Goal: Task Accomplishment & Management: Manage account settings

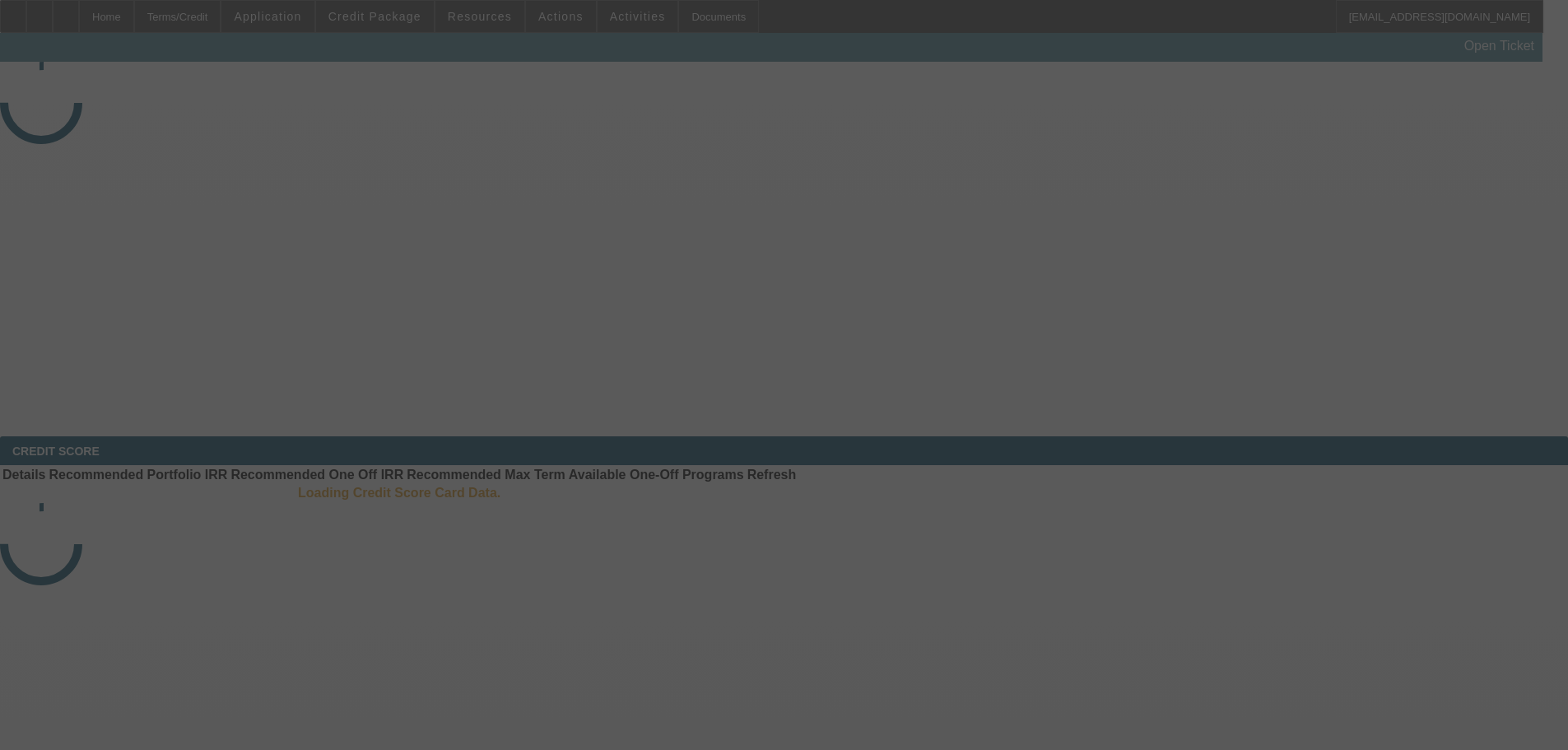
select select "3"
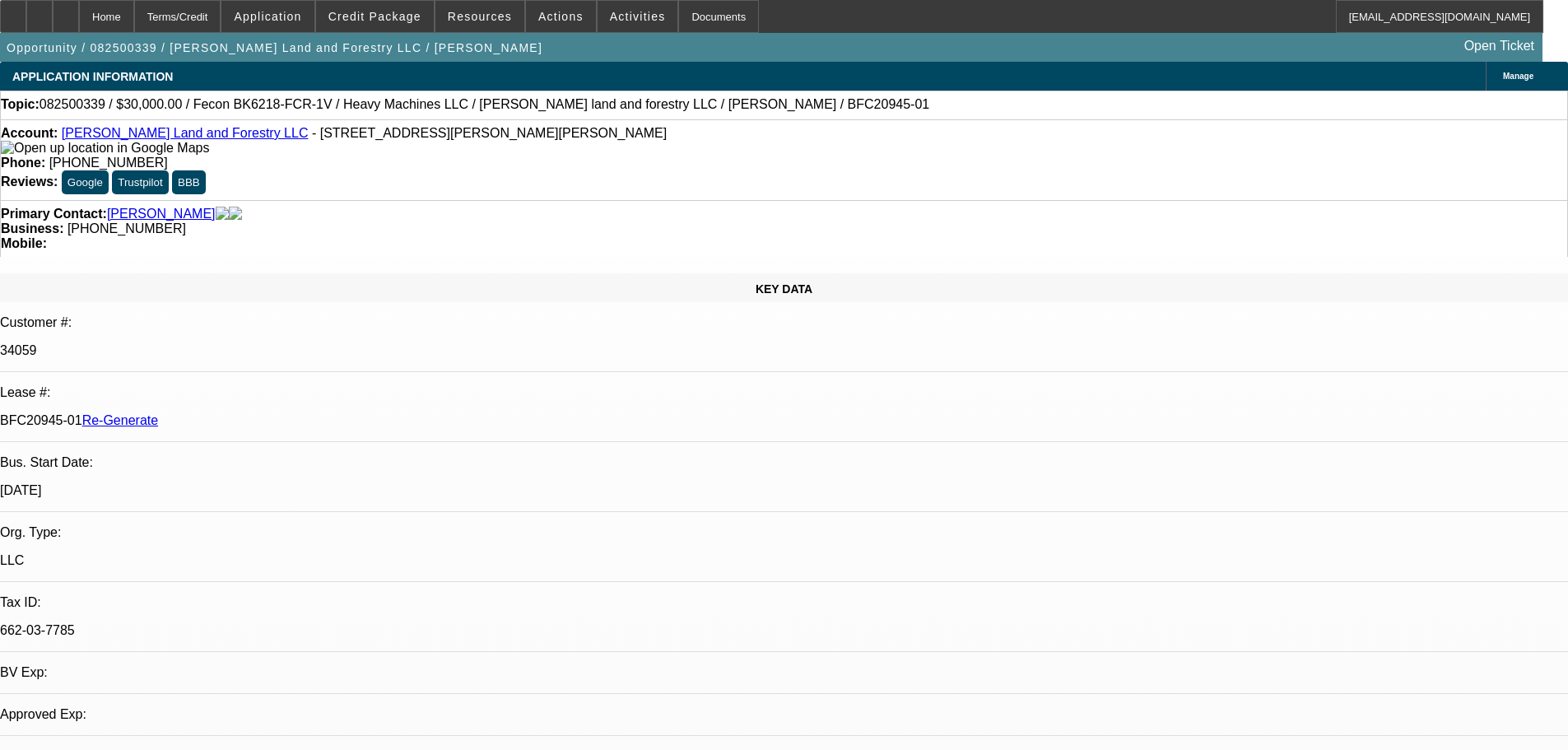
select select "0"
select select "2"
select select "0"
select select "6"
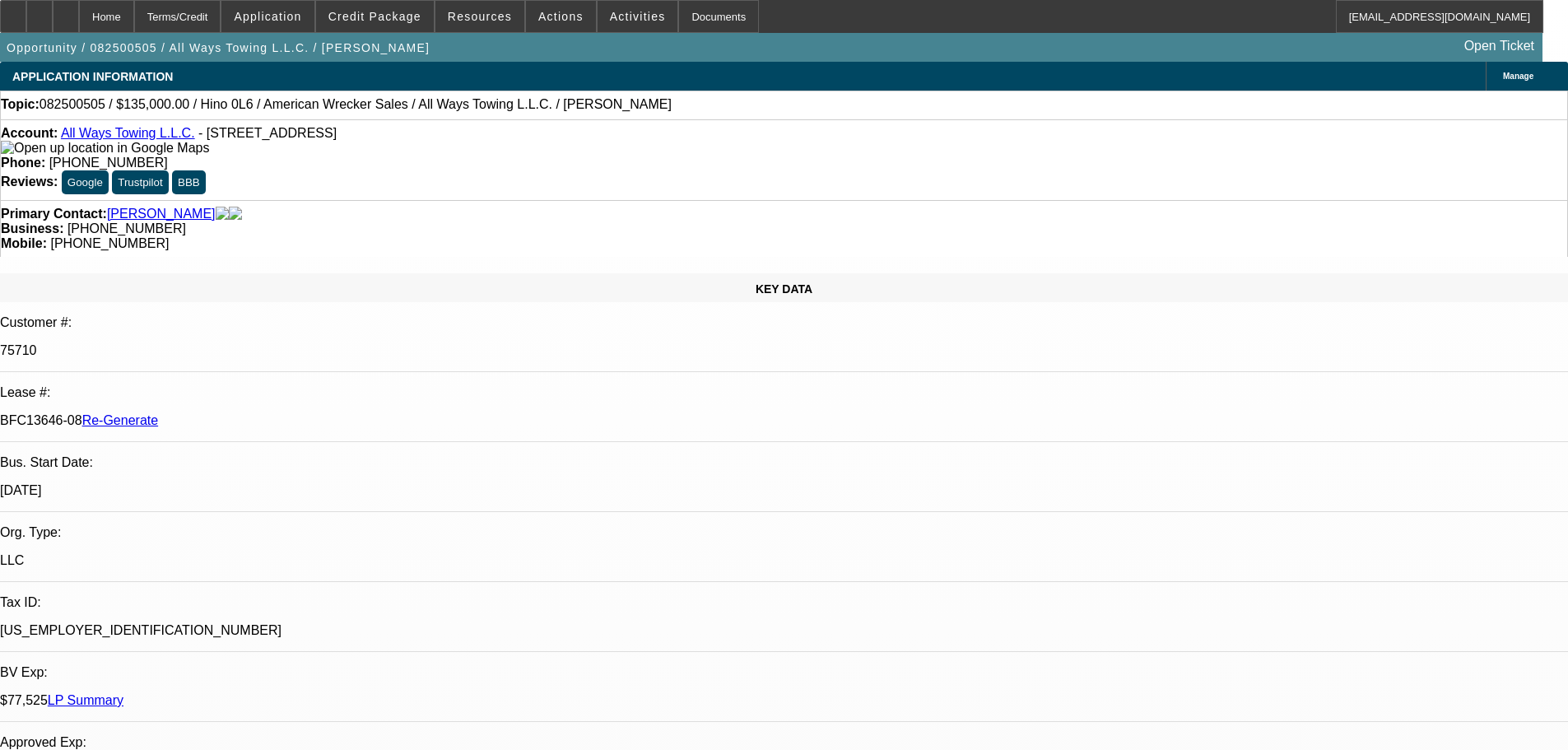
select select "3"
select select "0"
select select "2"
select select "0"
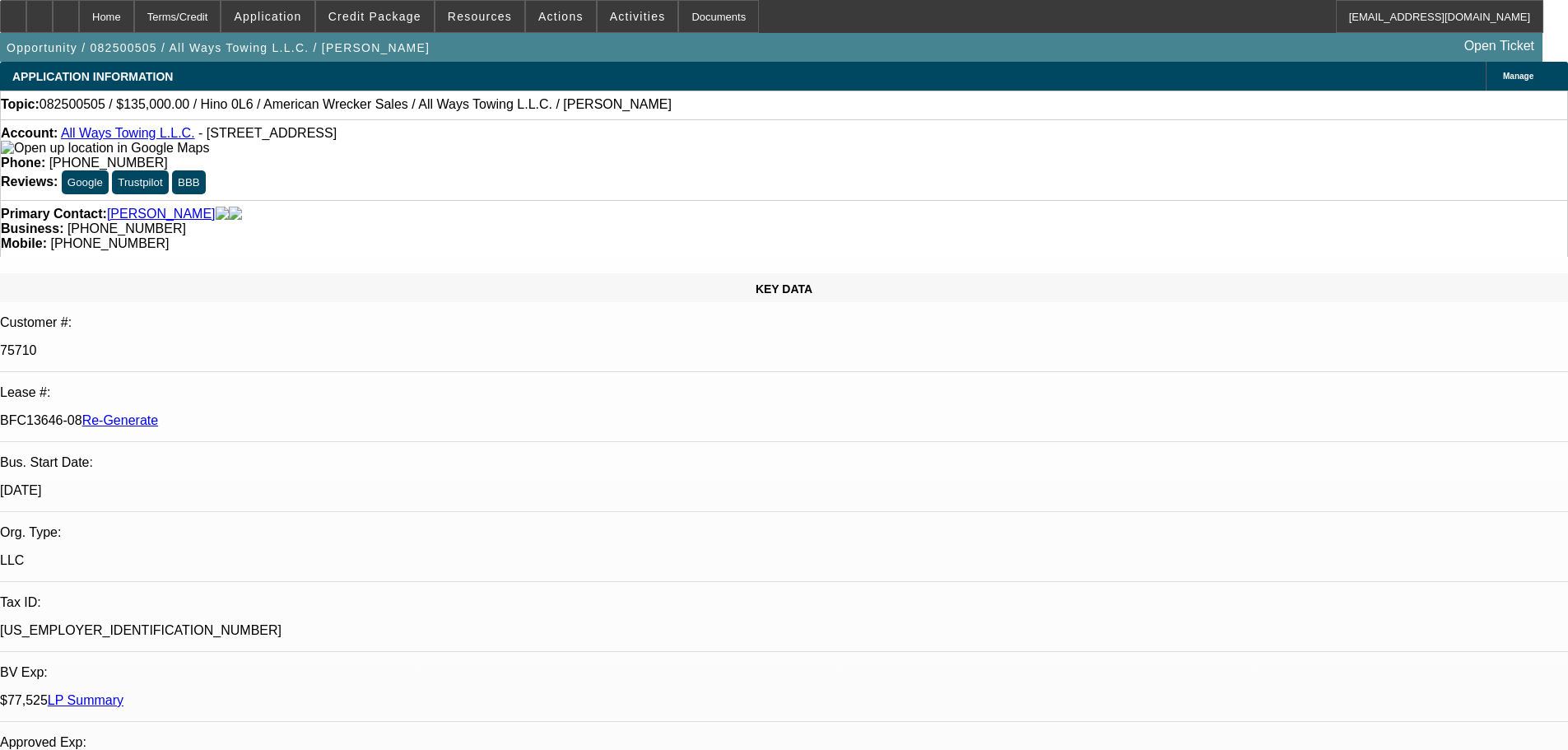
select select "6"
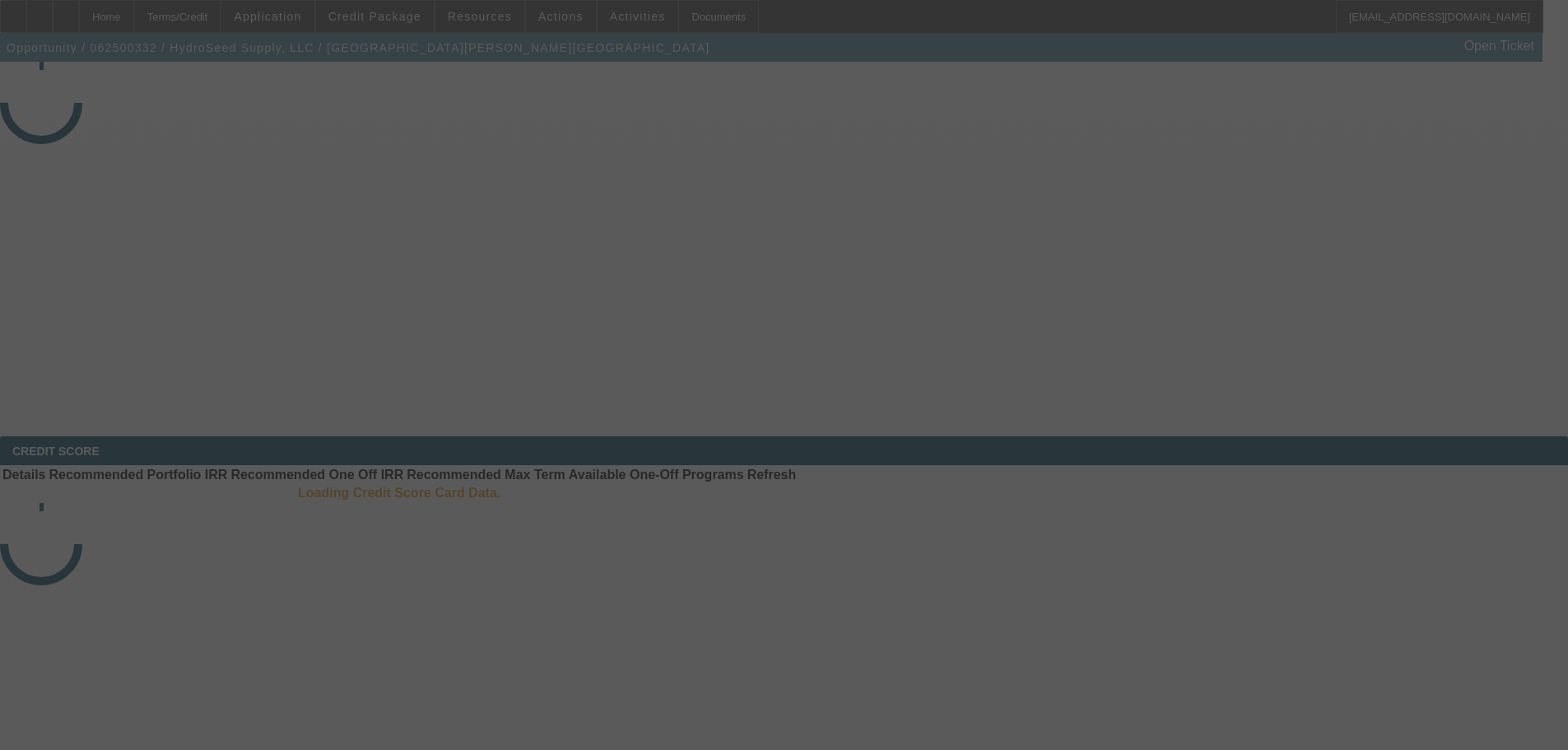
select select "4"
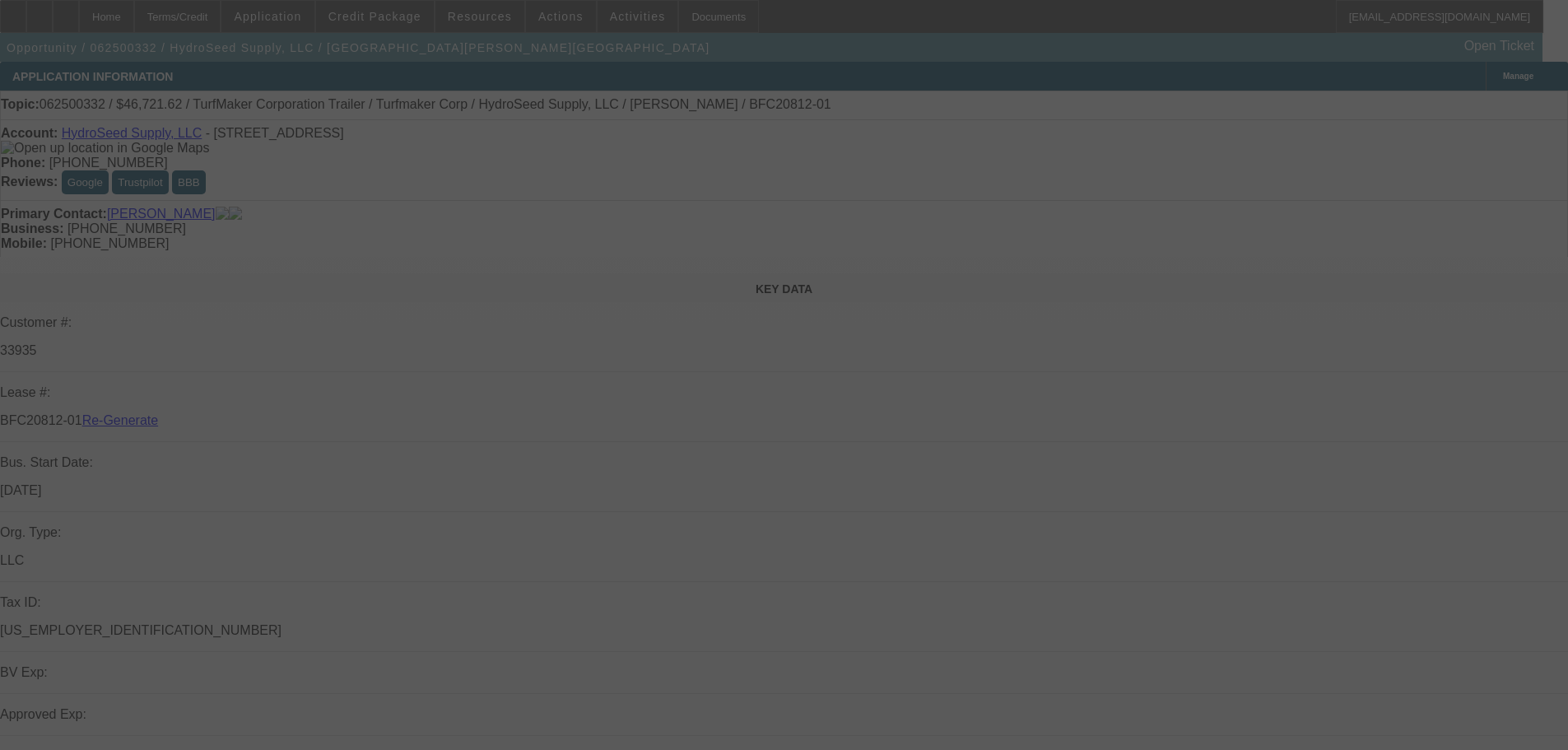
click at [689, 5] on div at bounding box center [784, 375] width 1568 height 750
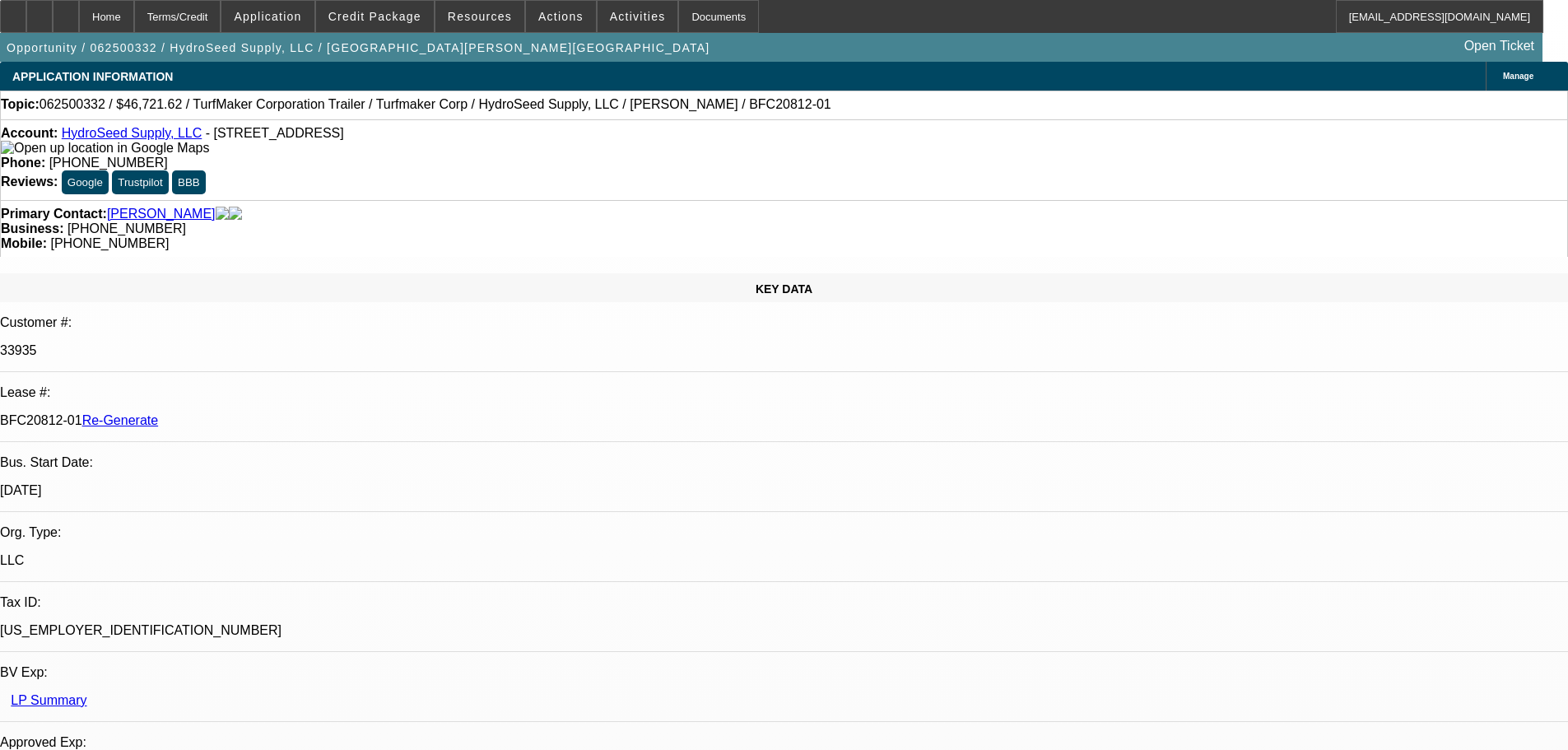
select select "0"
select select "6"
click at [681, 18] on div "Documents" at bounding box center [719, 16] width 81 height 33
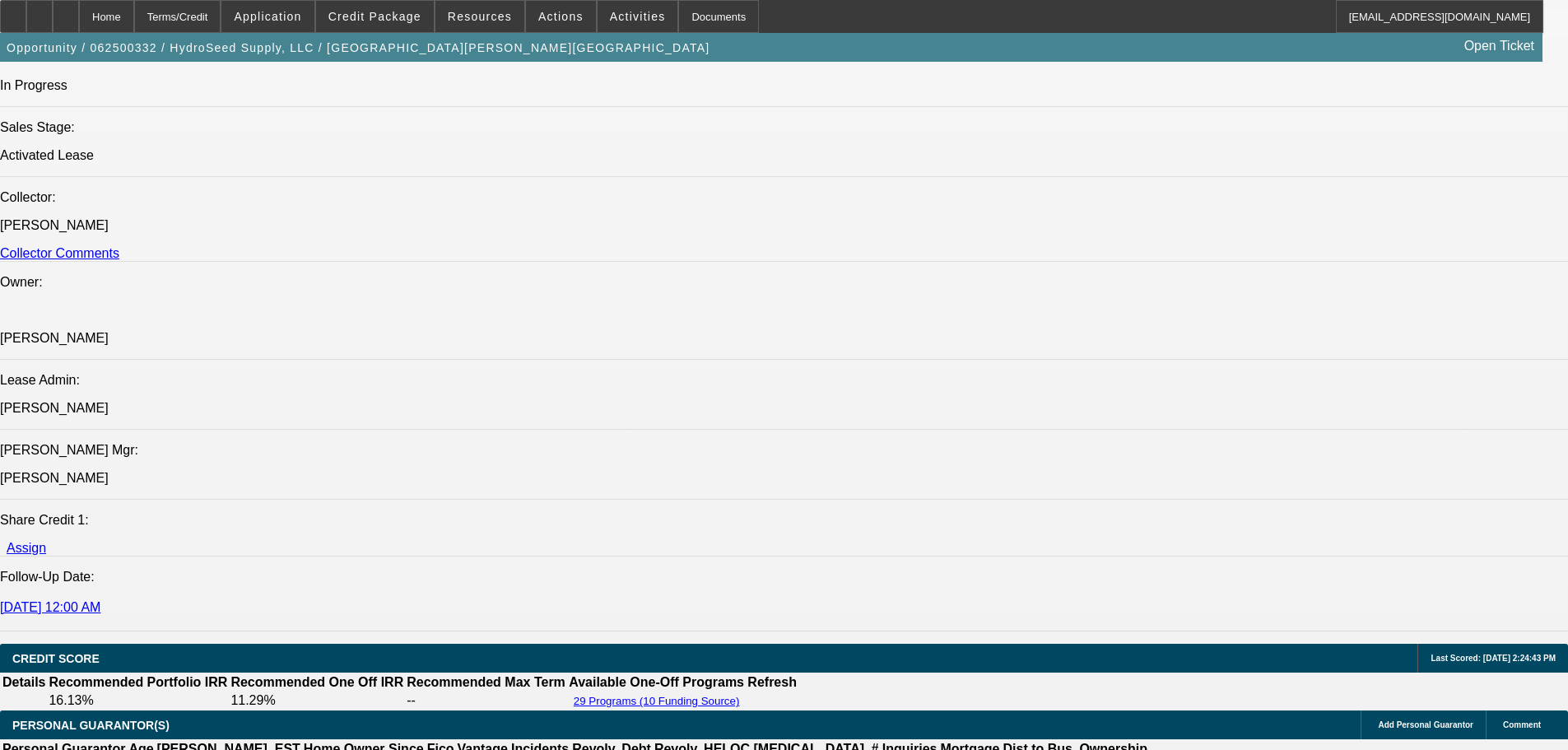
scroll to position [2059, 0]
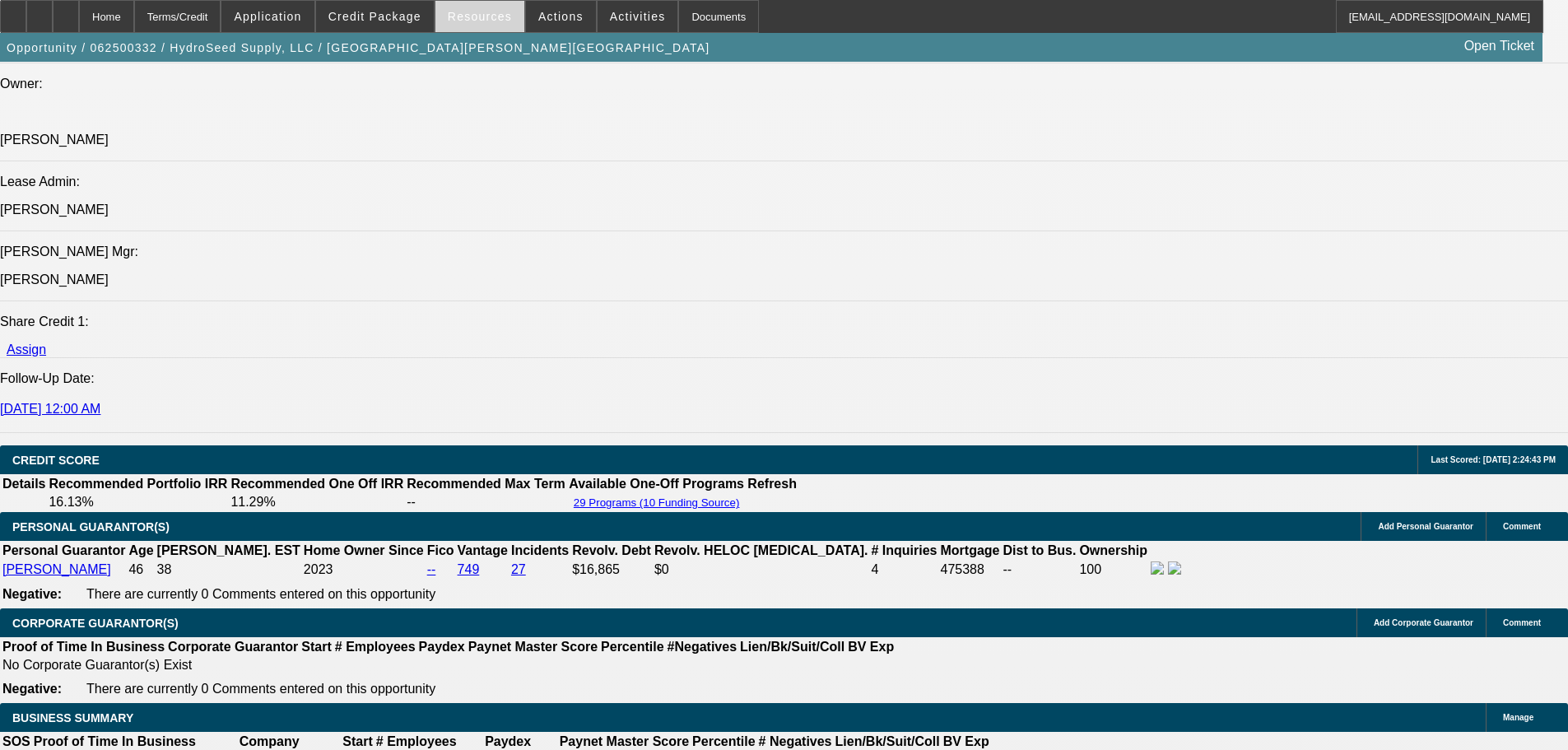
click at [475, 10] on span "Resources" at bounding box center [480, 16] width 65 height 14
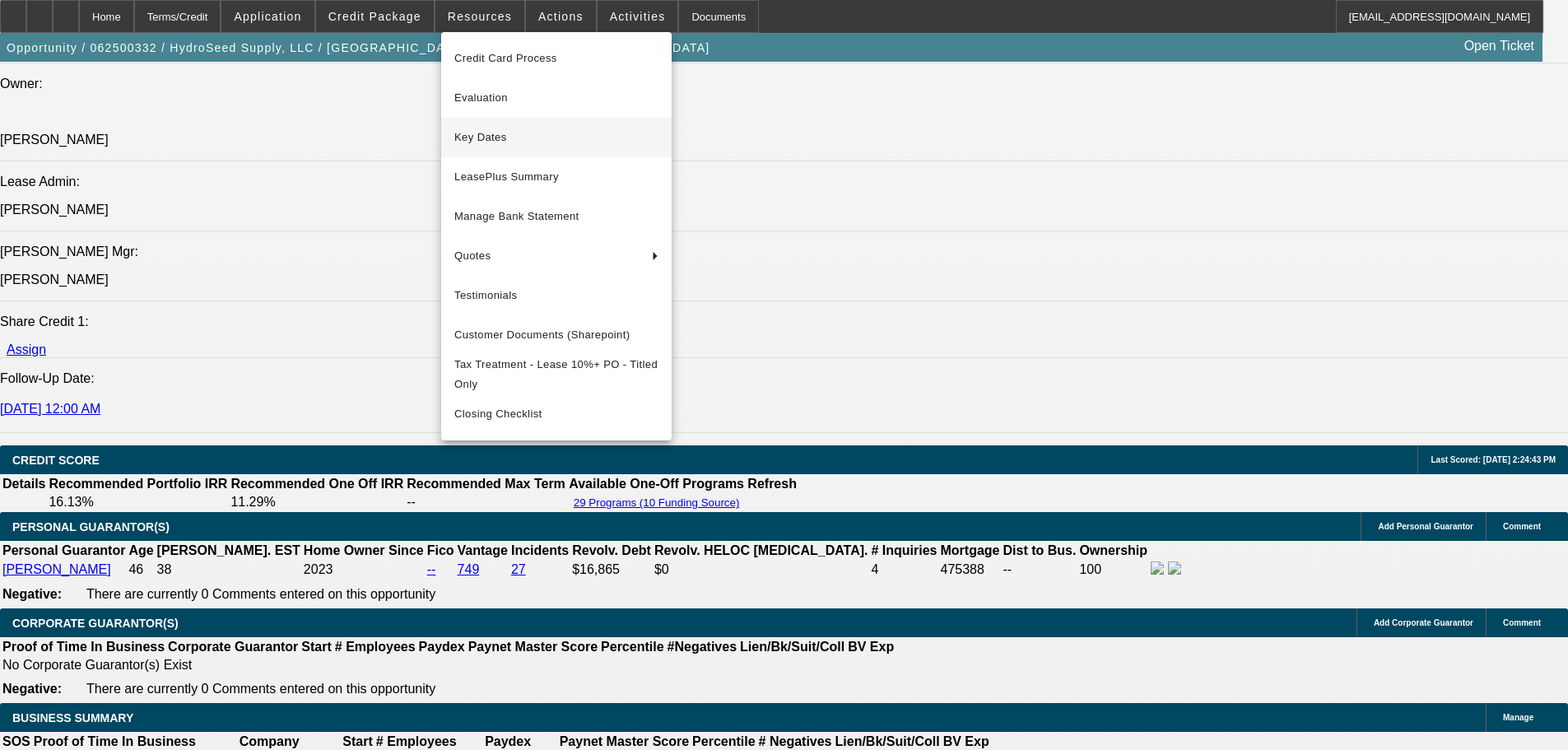
click at [502, 154] on button "Key Dates" at bounding box center [556, 137] width 231 height 40
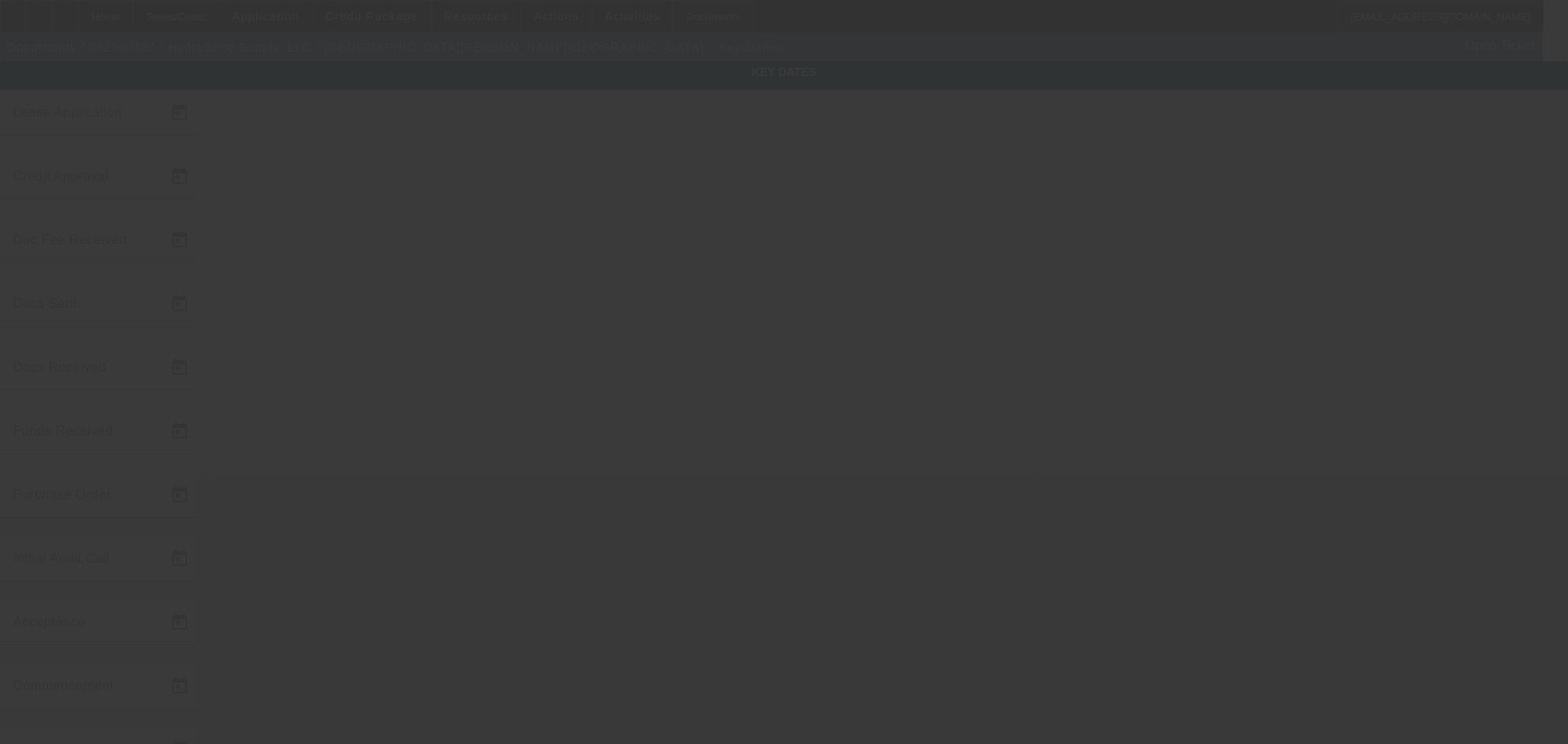
type input "6/13/2025"
type input "6/16/2025"
type input "6/26/2025"
type input "6/19/2025"
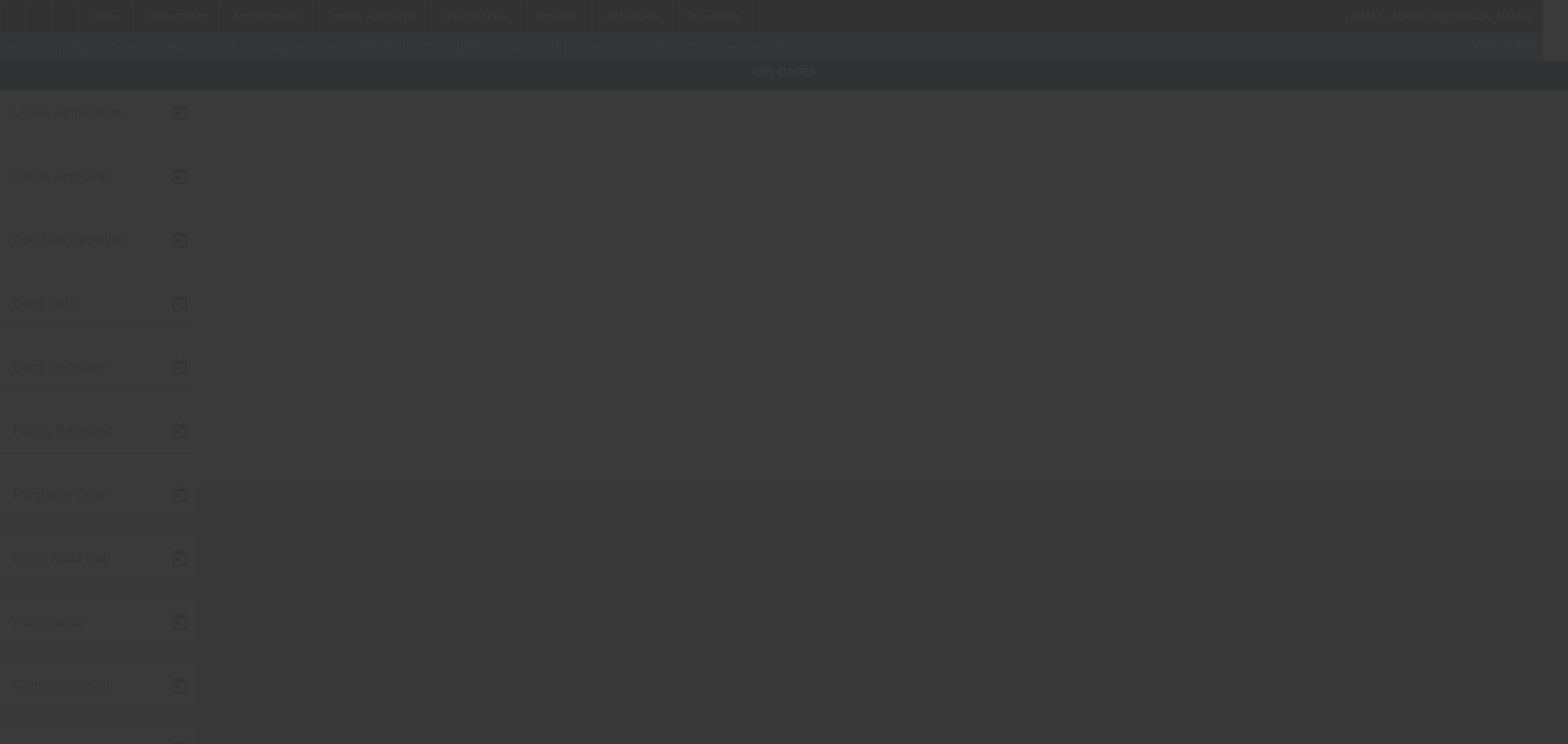
type input "6/26/2025"
type input "6/27/2025"
type input "7/25/2025"
type input "8/1/2025"
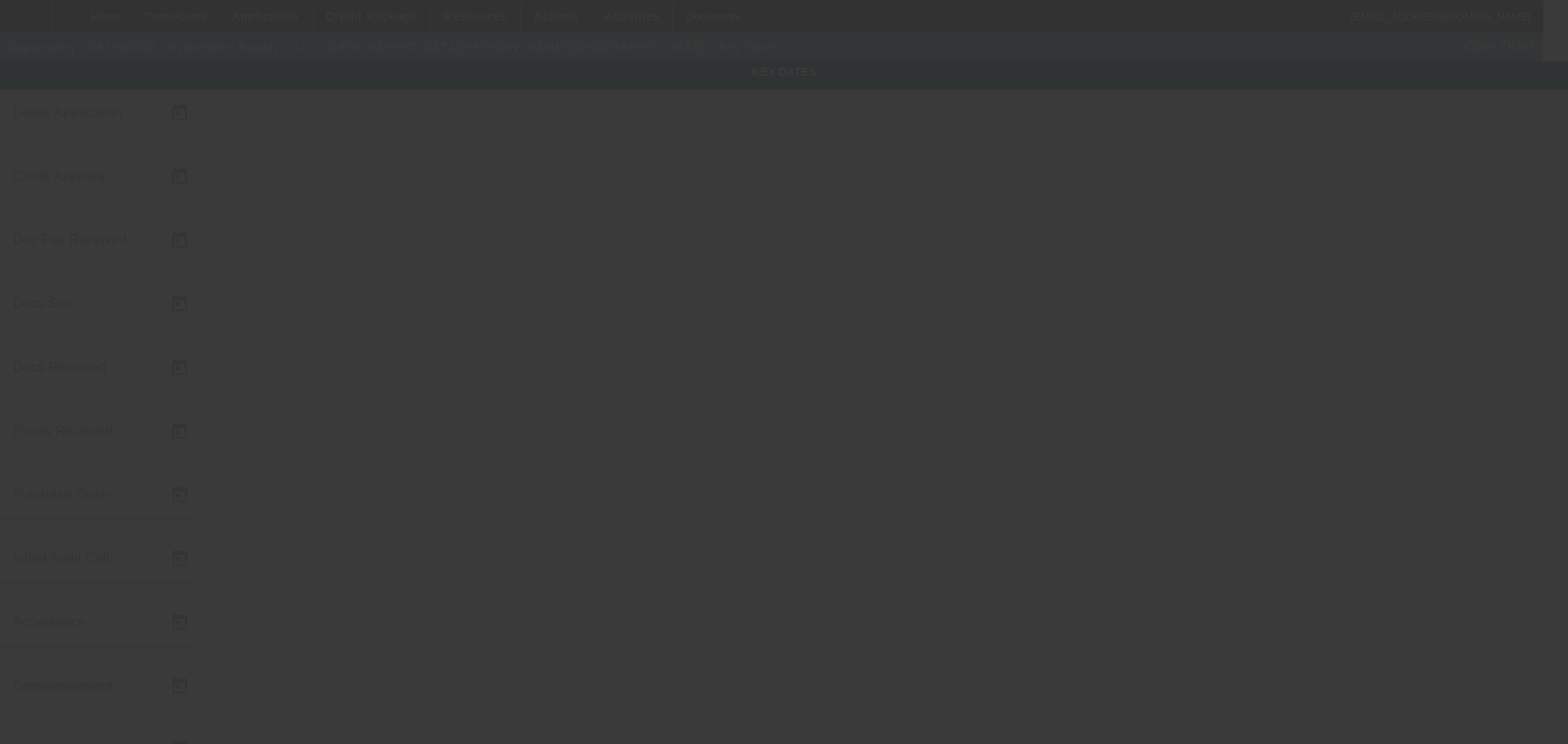
type input "9/1/2025"
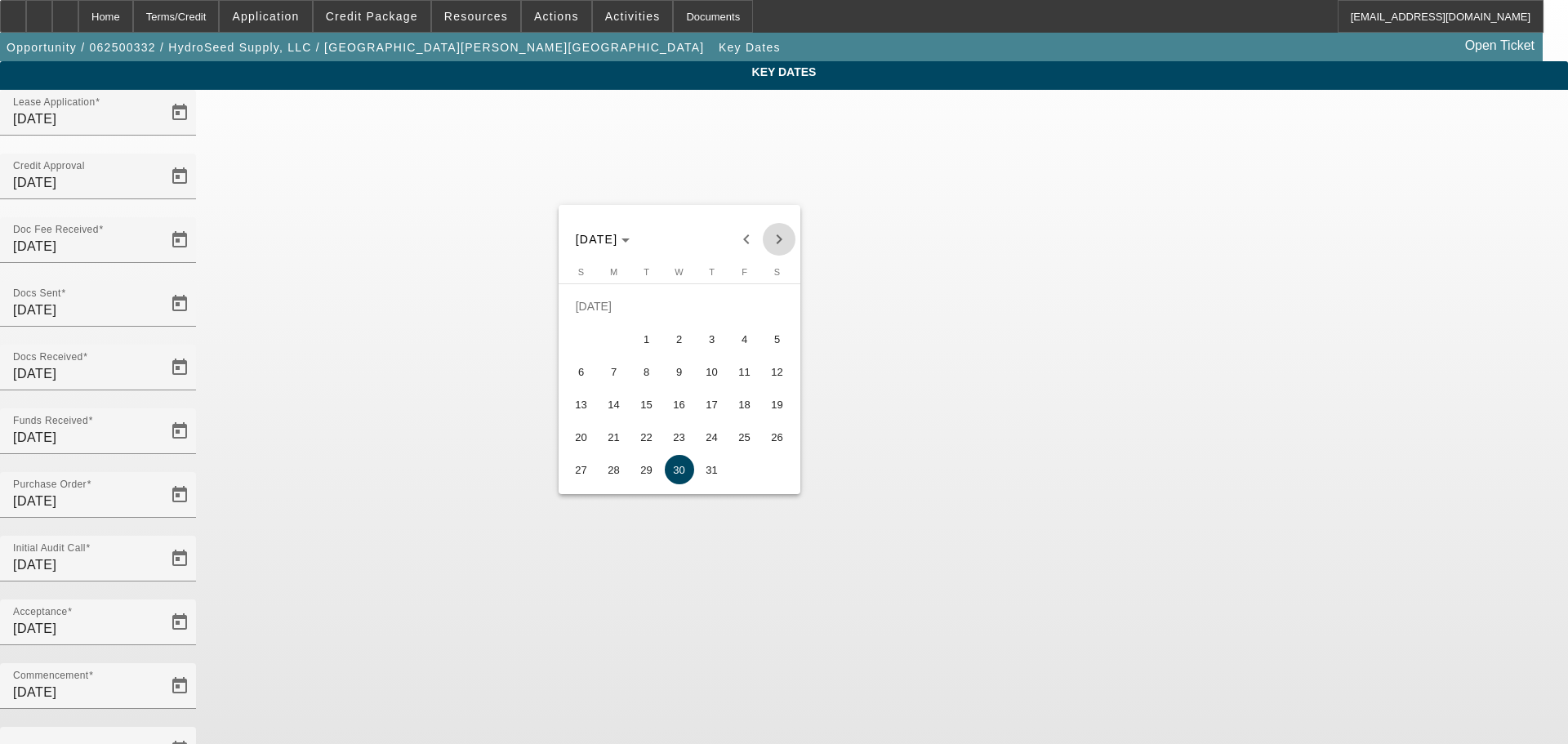
click at [776, 241] on span "Next month" at bounding box center [779, 239] width 33 height 33
click at [670, 397] on span "27" at bounding box center [680, 437] width 30 height 30
type input "8/27/2025"
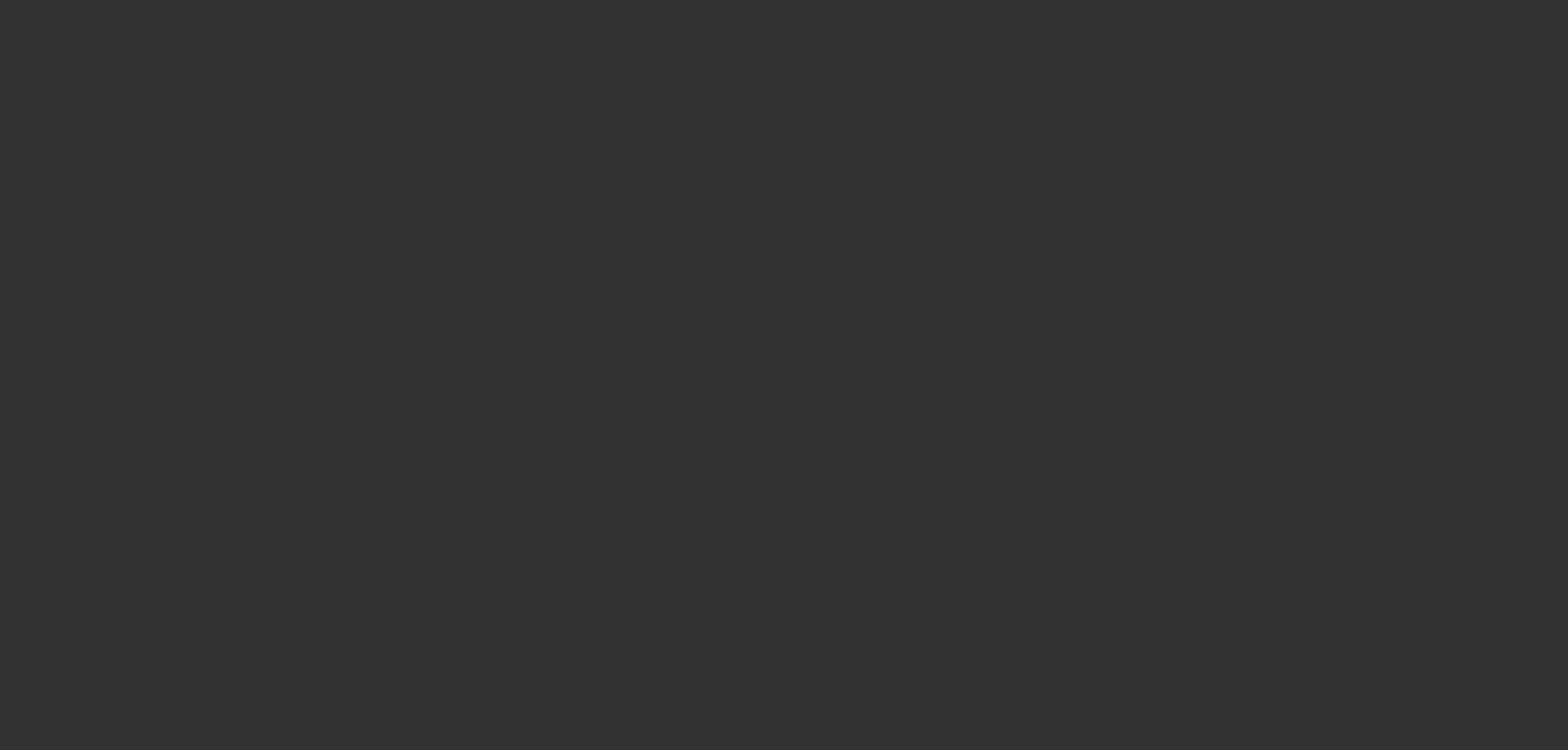
select select "4"
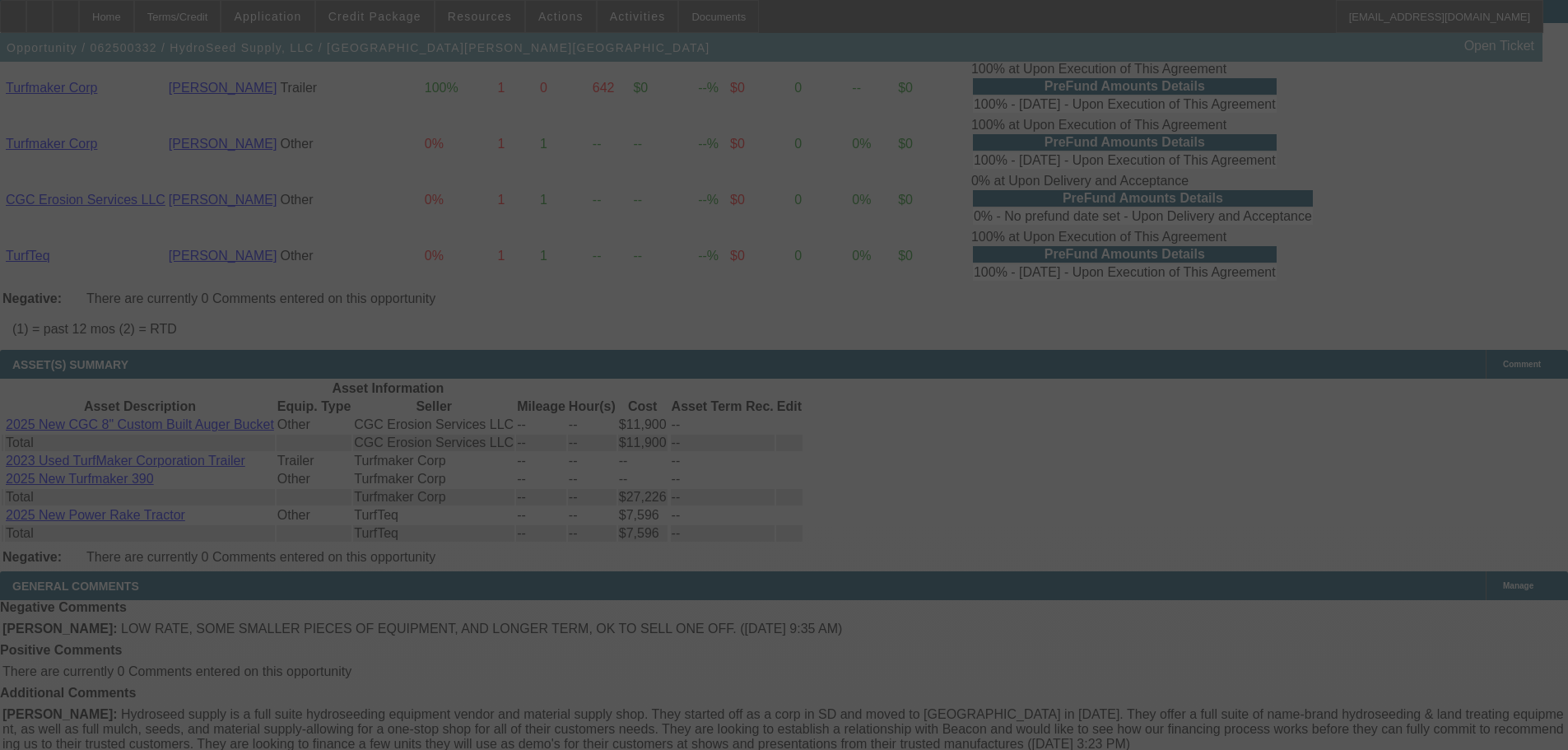
select select "0"
select select "6"
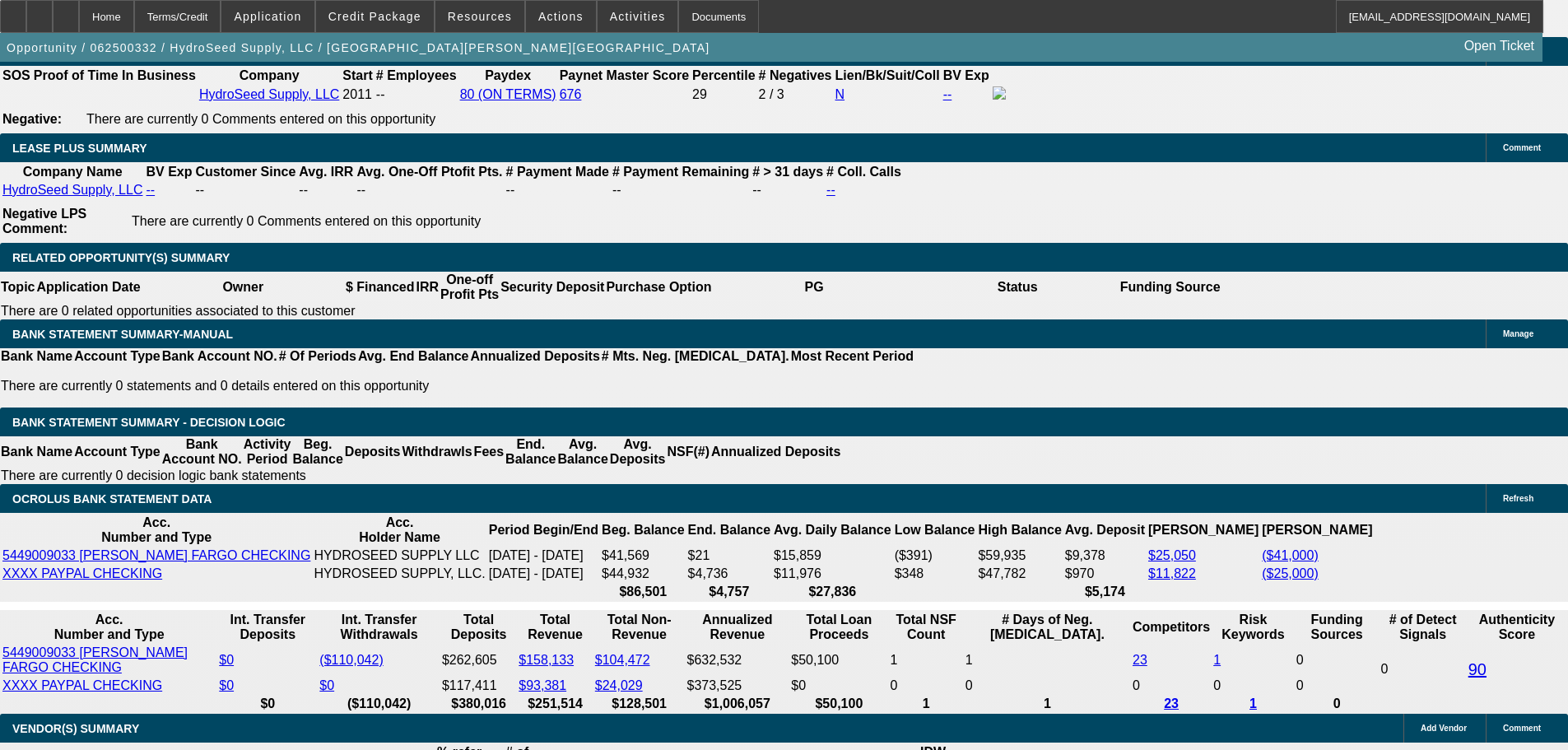
scroll to position [2951, 0]
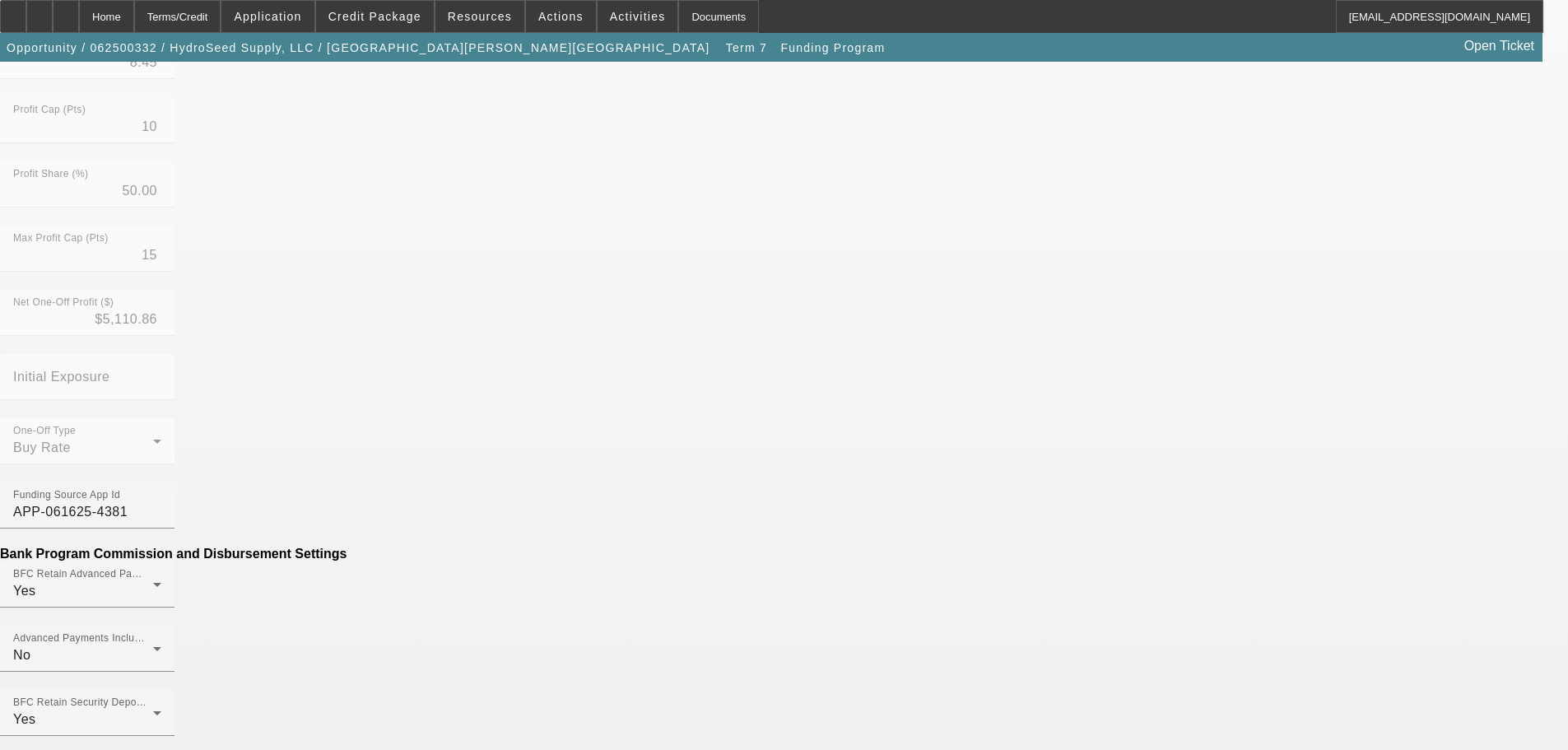
scroll to position [620, 0]
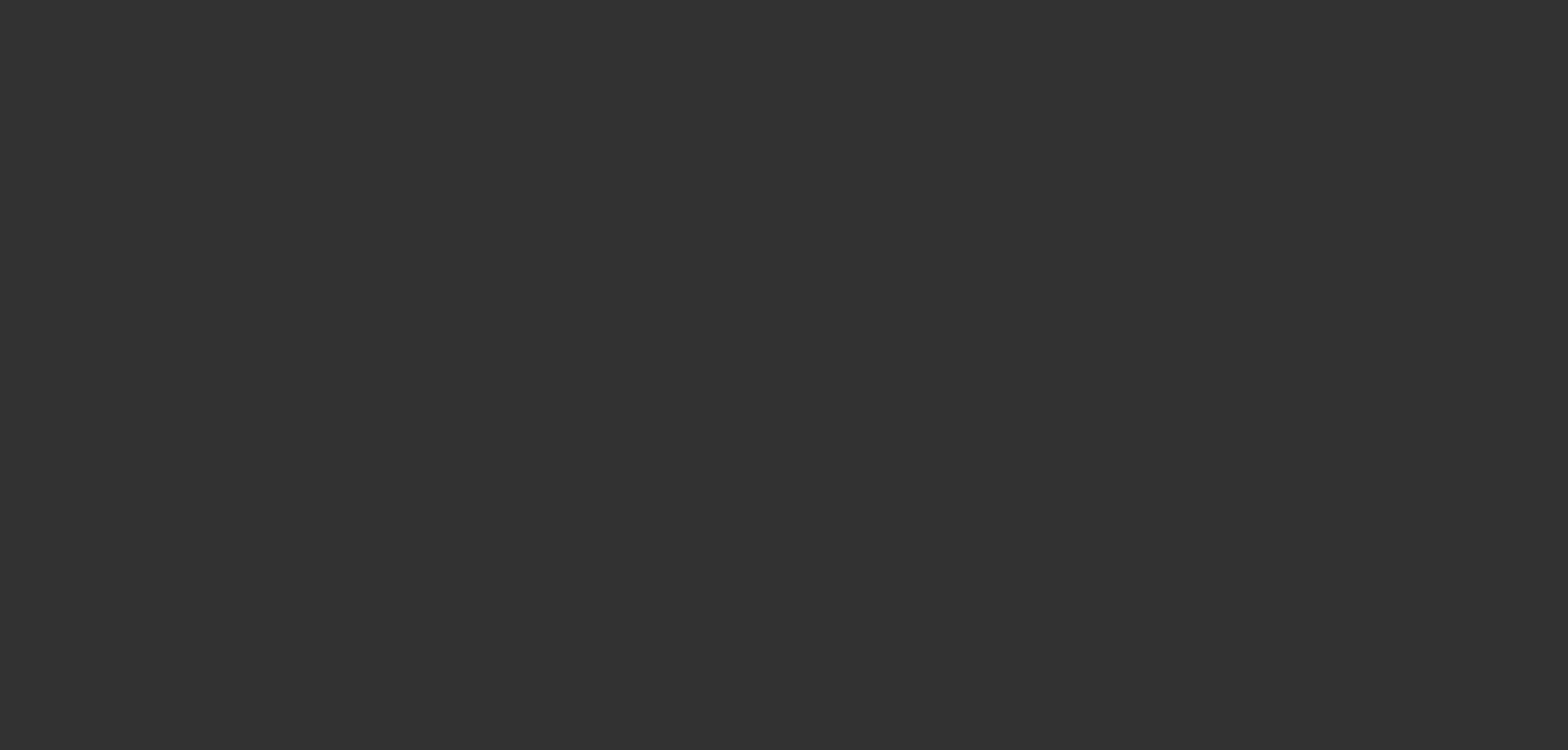
select select "4"
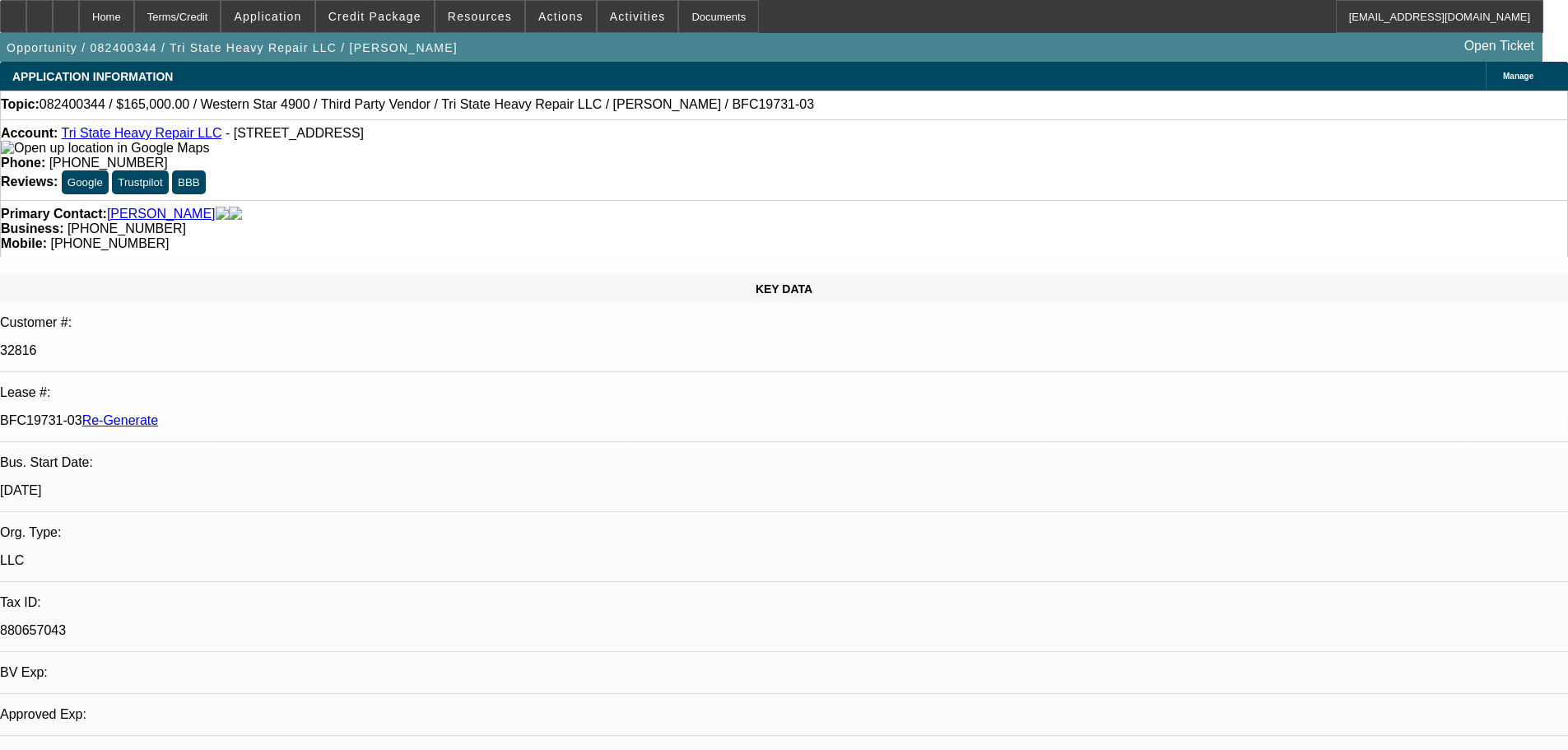
select select "0"
select select "2"
select select "0"
select select "6"
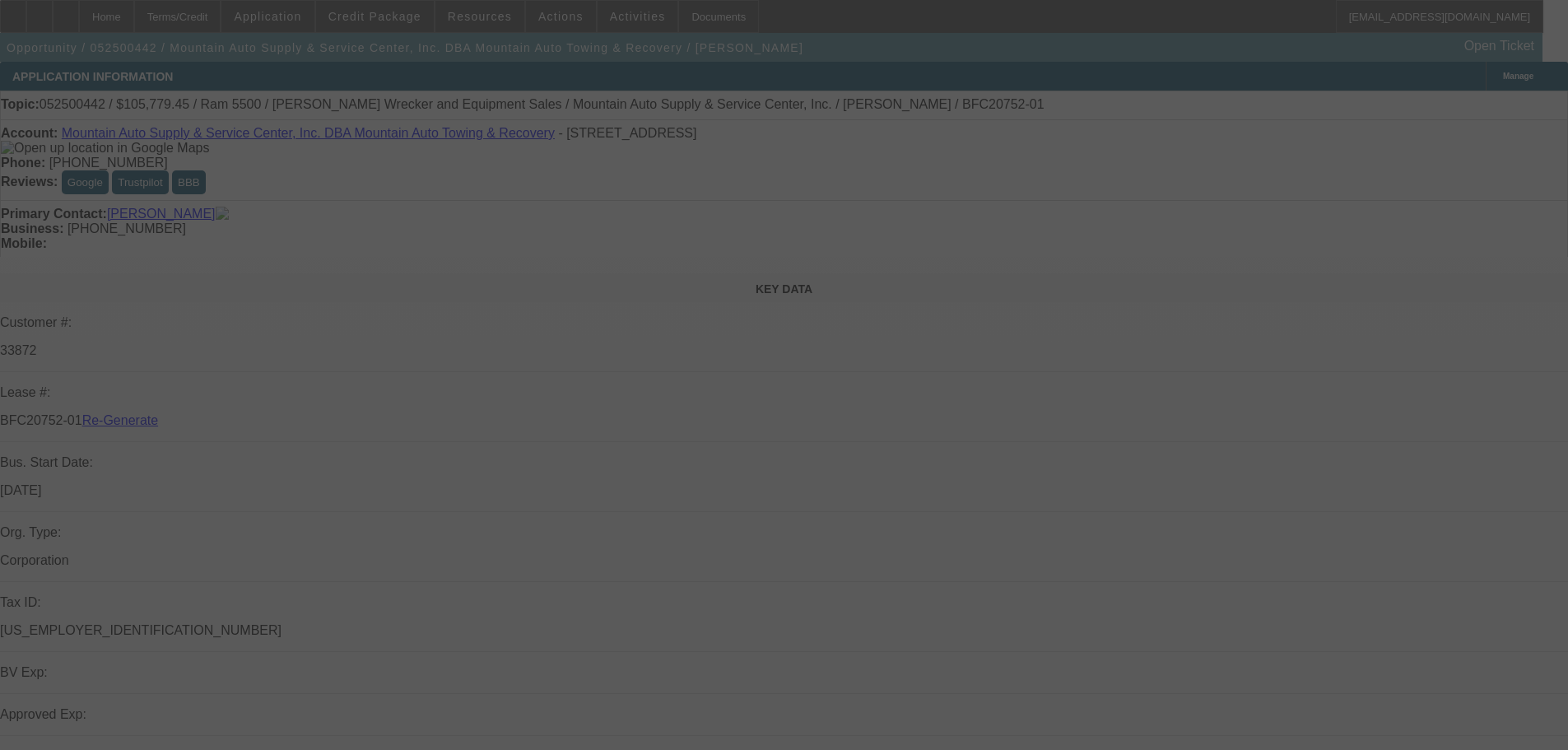
select select "4"
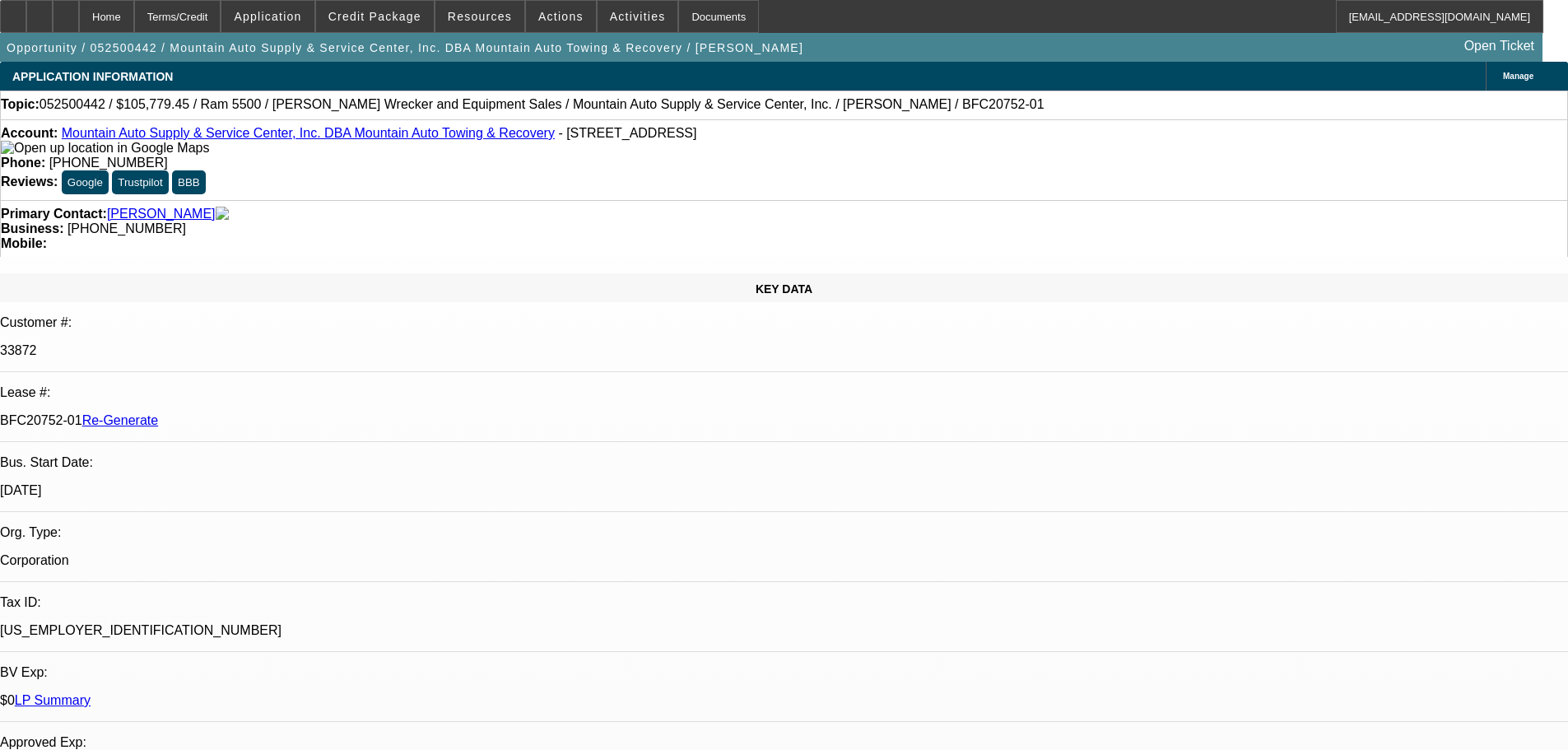
select select "0"
select select "6"
click at [610, 13] on span "Activities" at bounding box center [638, 16] width 56 height 14
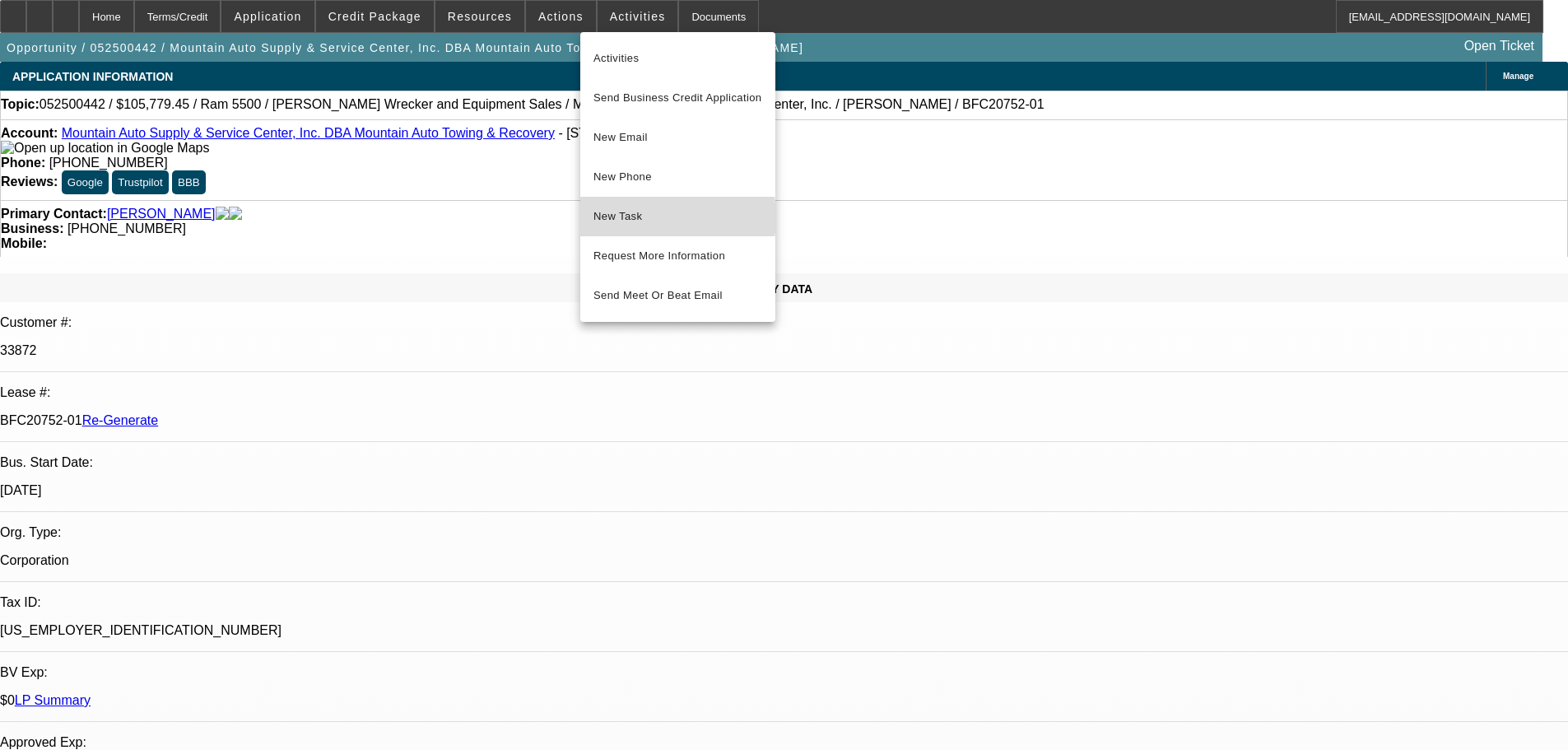
click at [646, 217] on span "New Task" at bounding box center [677, 216] width 169 height 19
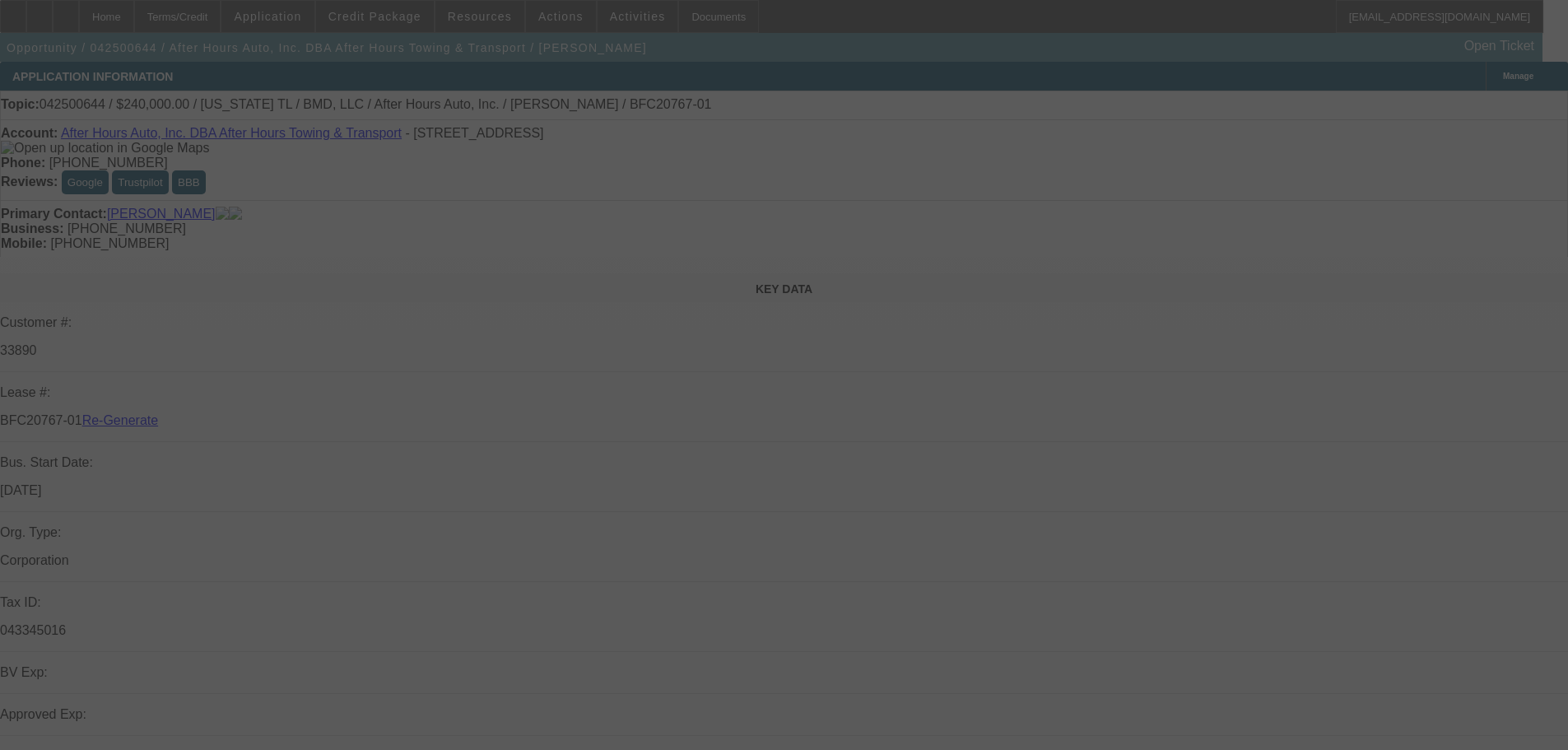
select select "4"
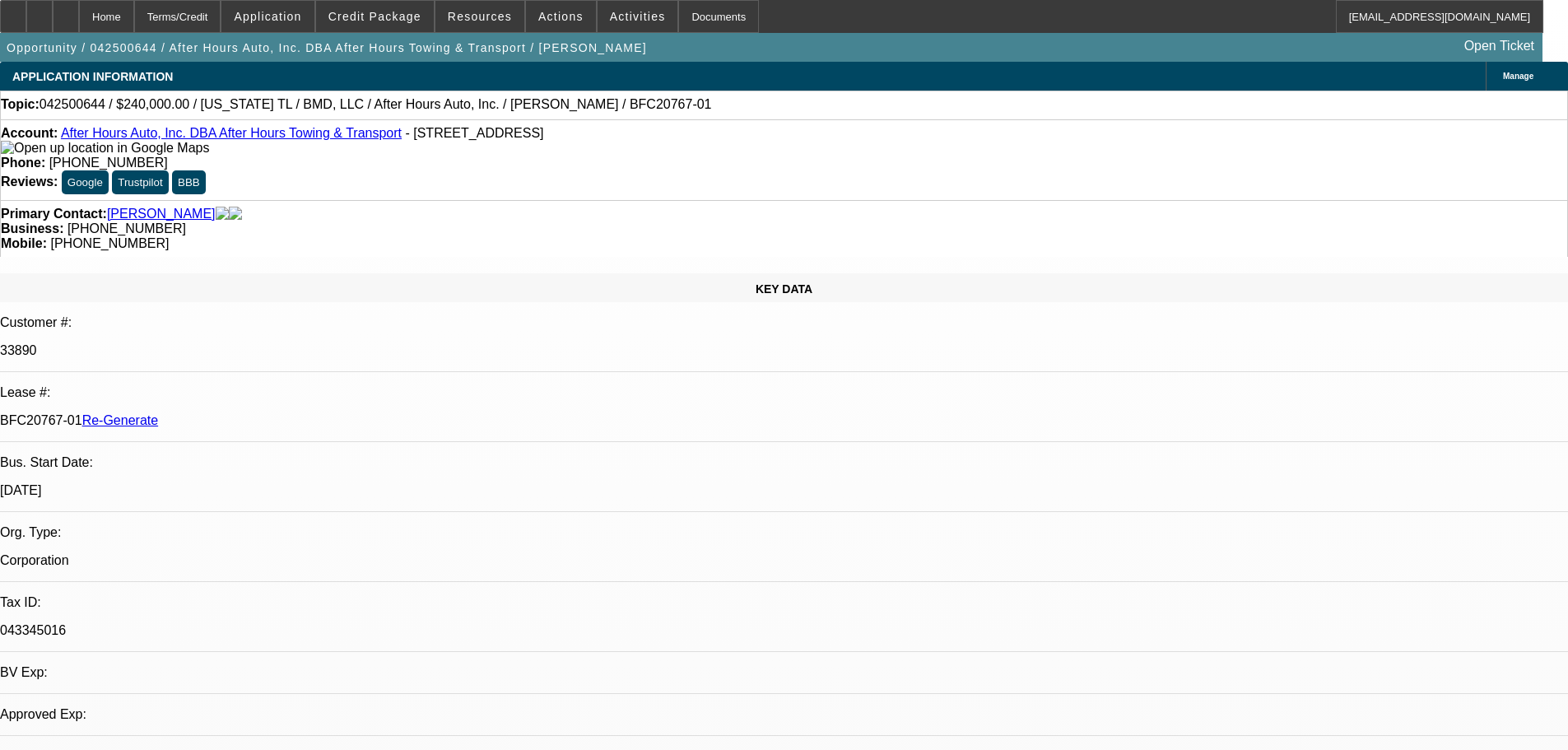
select select "0"
select select "2"
select select "0.1"
select select "4"
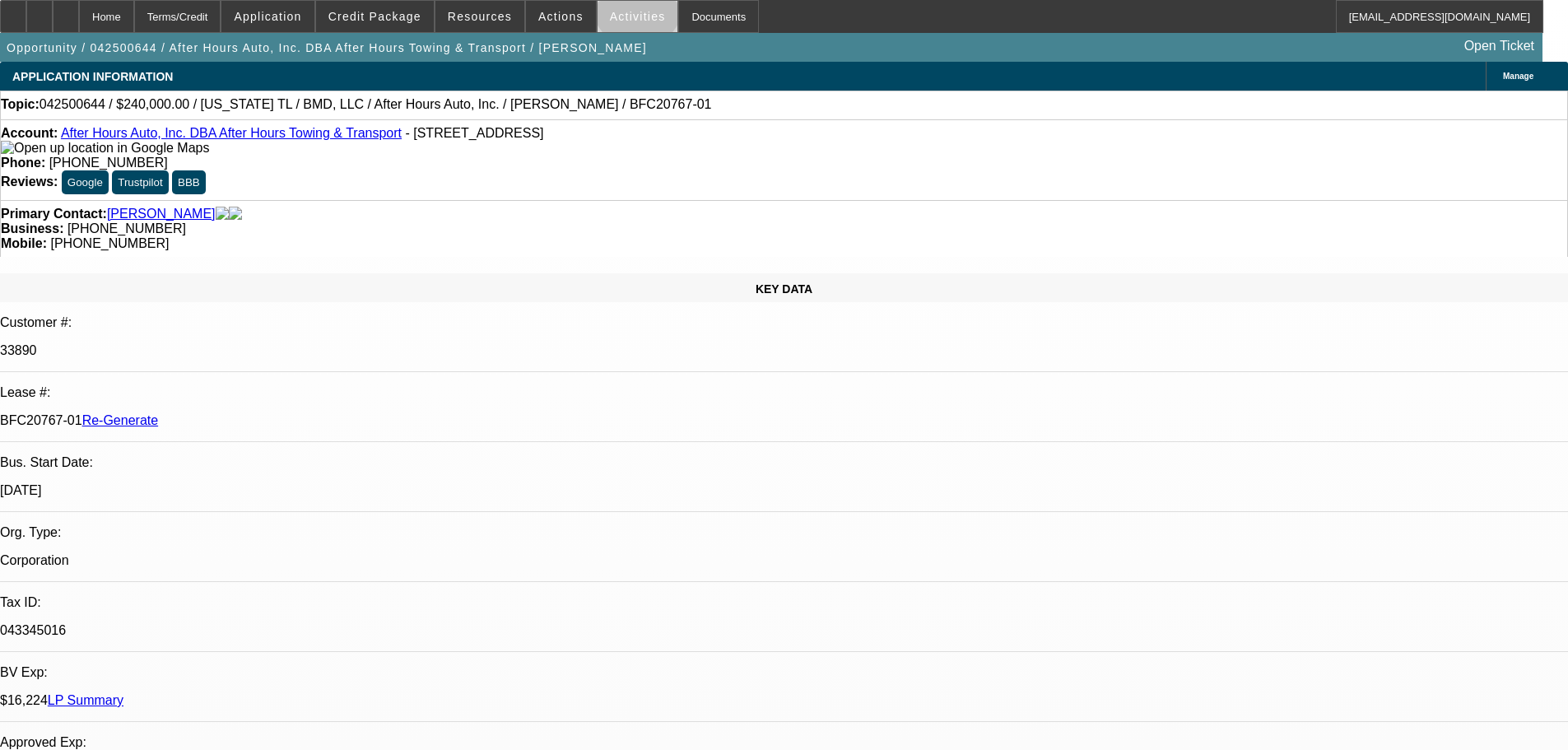
click at [620, 7] on span at bounding box center [638, 16] width 81 height 40
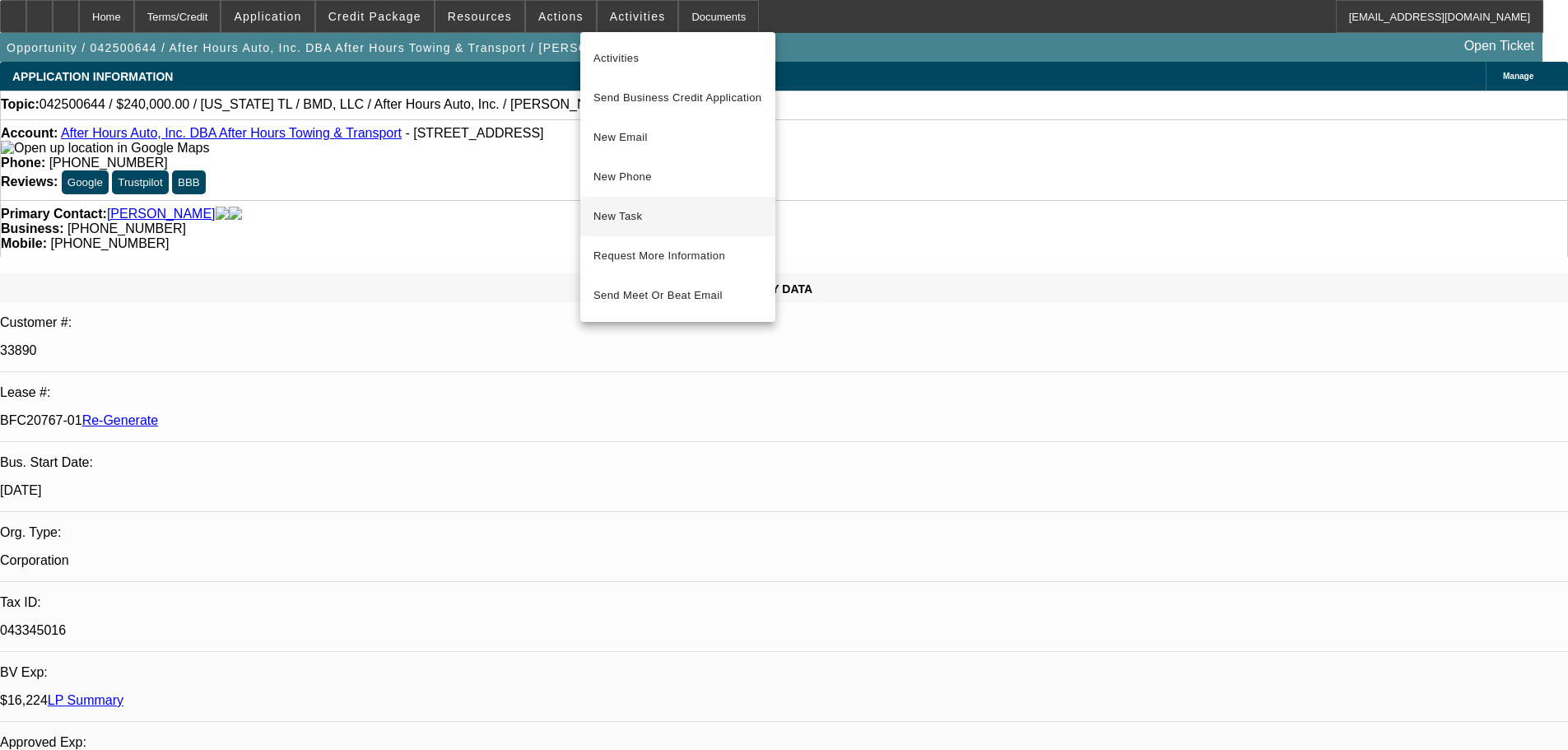
click at [629, 222] on span "New Task" at bounding box center [677, 216] width 169 height 19
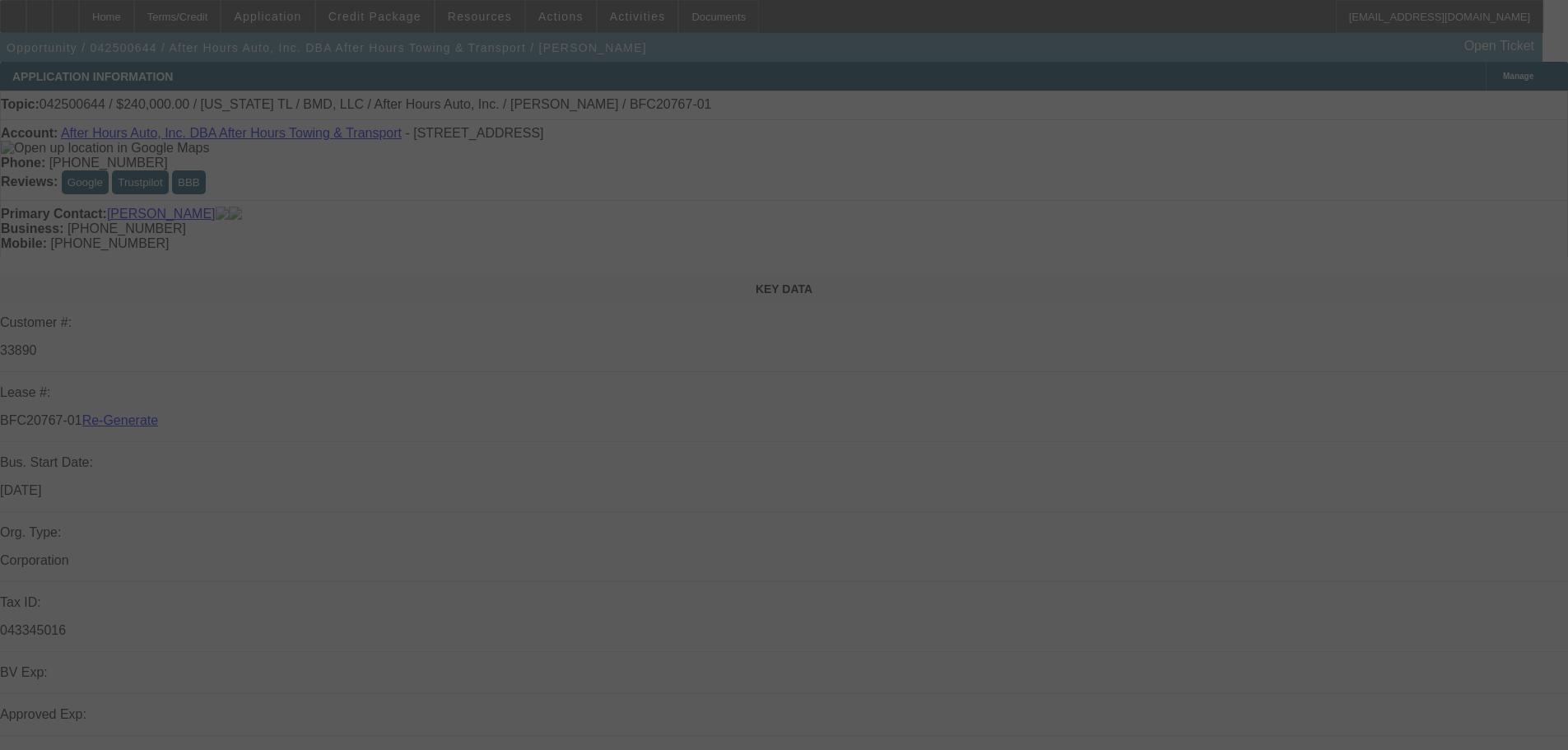
select select "4"
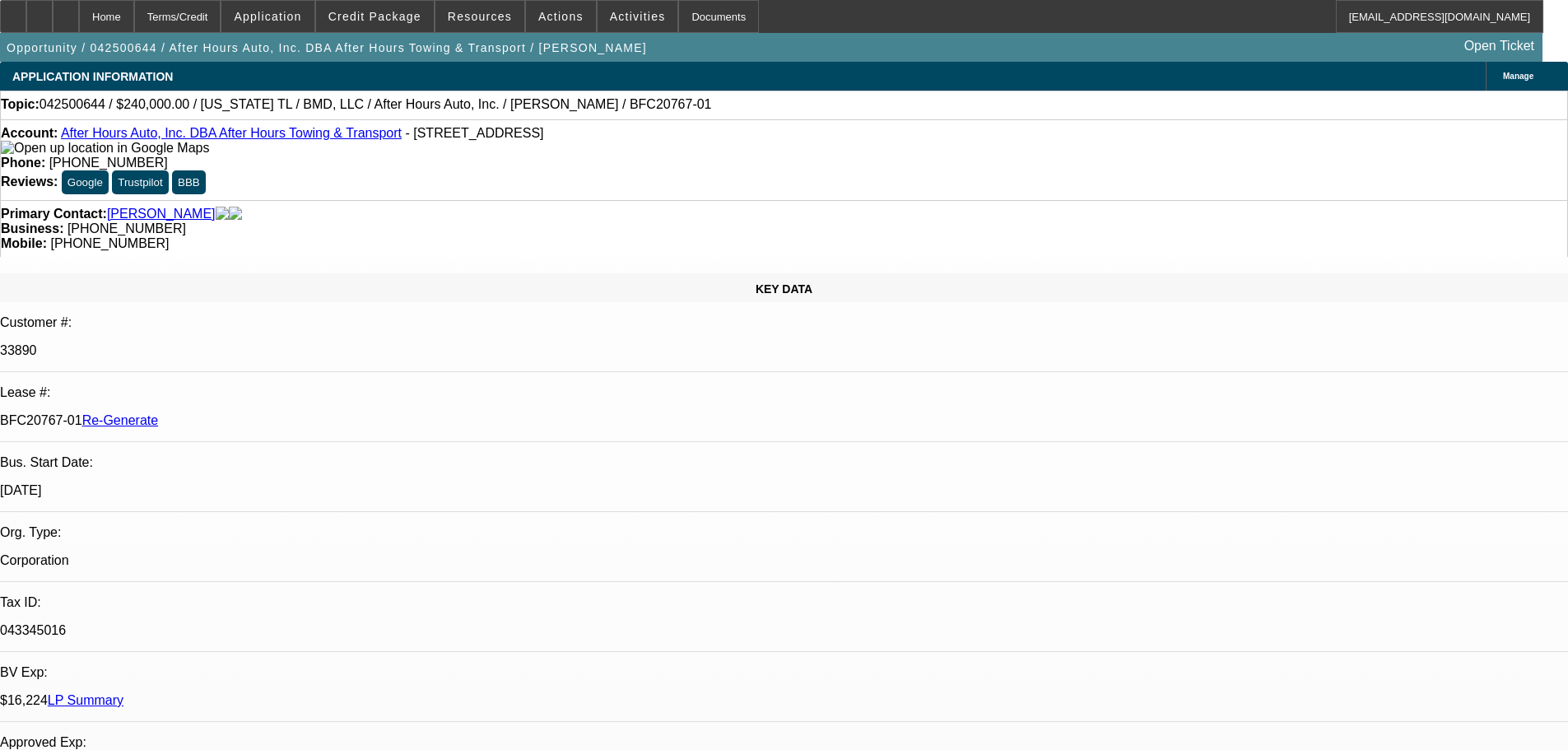
select select "0"
select select "2"
select select "0.1"
select select "4"
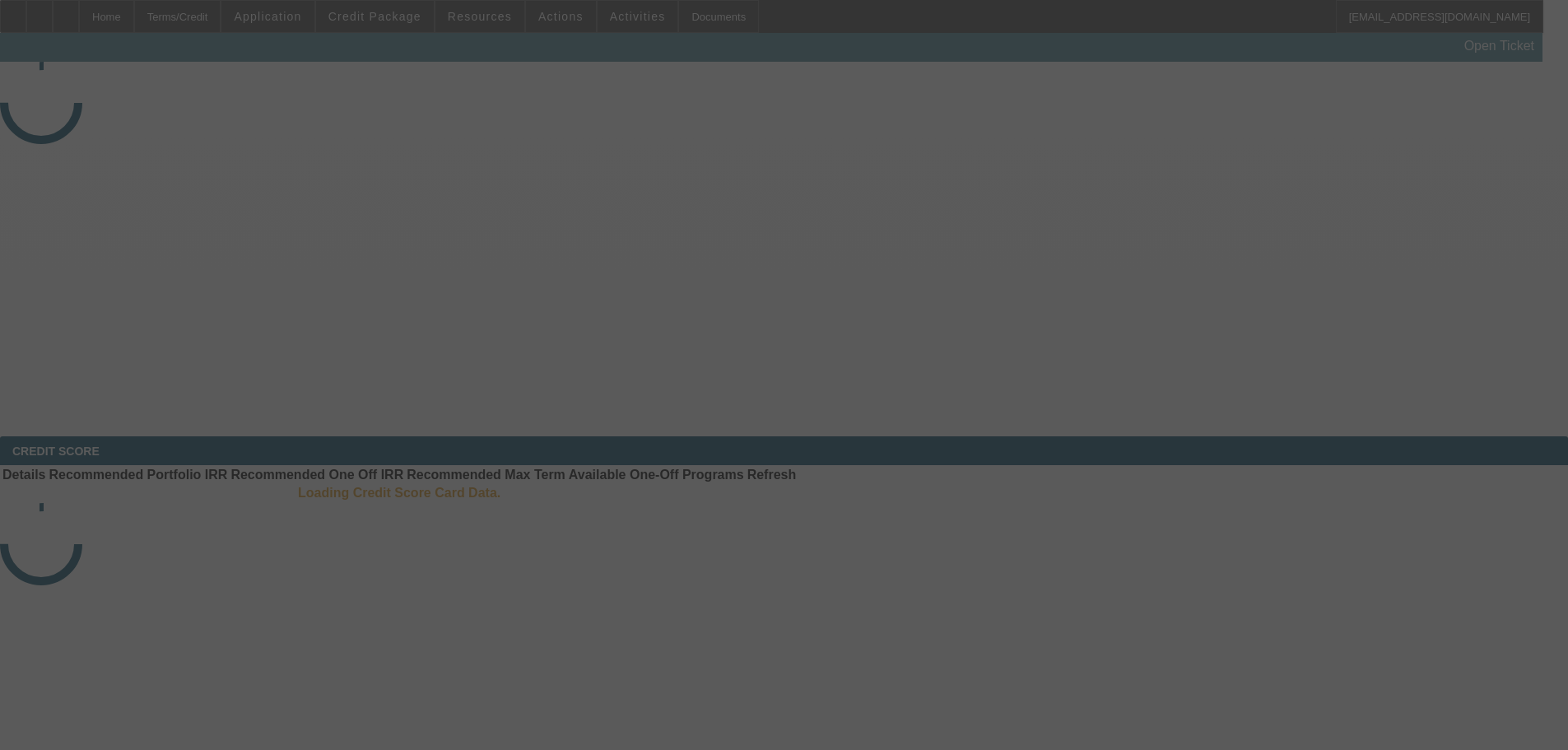
select select "4"
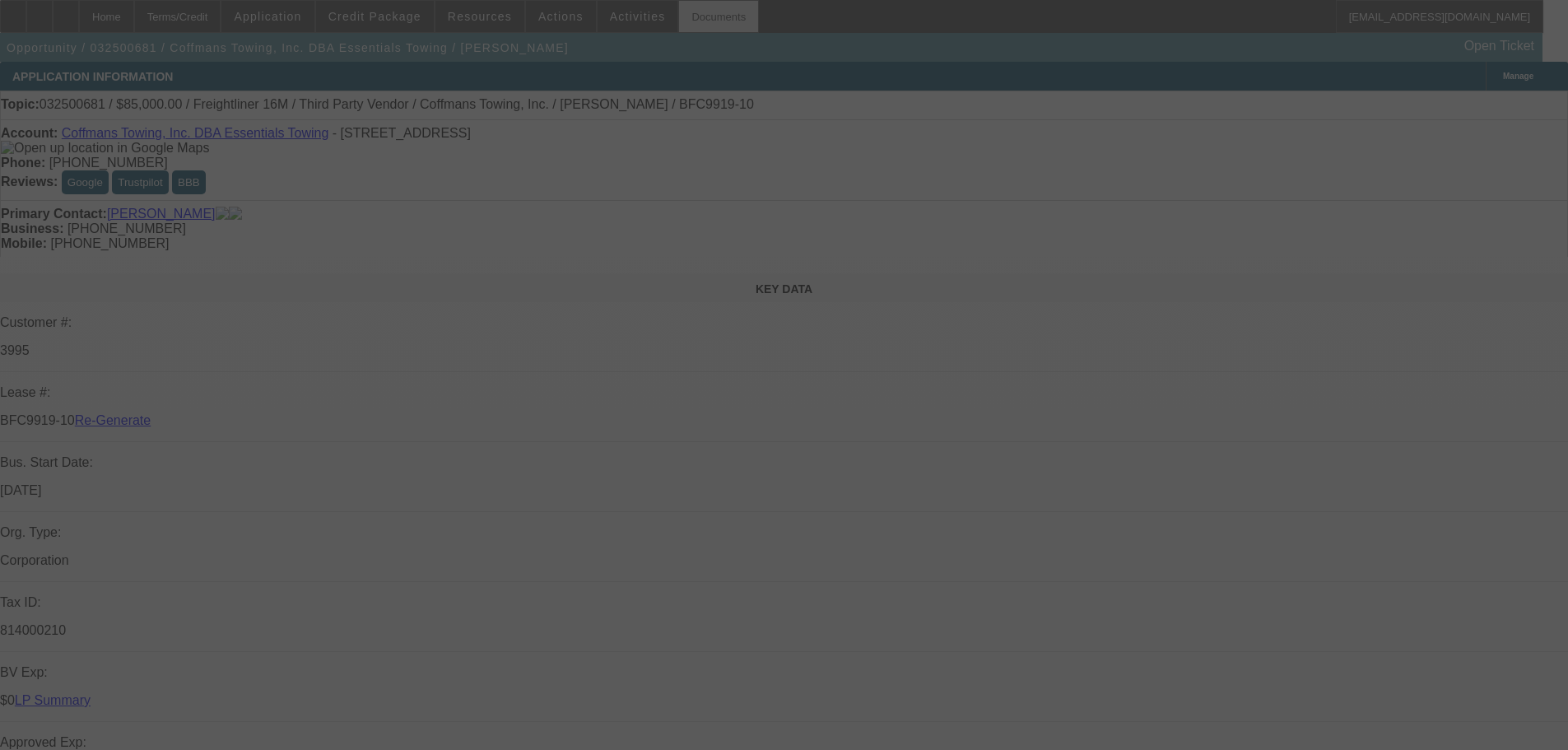
select select "0"
select select "6"
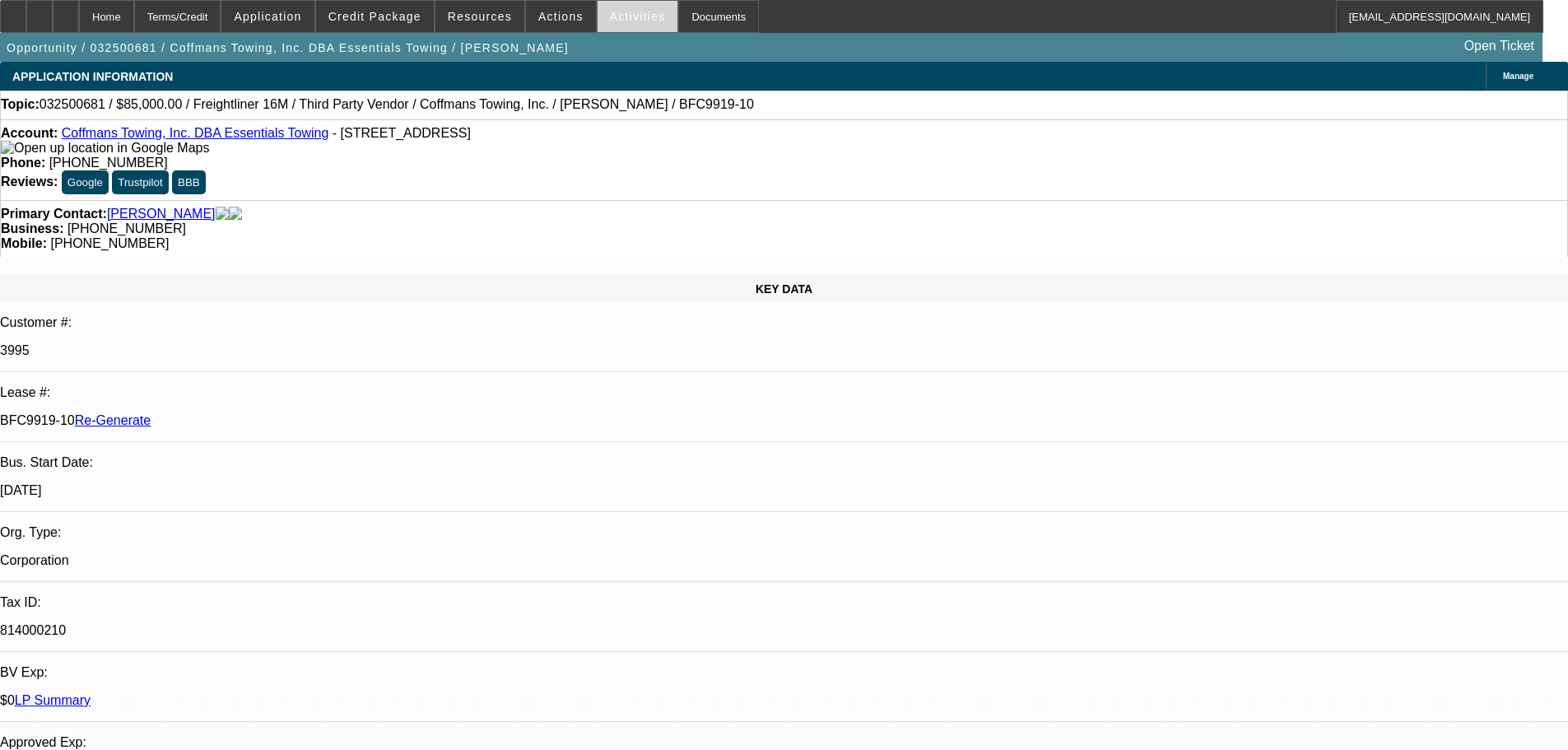
click at [610, 18] on span "Activities" at bounding box center [638, 16] width 56 height 14
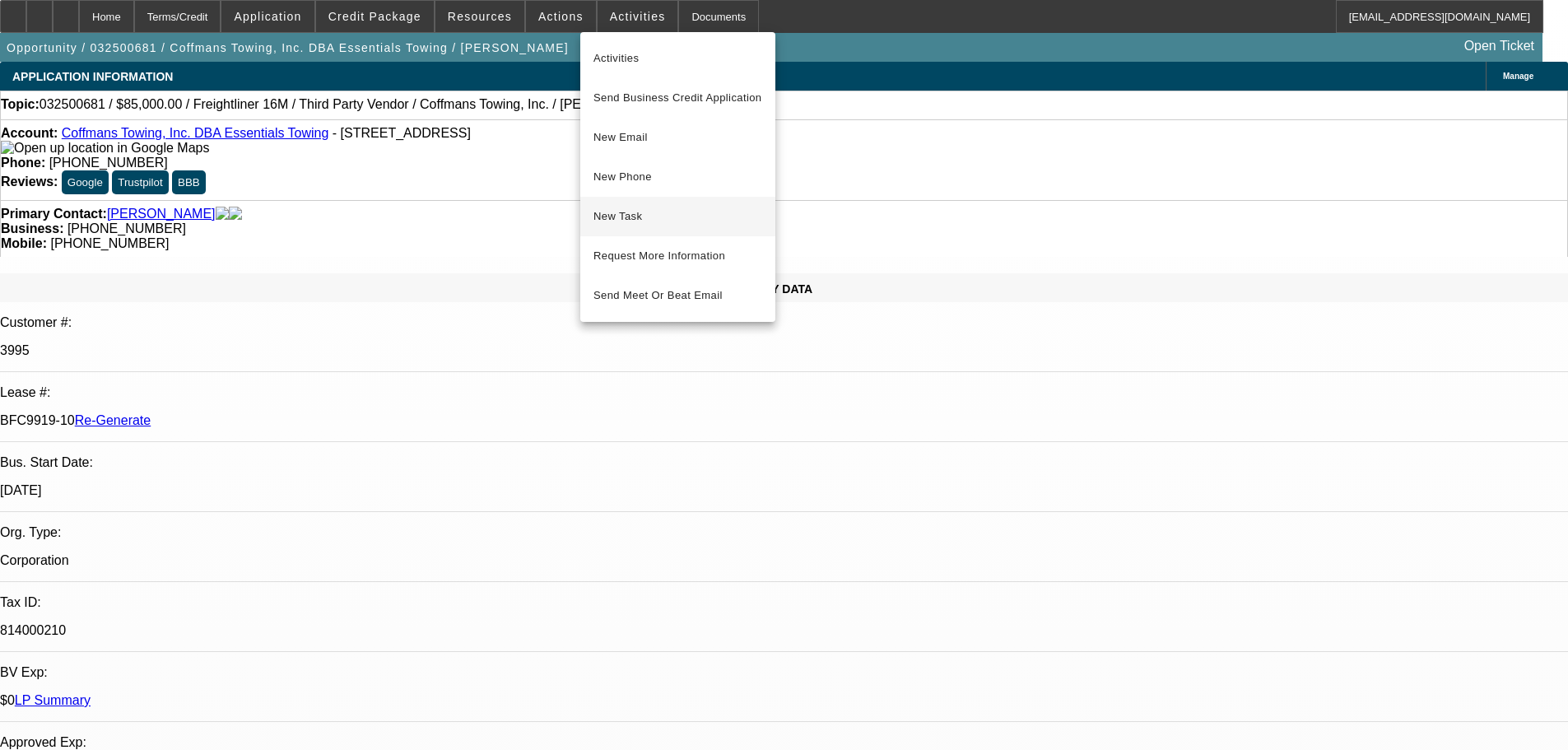
click at [642, 220] on span "New Task" at bounding box center [677, 216] width 169 height 19
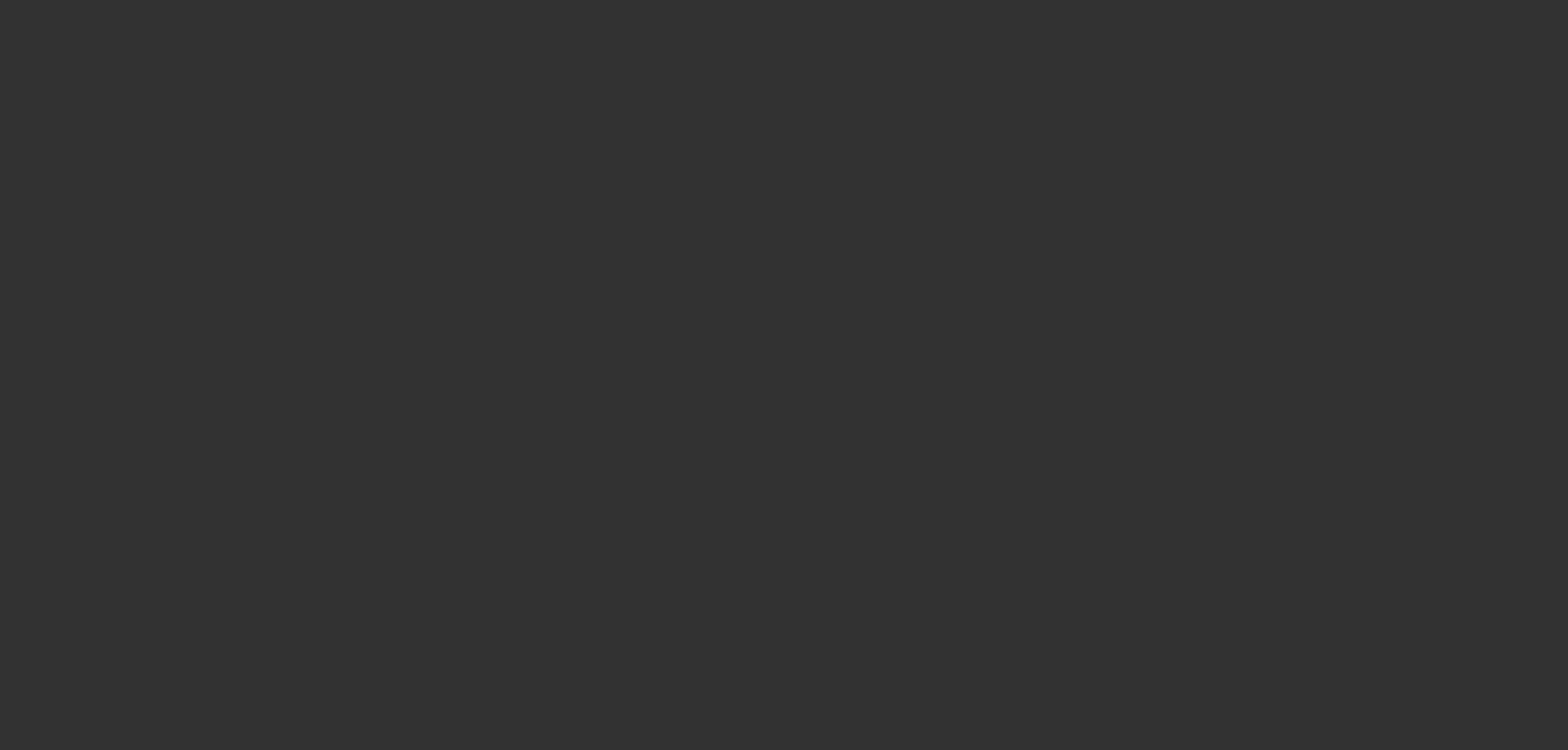
select select "4"
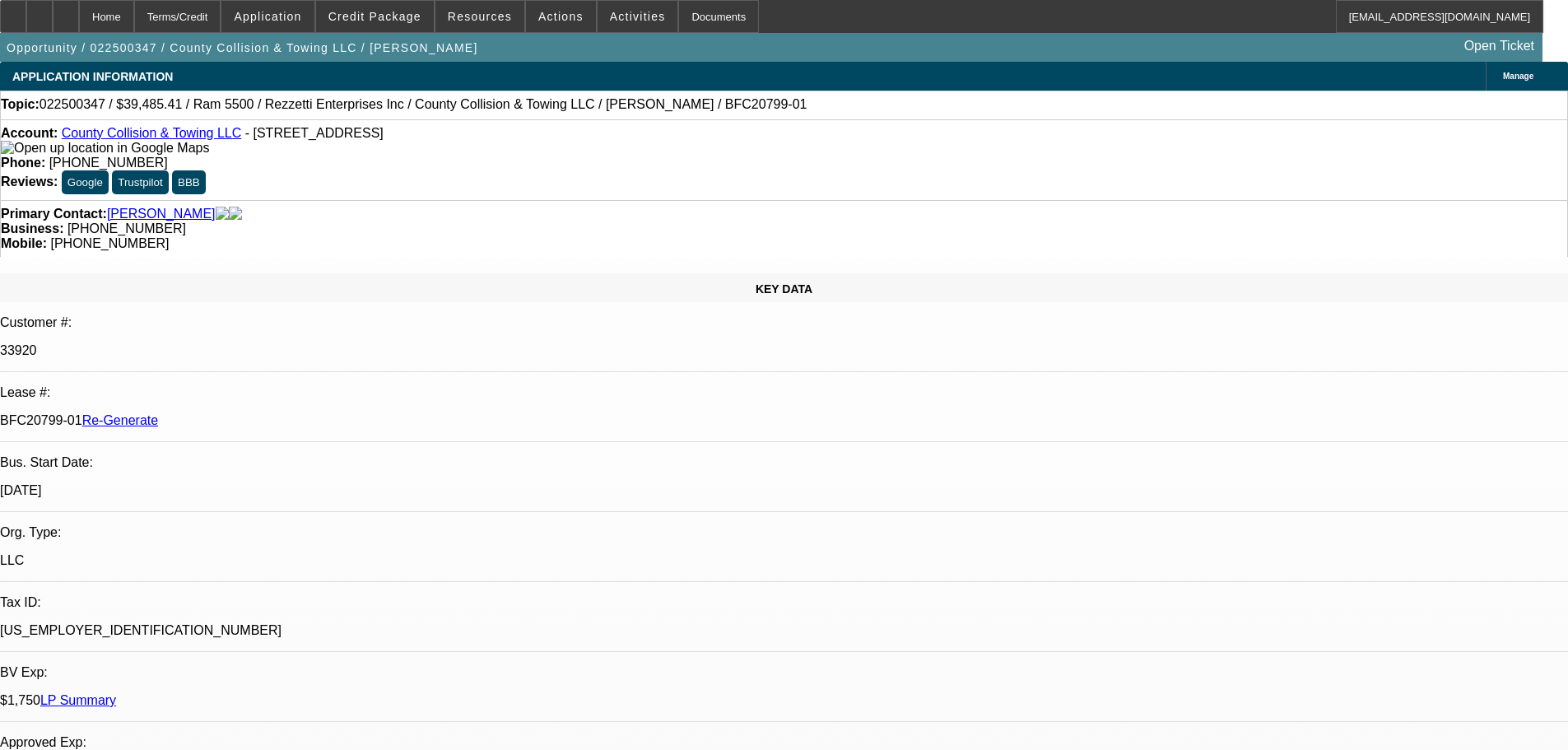
select select "0"
select select "0.1"
select select "4"
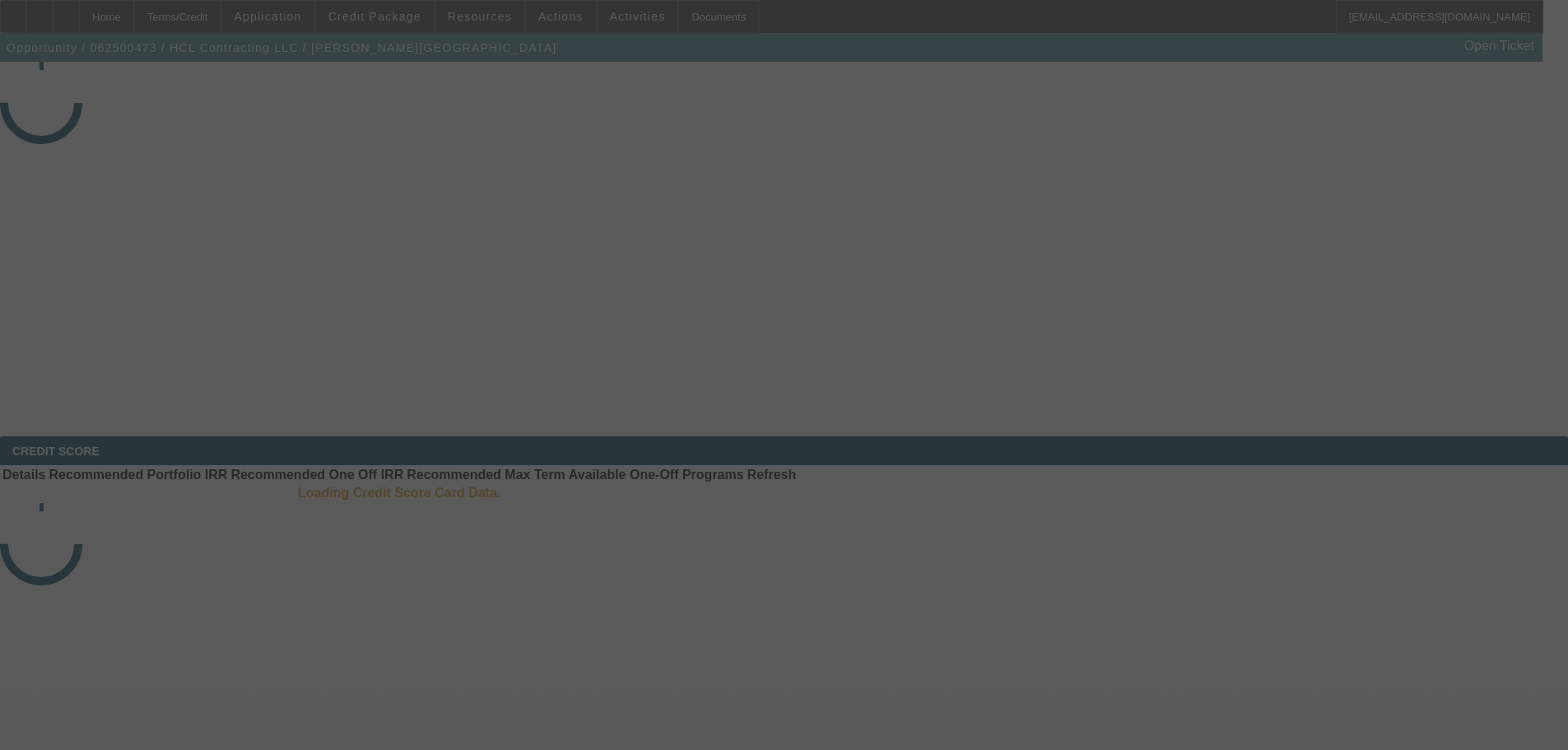
select select "4"
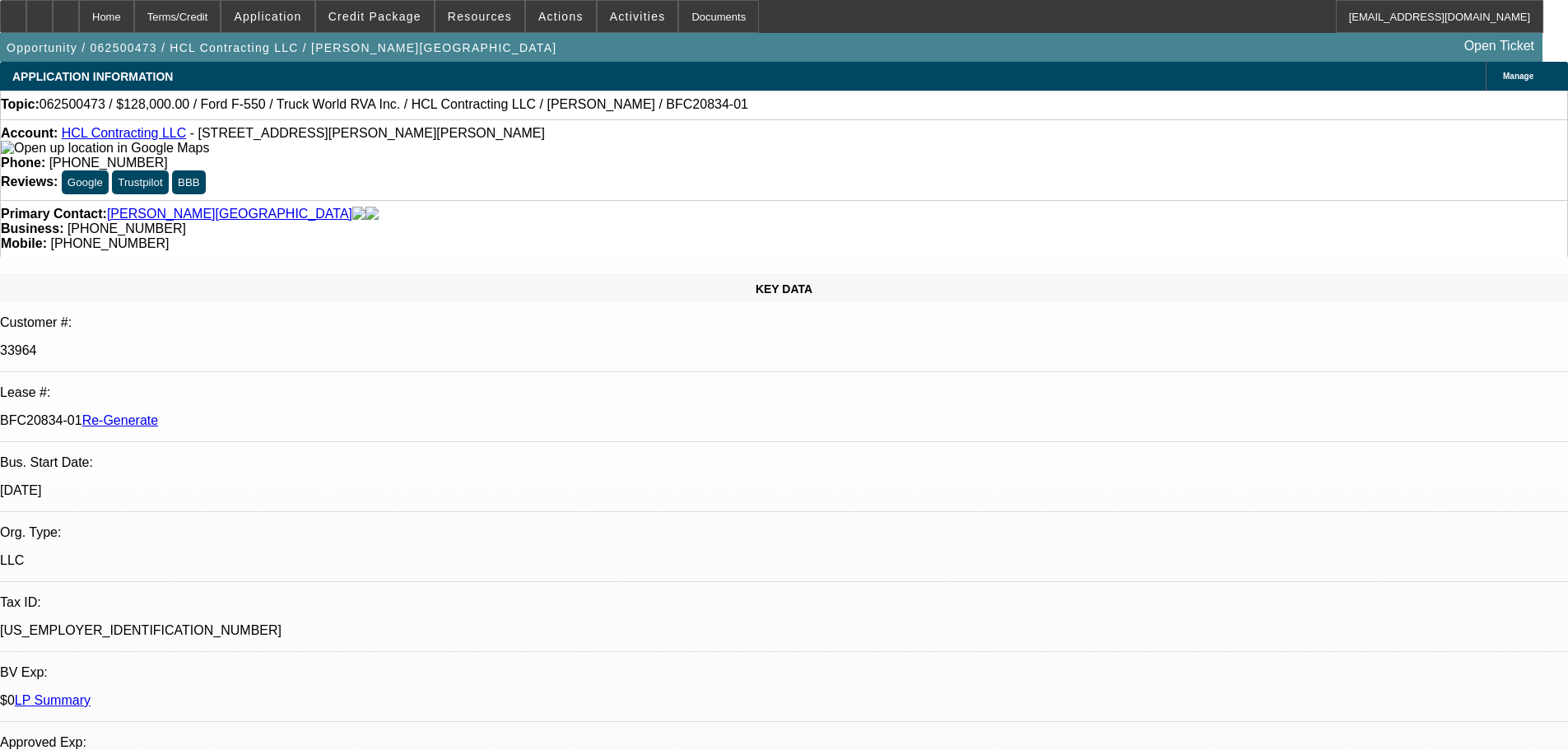
select select "0"
select select "6"
click at [613, 14] on span "Activities" at bounding box center [638, 16] width 56 height 14
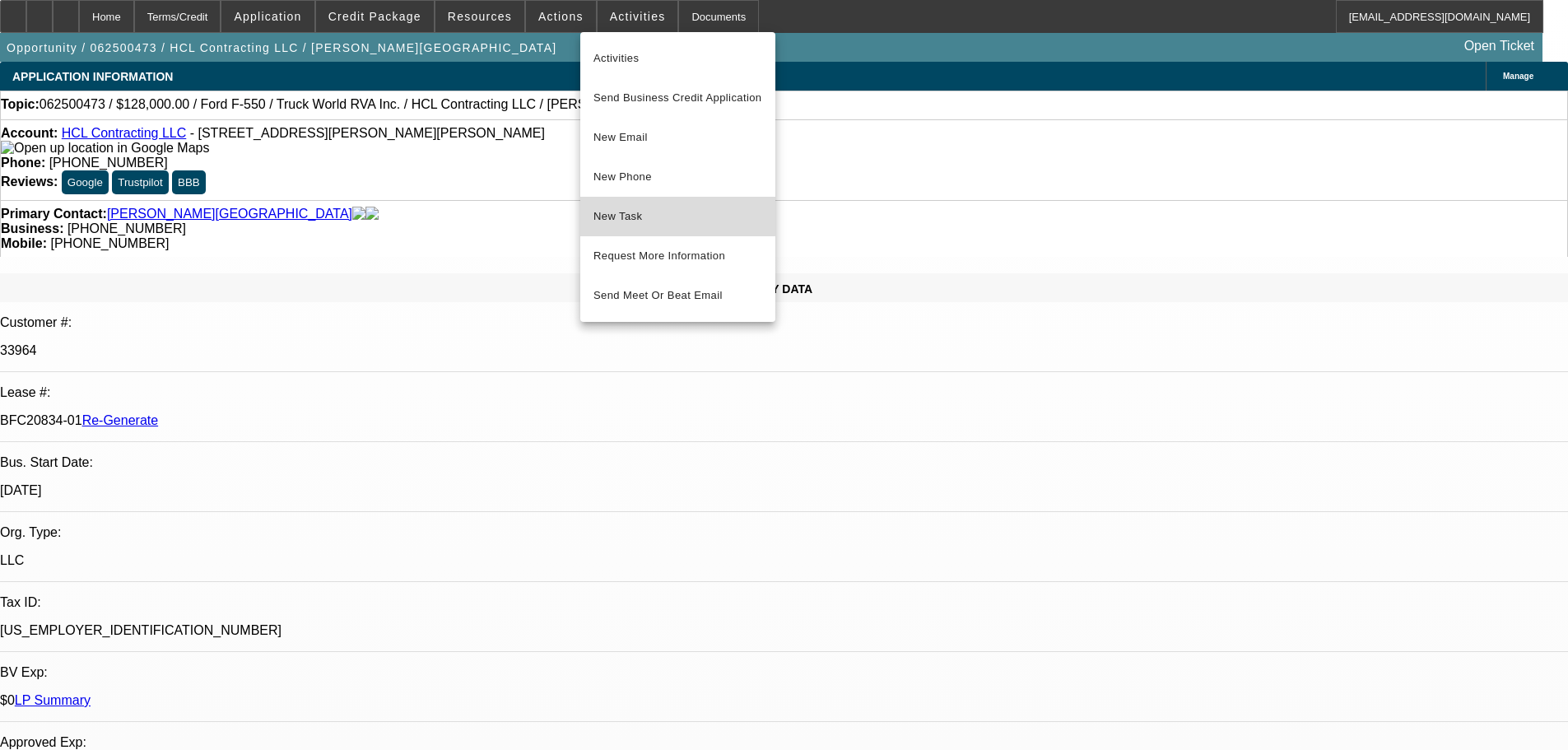
click at [642, 206] on button "New Task" at bounding box center [678, 216] width 195 height 40
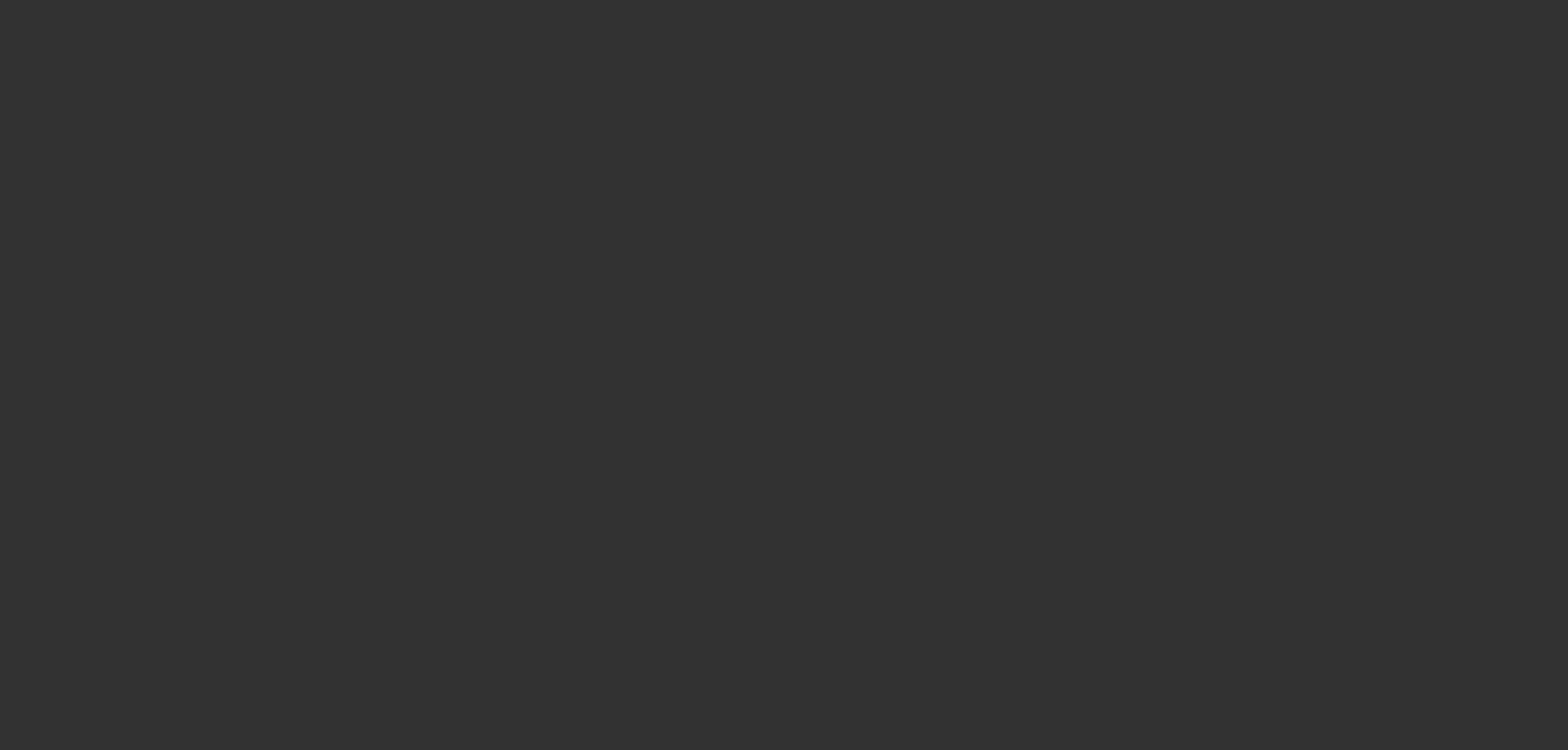
select select "4"
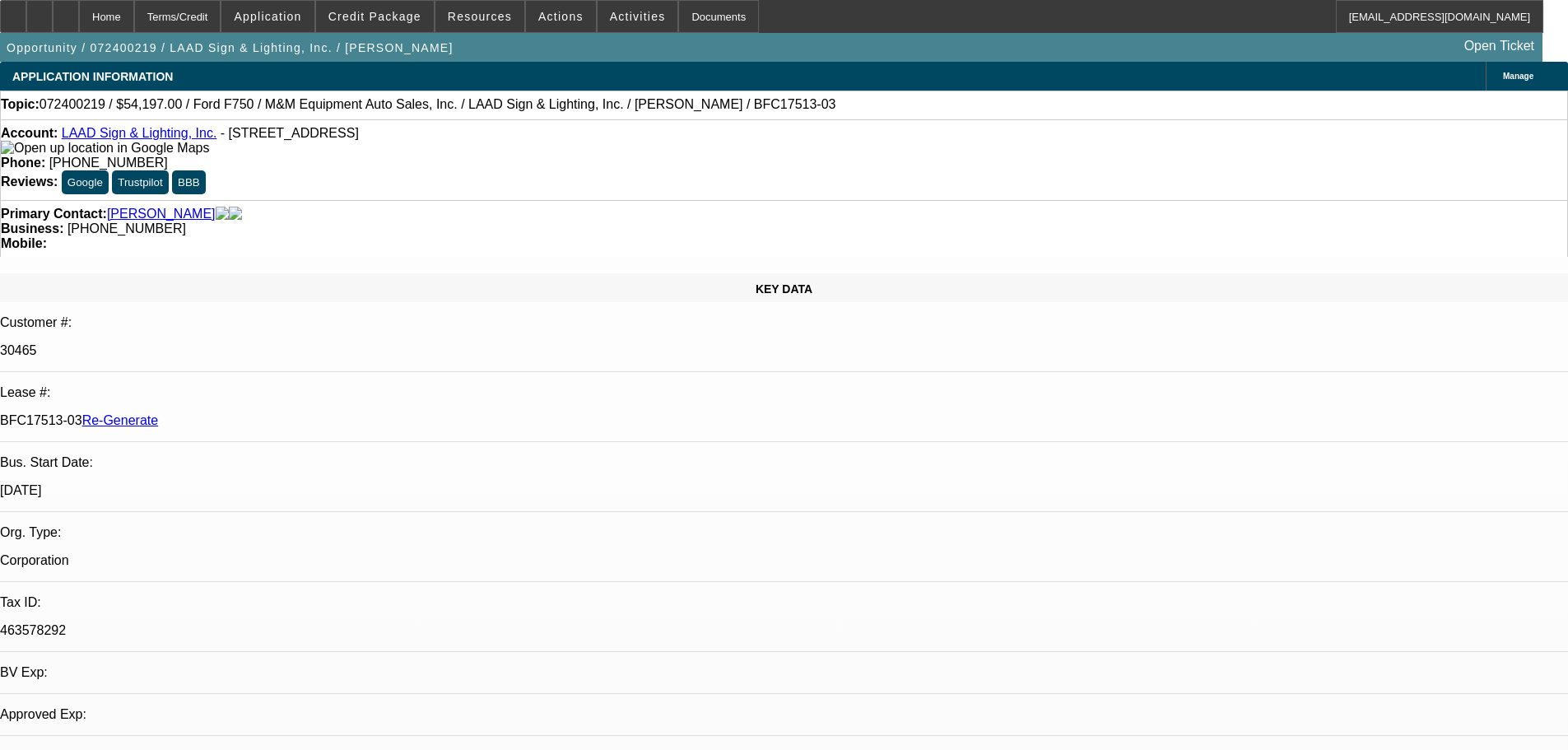
select select "0"
select select "6"
click at [624, 14] on span "Activities" at bounding box center [638, 16] width 56 height 14
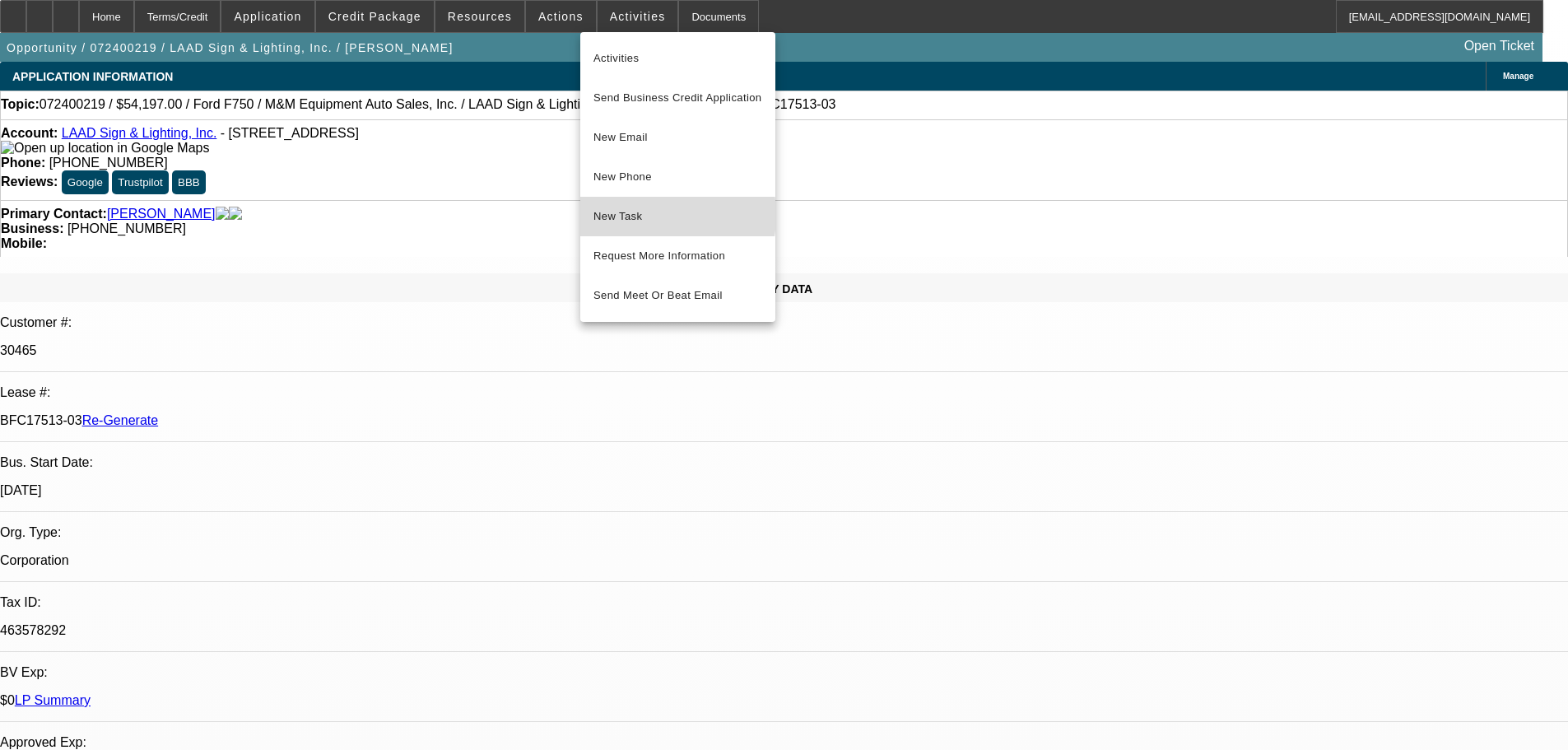
click at [632, 215] on span "New Task" at bounding box center [677, 216] width 169 height 19
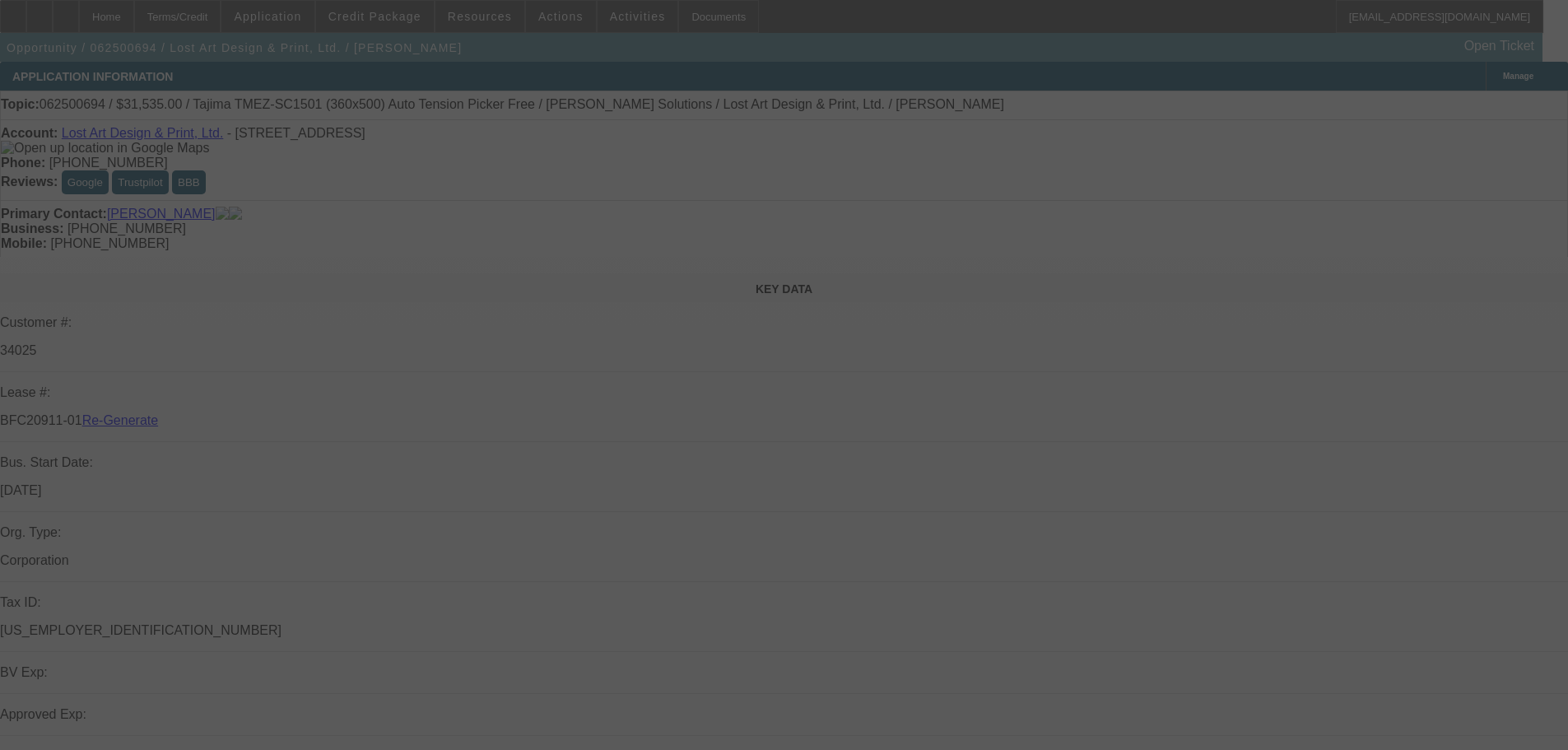
select select "3"
select select "0"
select select "2"
select select "0"
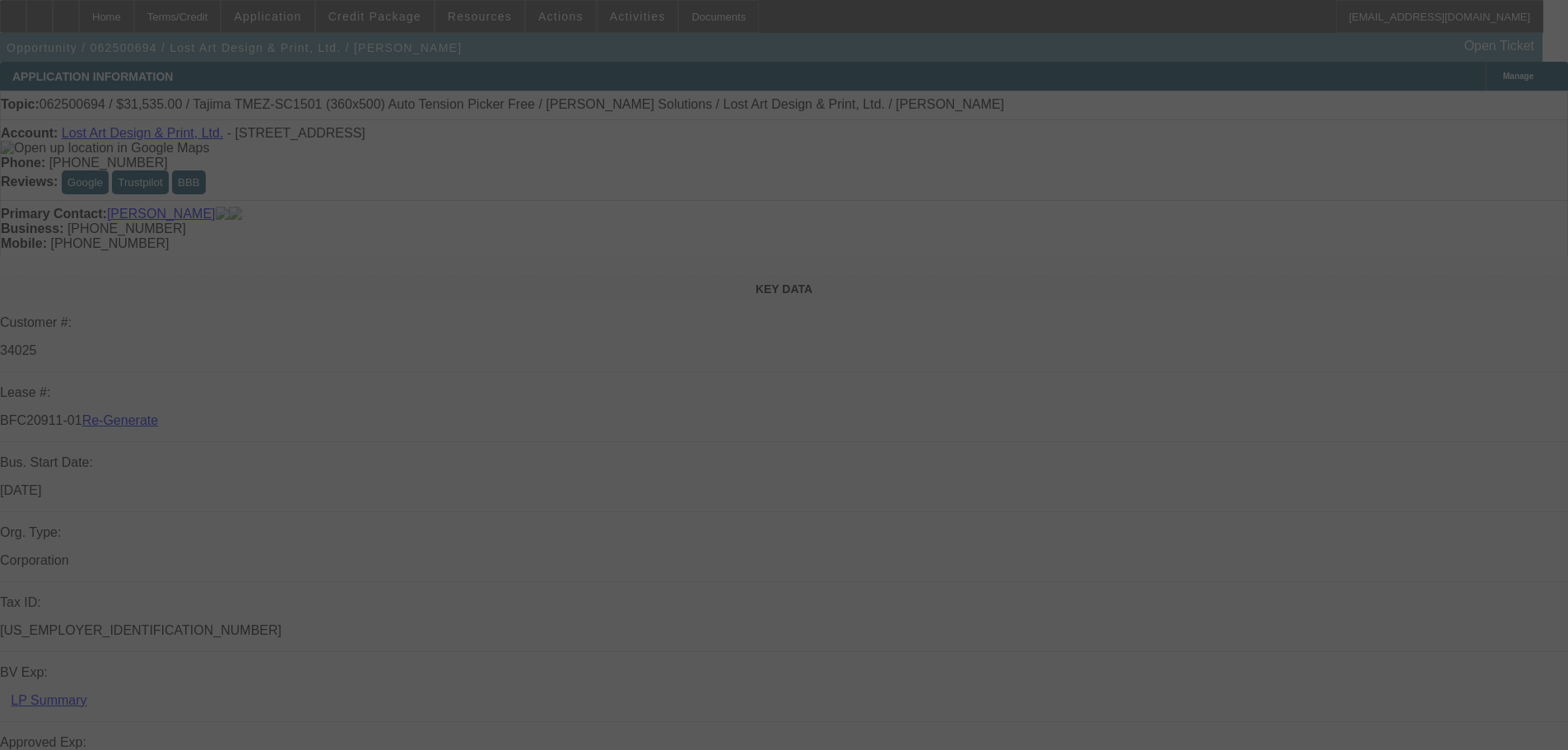
select select "6"
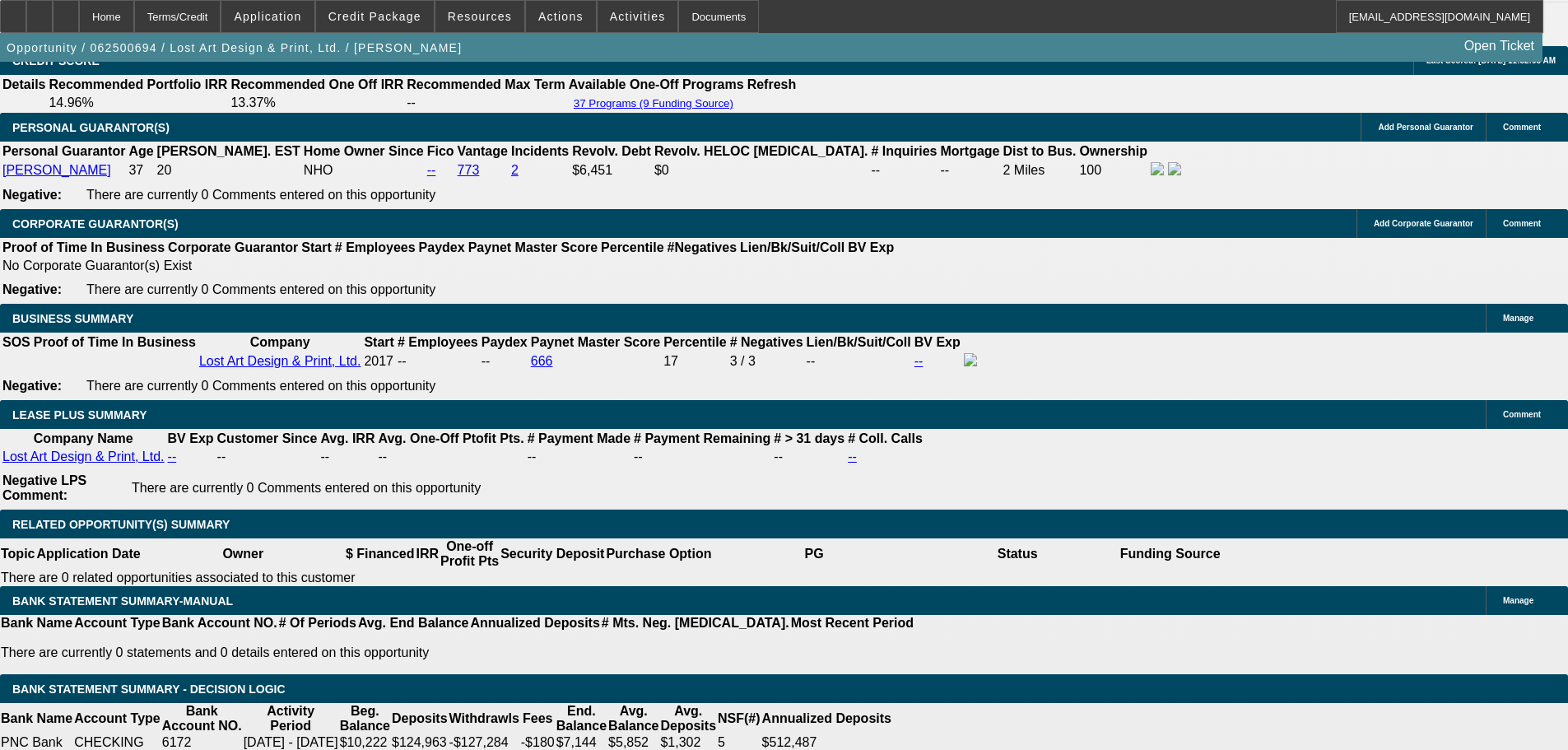
scroll to position [2471, 0]
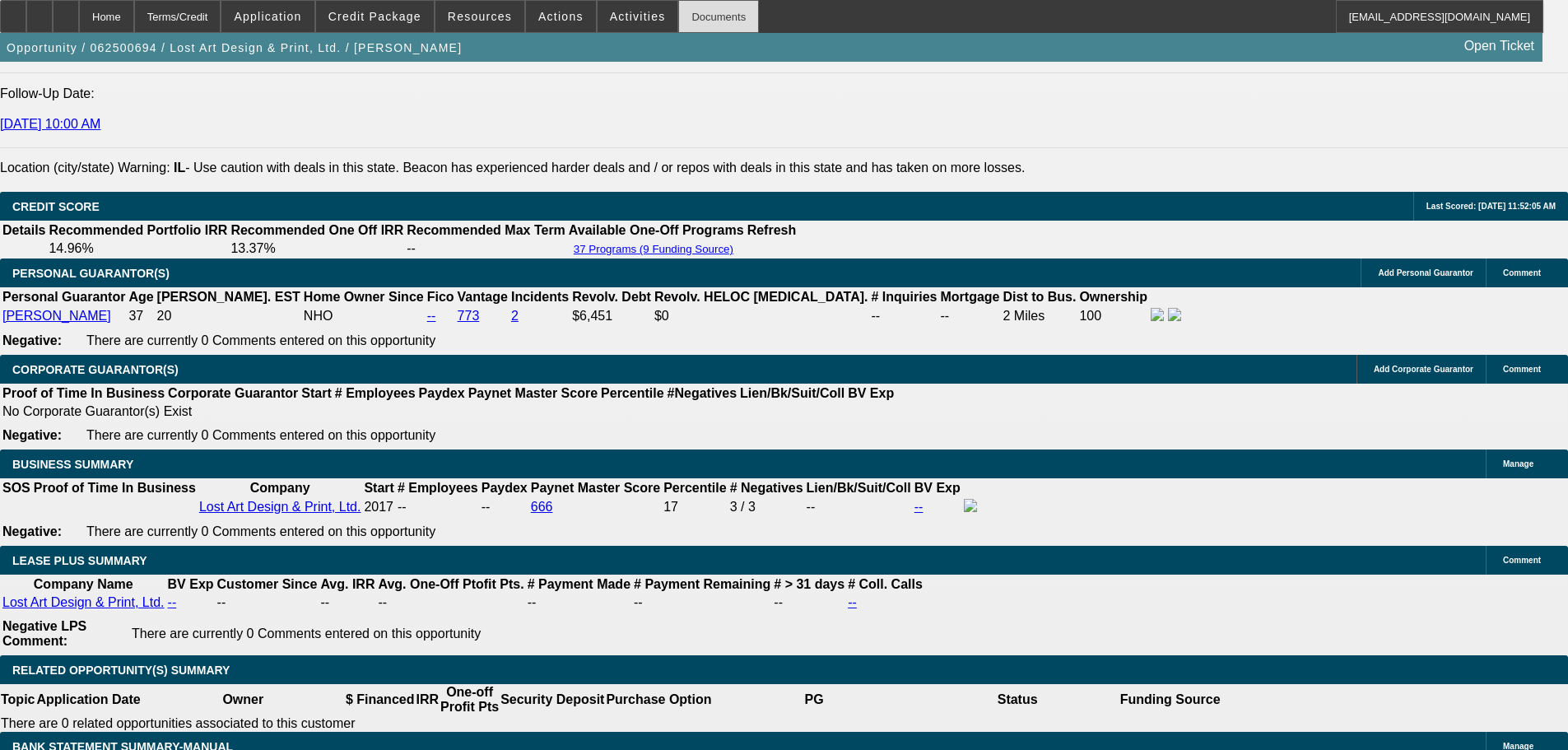
click at [696, 28] on div "Documents" at bounding box center [719, 16] width 81 height 33
drag, startPoint x: 1231, startPoint y: 564, endPoint x: 1188, endPoint y: 568, distance: 43.2
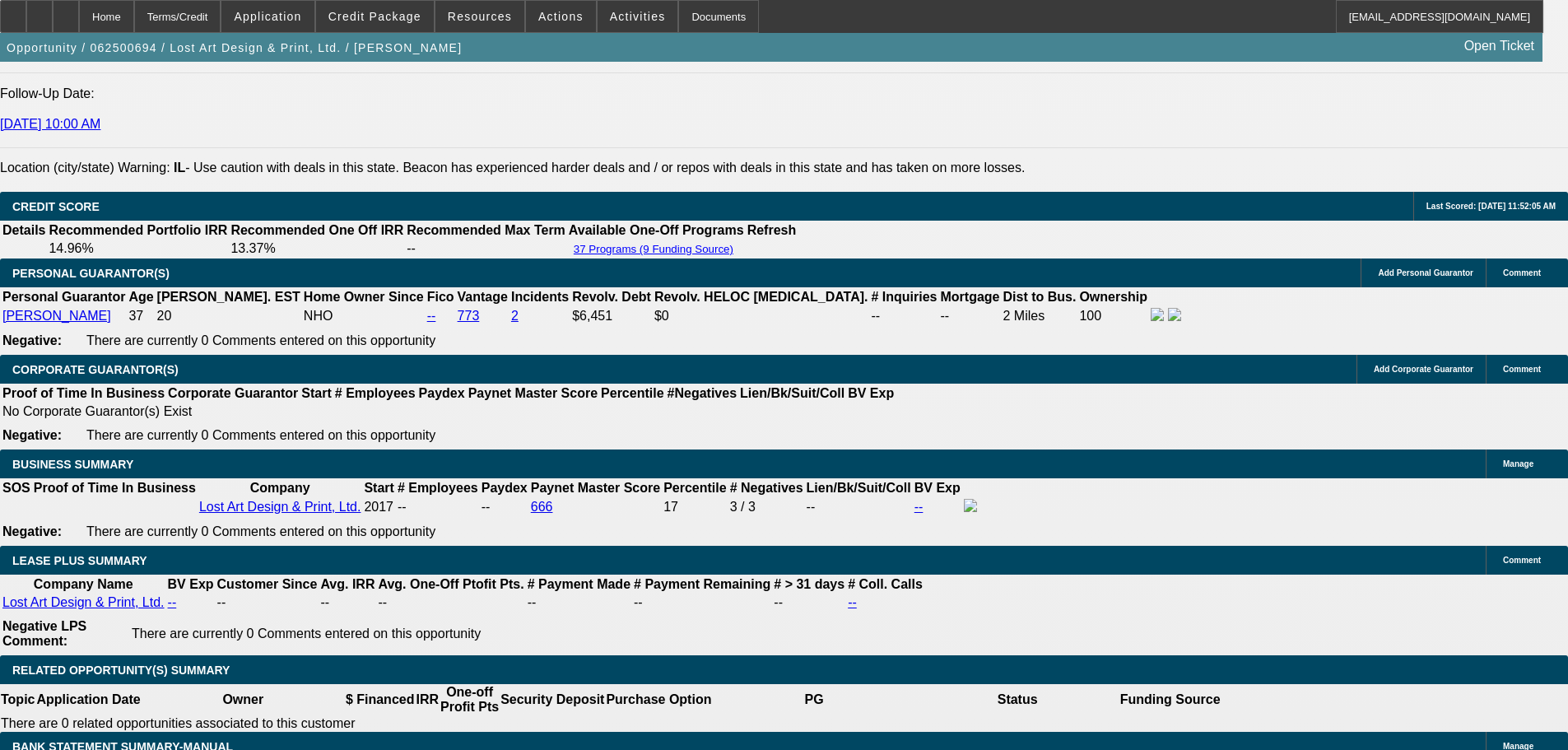
copy p "1,706.48"
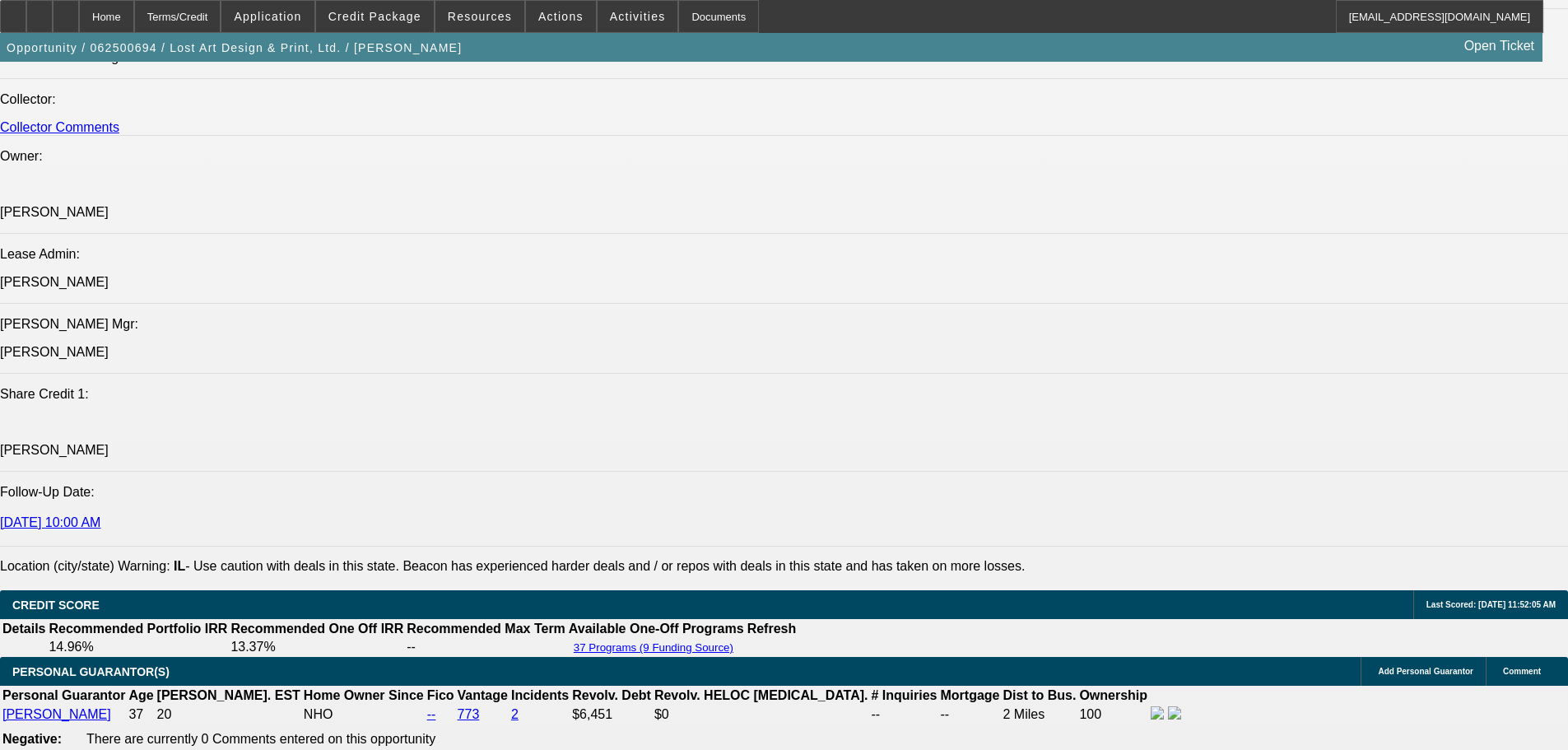
scroll to position [1894, 0]
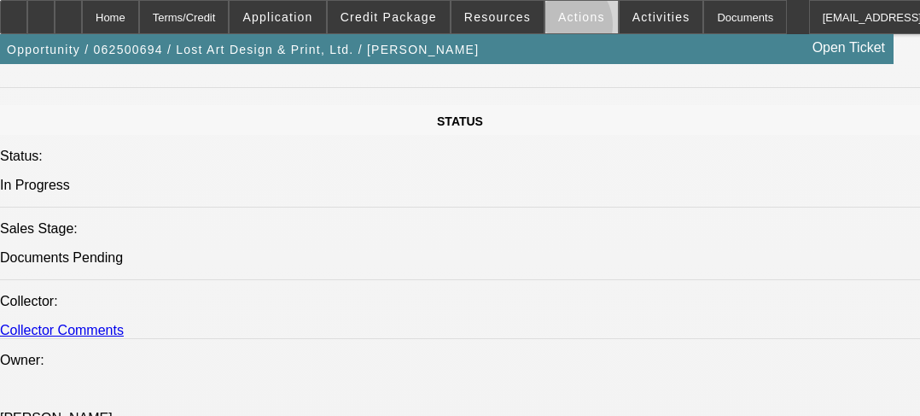
click at [554, 29] on span at bounding box center [581, 17] width 73 height 41
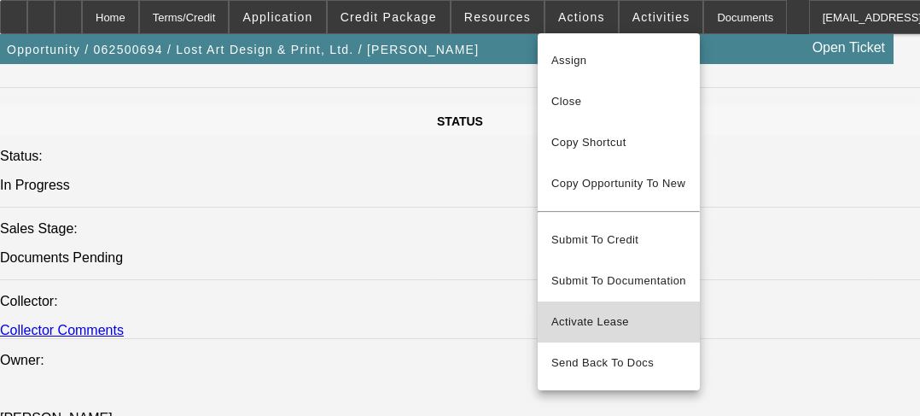
click at [613, 311] on span "Activate Lease" at bounding box center [618, 321] width 135 height 20
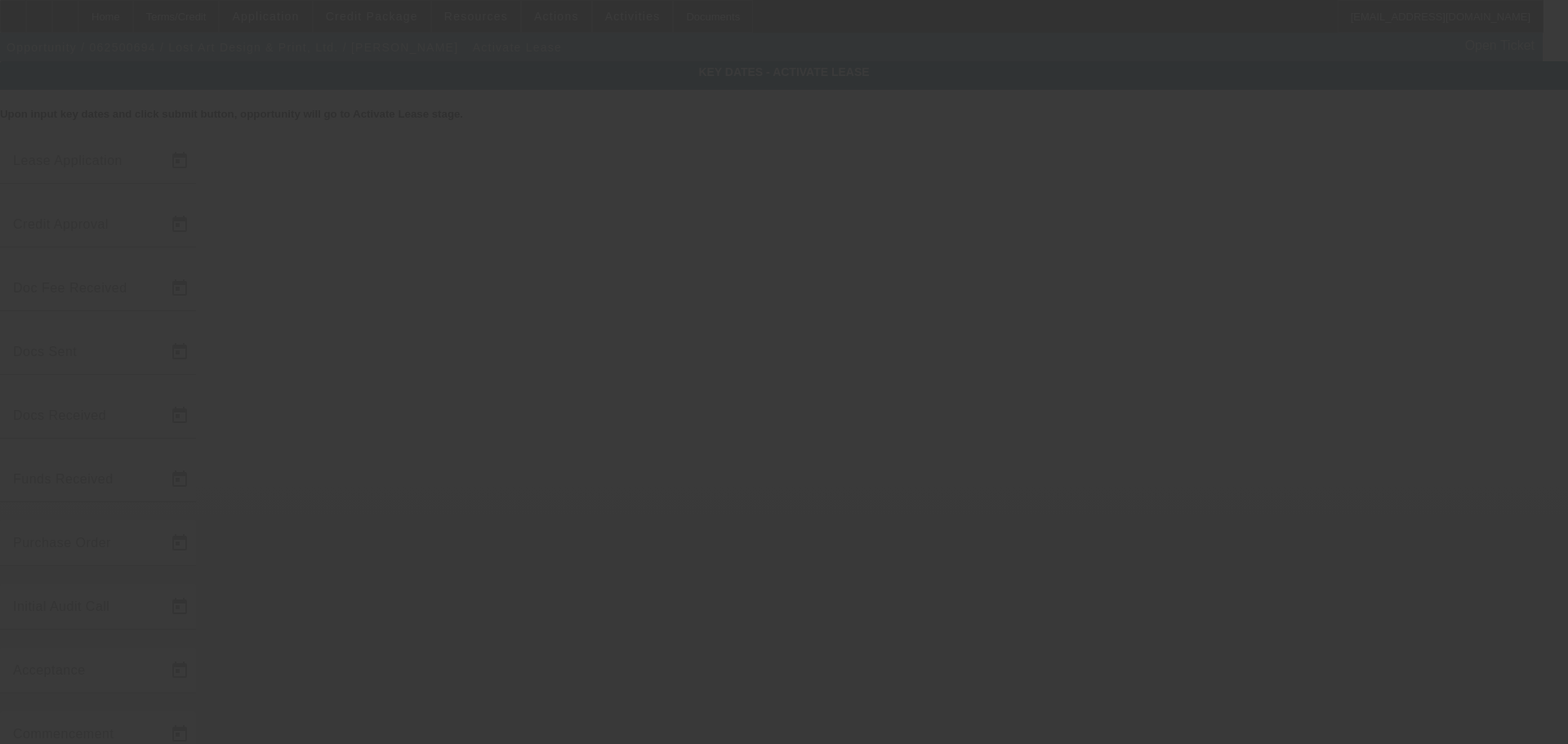
type input "6/27/2025"
type input "6/30/2025"
type input "7/31/2025"
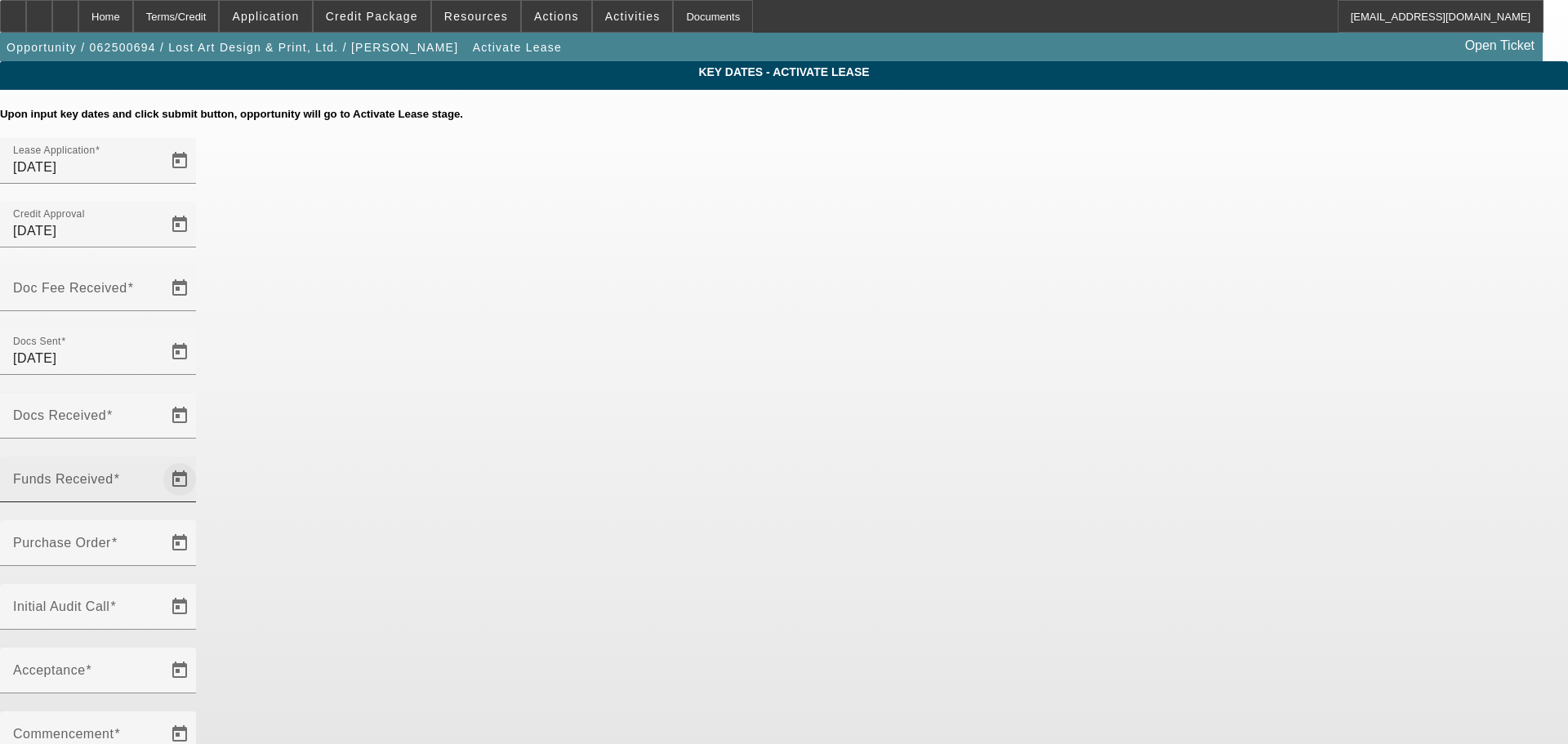
click at [199, 460] on span "Open calendar" at bounding box center [179, 479] width 39 height 39
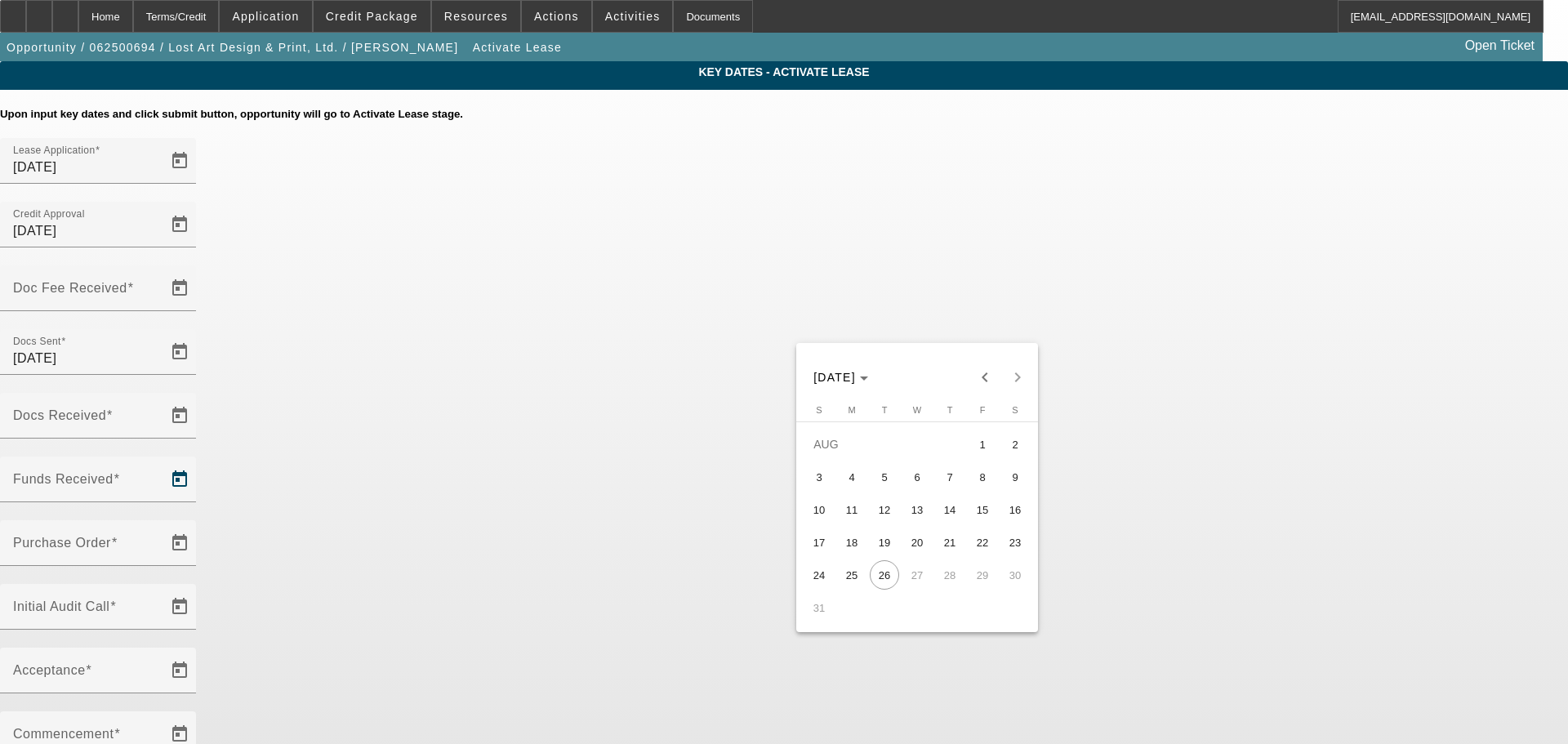
click at [890, 487] on span "5" at bounding box center [885, 477] width 30 height 30
type input "8/5/2025"
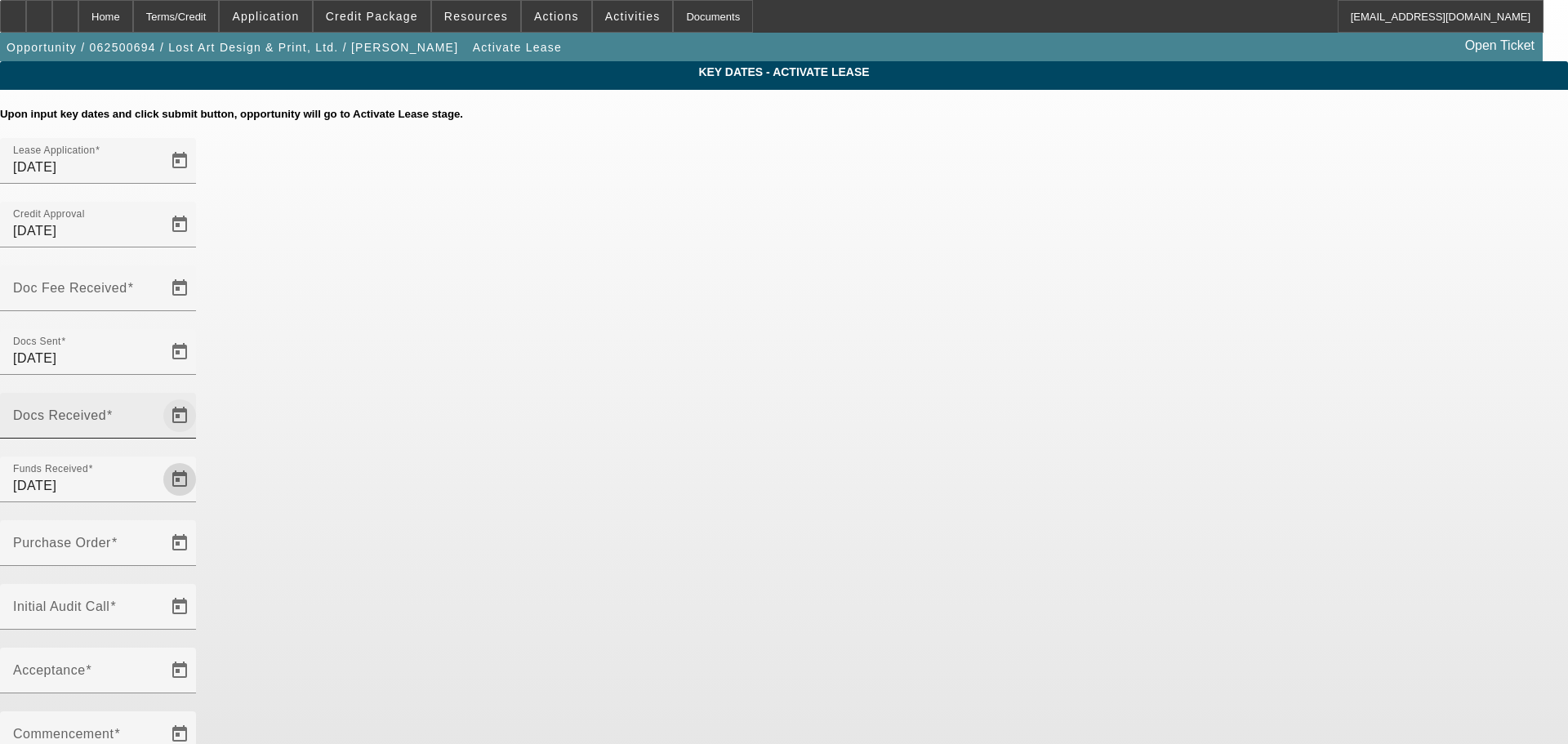
click at [199, 396] on span "Open calendar" at bounding box center [179, 416] width 39 height 39
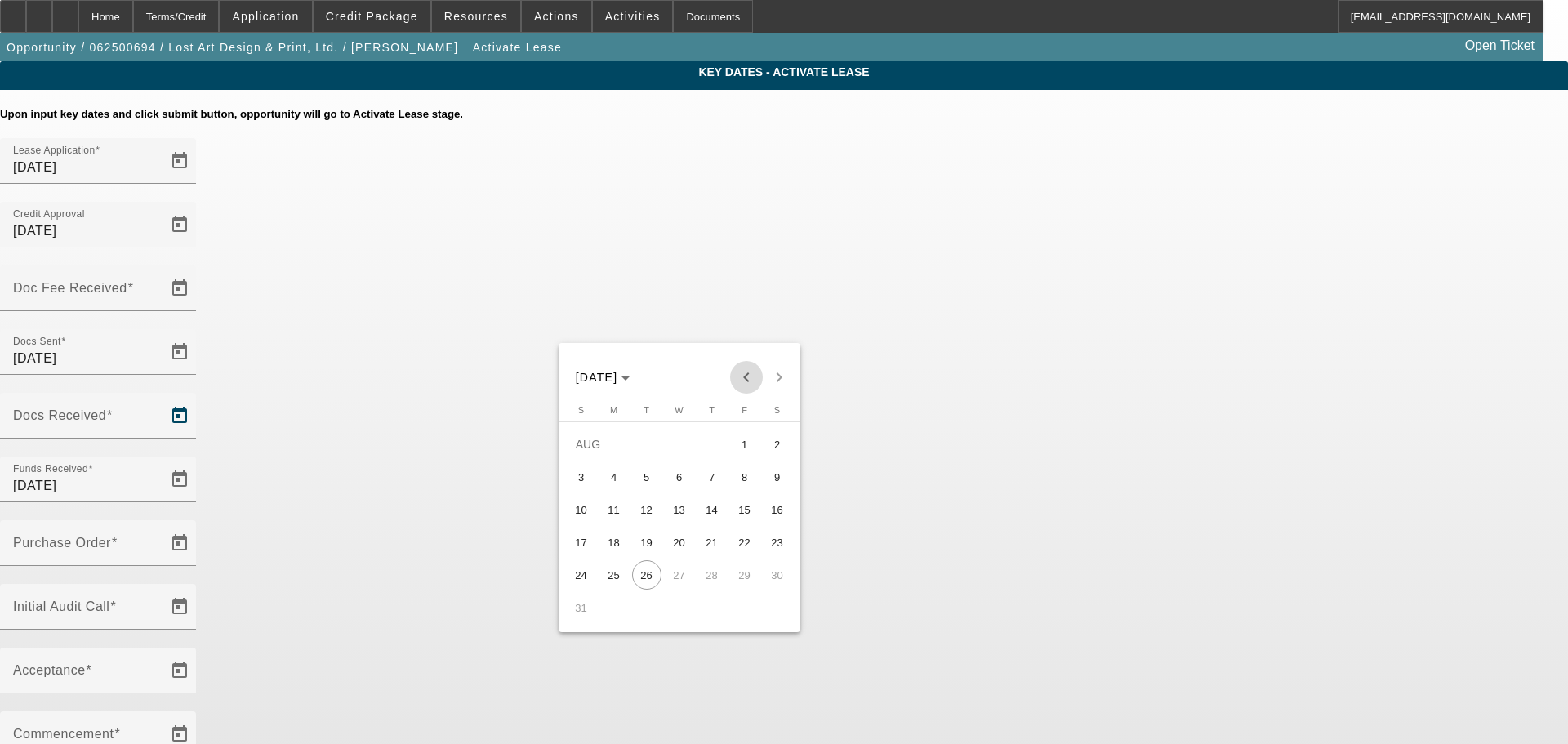
click at [735, 380] on span "Previous month" at bounding box center [747, 377] width 33 height 33
click at [708, 613] on span "31" at bounding box center [712, 607] width 30 height 30
type input "7/31/2025"
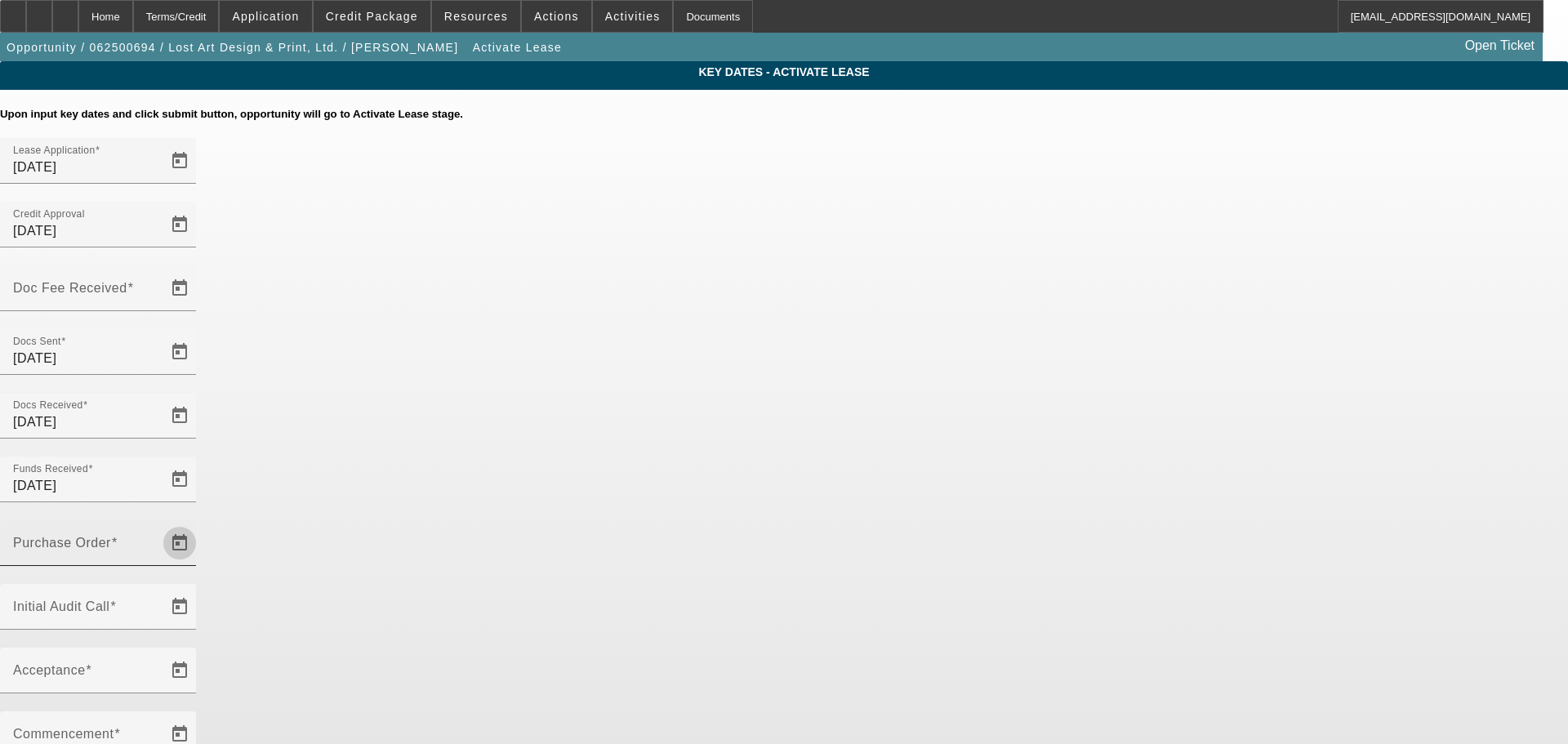
click at [199, 524] on span "Open calendar" at bounding box center [179, 543] width 39 height 39
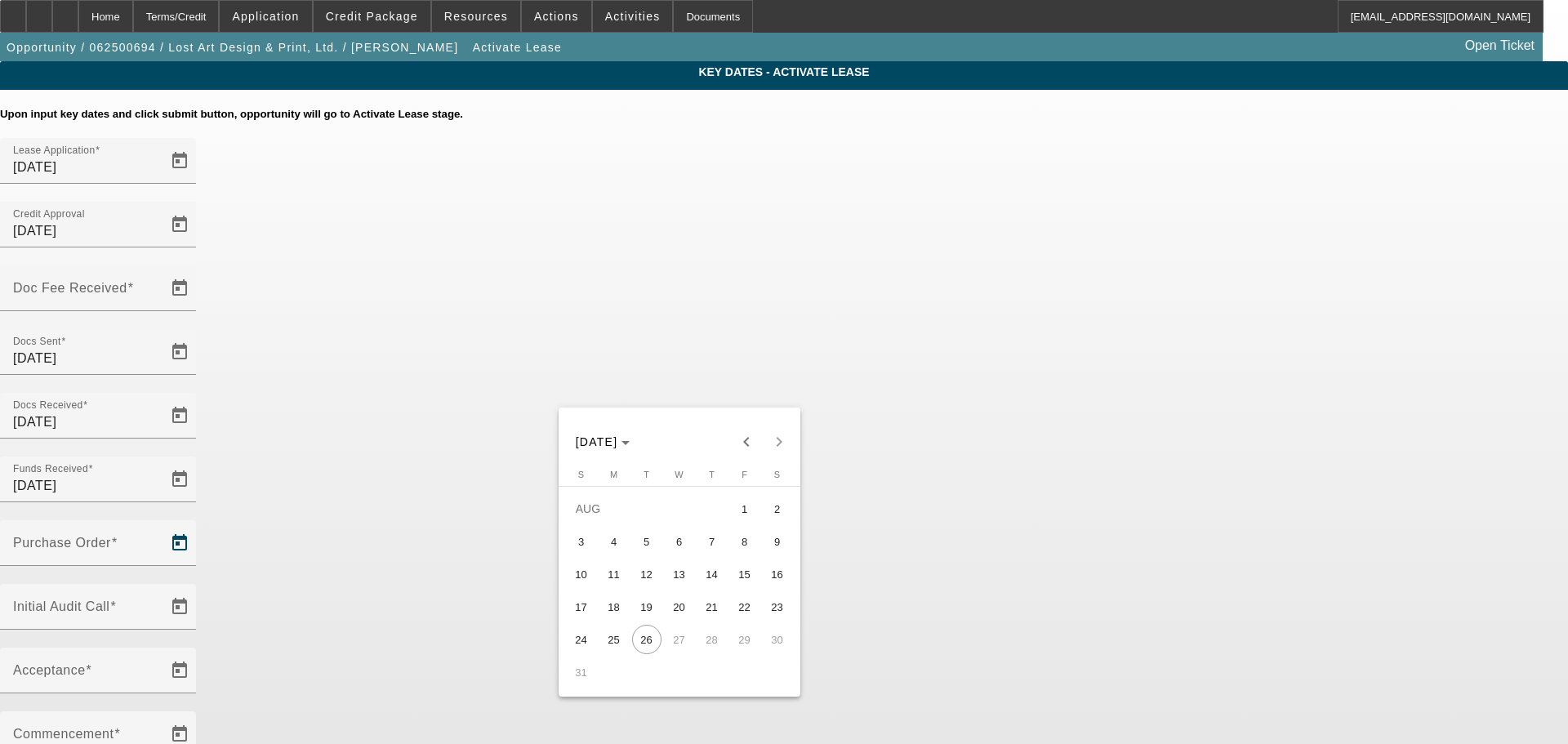
click at [990, 390] on div at bounding box center [784, 372] width 1568 height 744
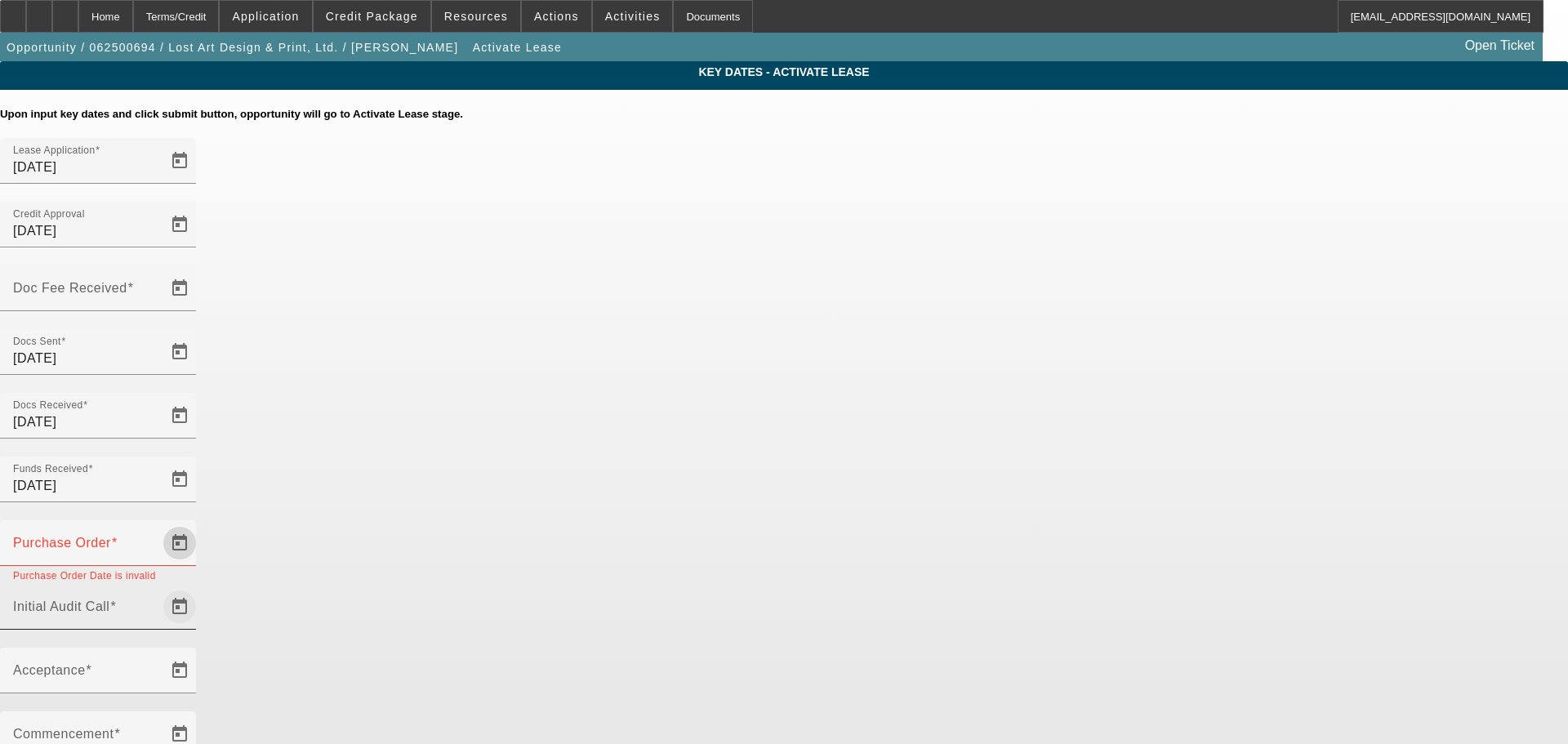
click at [199, 587] on span "Open calendar" at bounding box center [179, 606] width 39 height 39
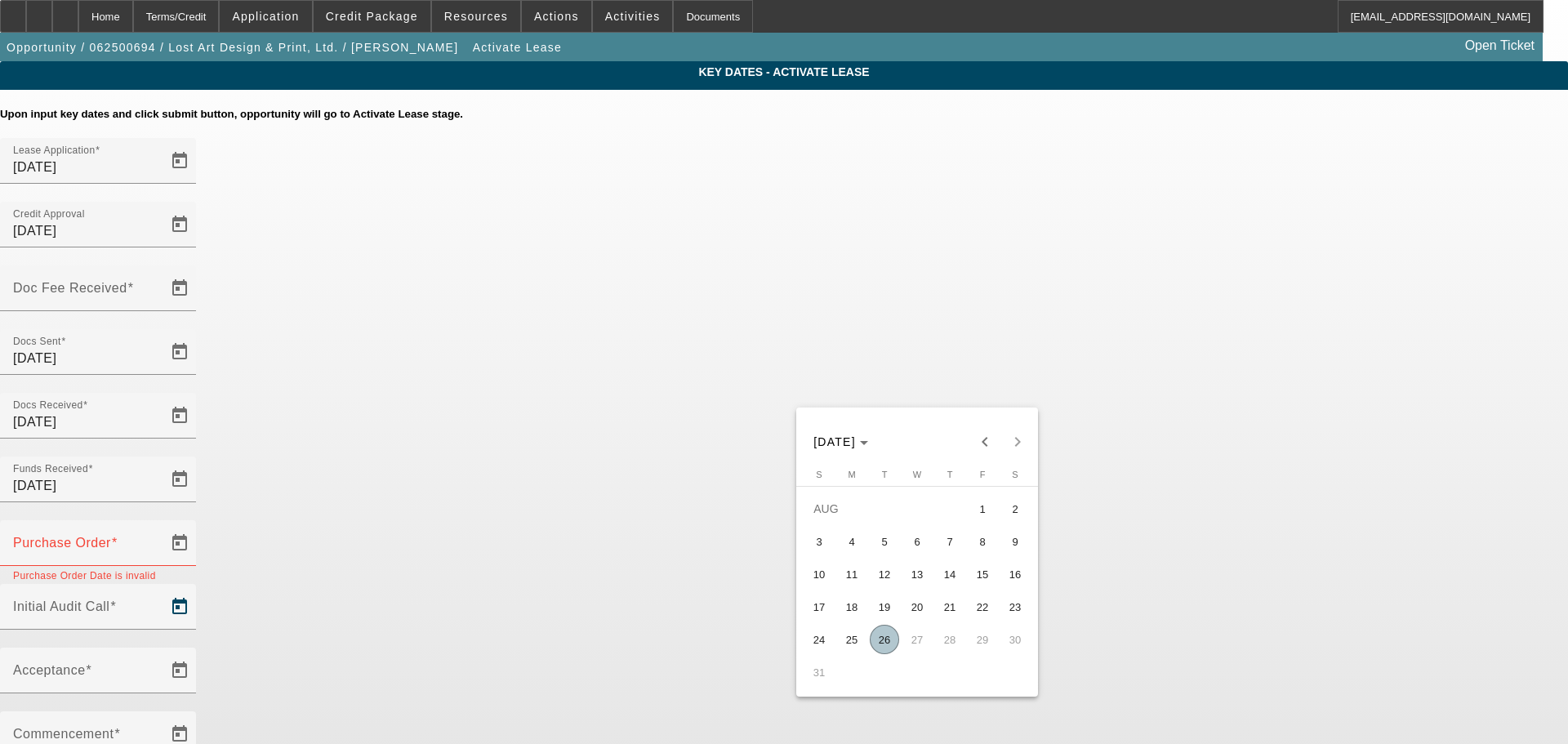
drag, startPoint x: 885, startPoint y: 654, endPoint x: 842, endPoint y: 548, distance: 114.4
click at [885, 653] on span "26" at bounding box center [885, 640] width 30 height 30
type input "8/26/2025"
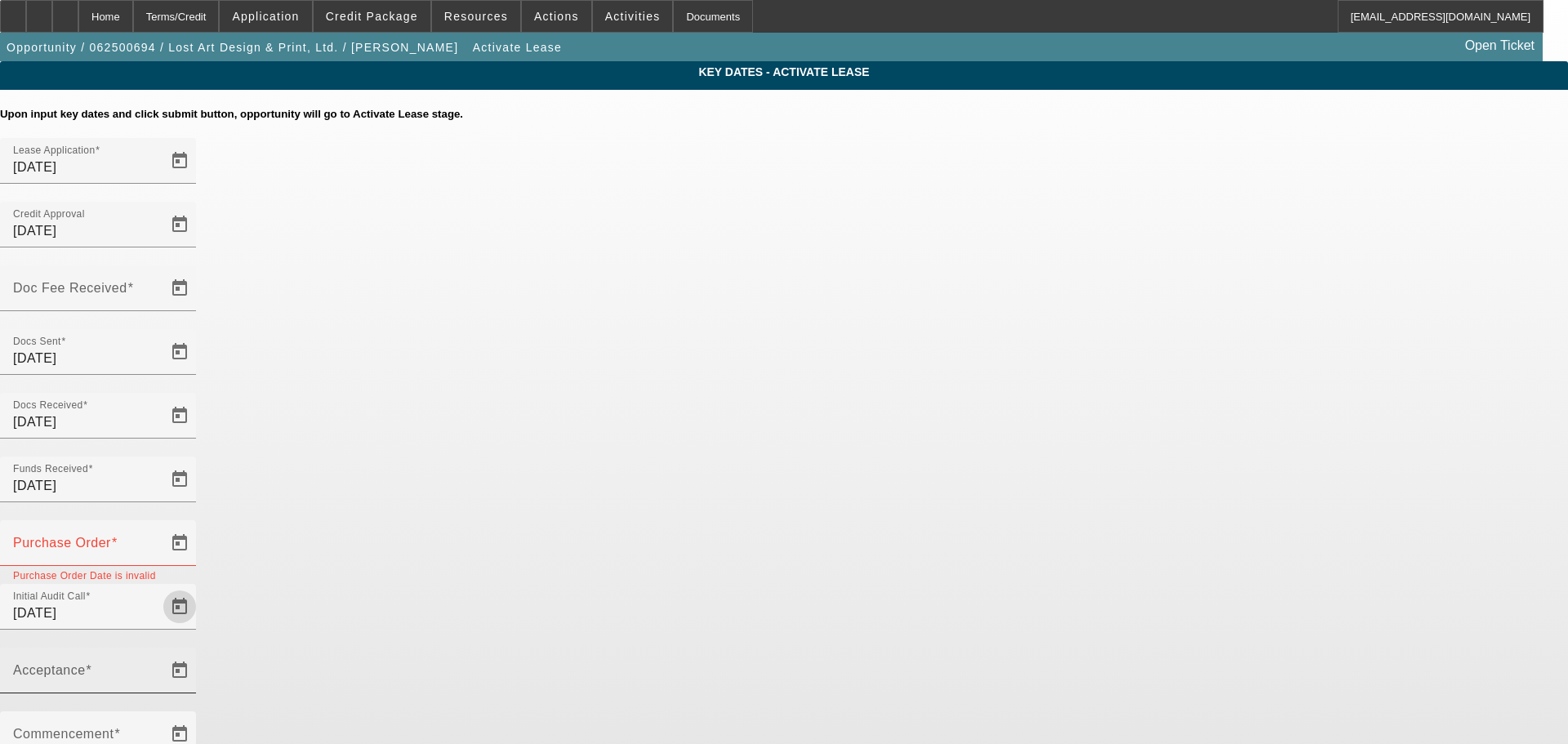
click at [196, 648] on div "Acceptance" at bounding box center [104, 671] width 183 height 46
click at [199, 651] on span "Open calendar" at bounding box center [179, 670] width 39 height 39
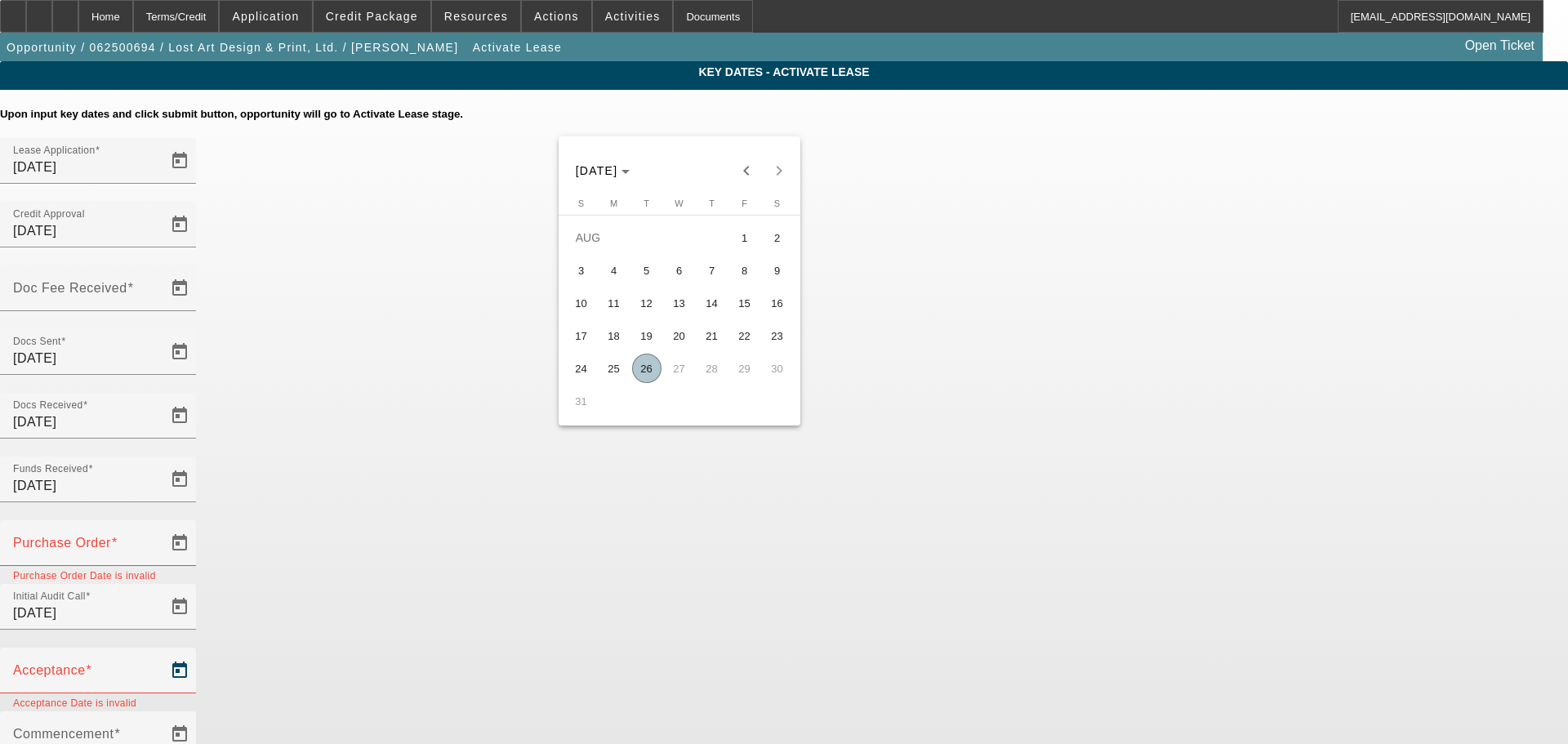
click at [642, 379] on span "26" at bounding box center [646, 368] width 30 height 30
type input "8/26/2025"
type input "9/1/2025"
type input "10/1/2025"
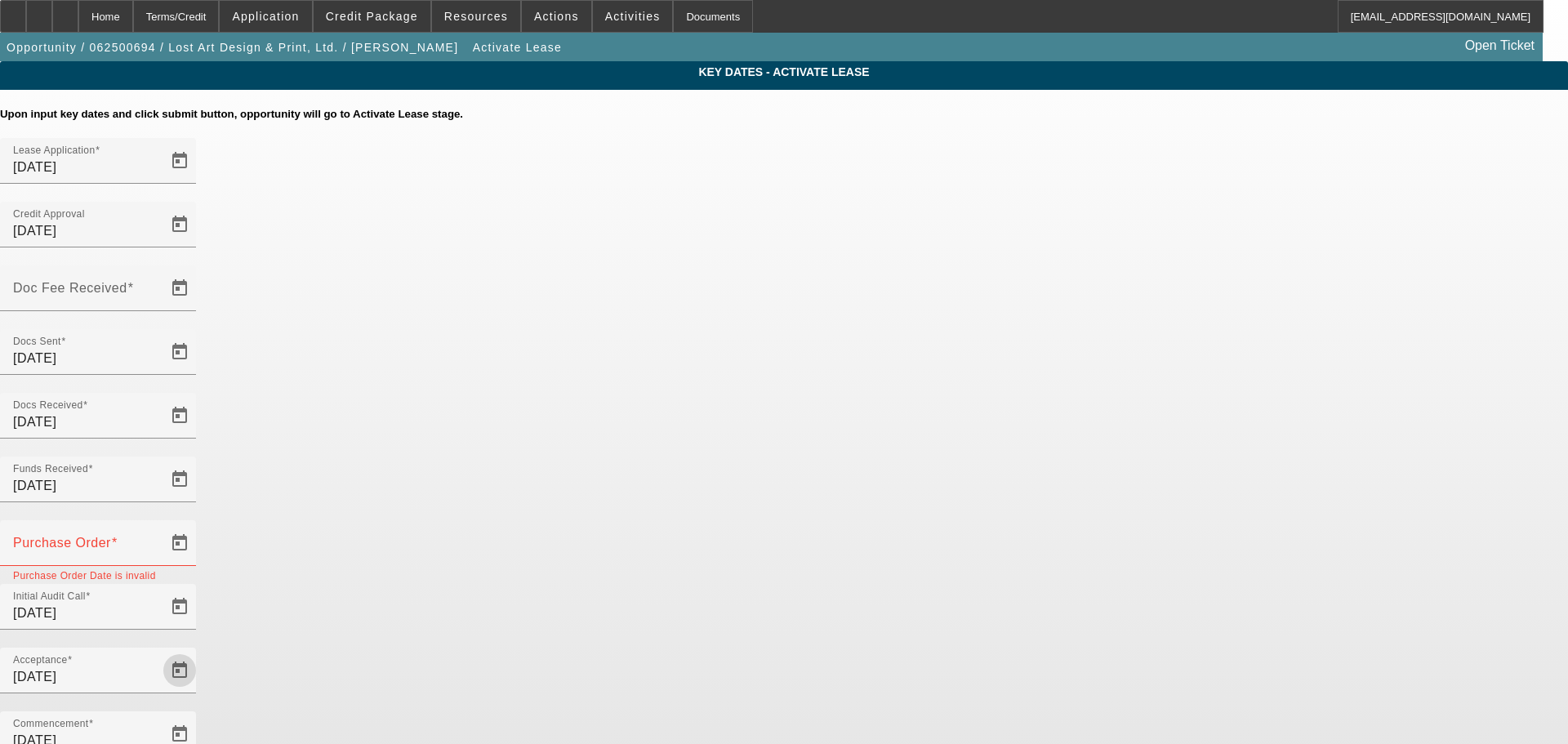
drag, startPoint x: 1401, startPoint y: 454, endPoint x: 1243, endPoint y: 454, distance: 158.0
click at [1398, 454] on app-key-dates "Key Dates - Activate Lease Upon input key dates and click submit button, opport…" at bounding box center [784, 563] width 1568 height 1003
click at [199, 269] on span "Open calendar" at bounding box center [179, 288] width 39 height 39
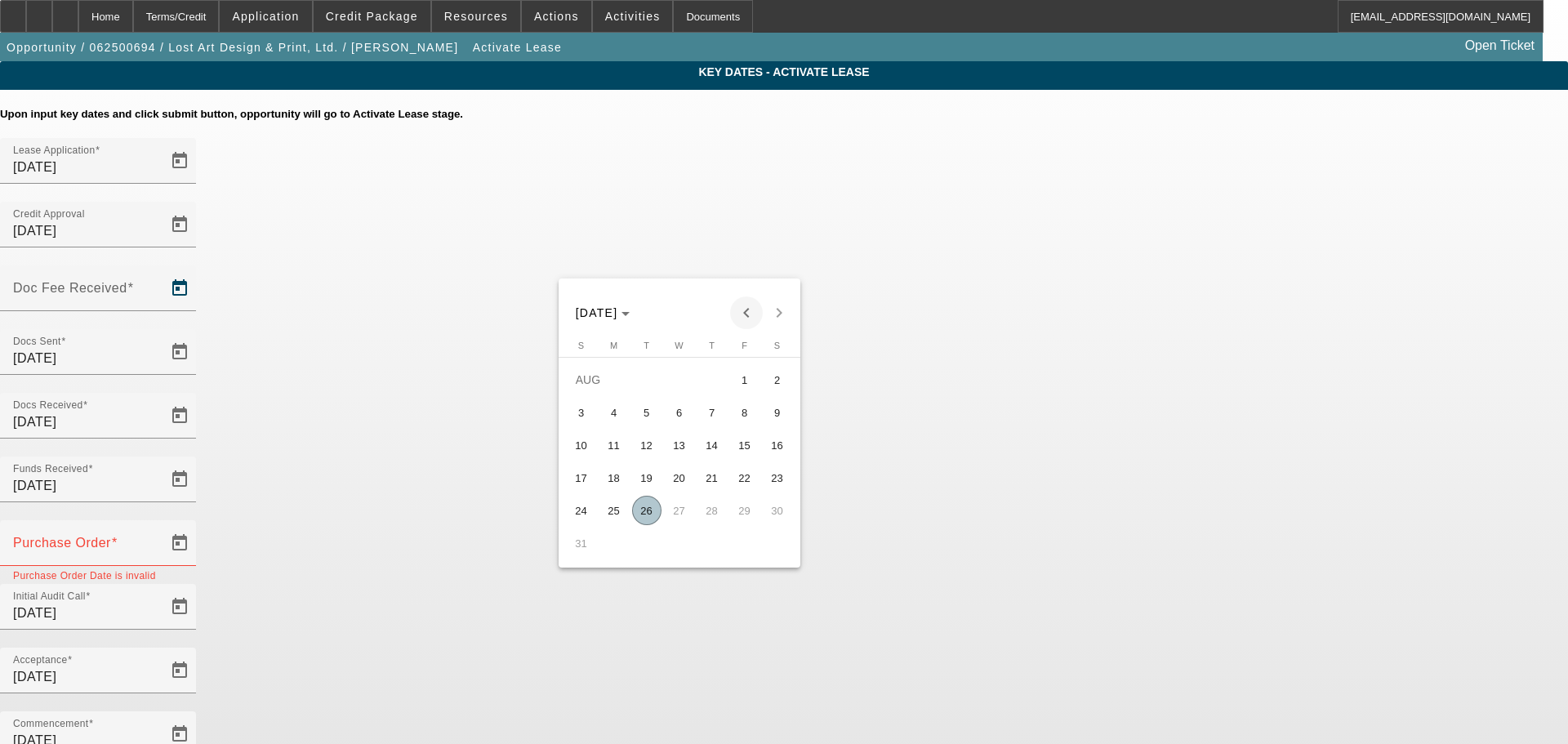
click at [753, 299] on button "Previous month" at bounding box center [747, 313] width 33 height 33
click at [715, 544] on span "31" at bounding box center [712, 543] width 30 height 30
type input "7/31/2025"
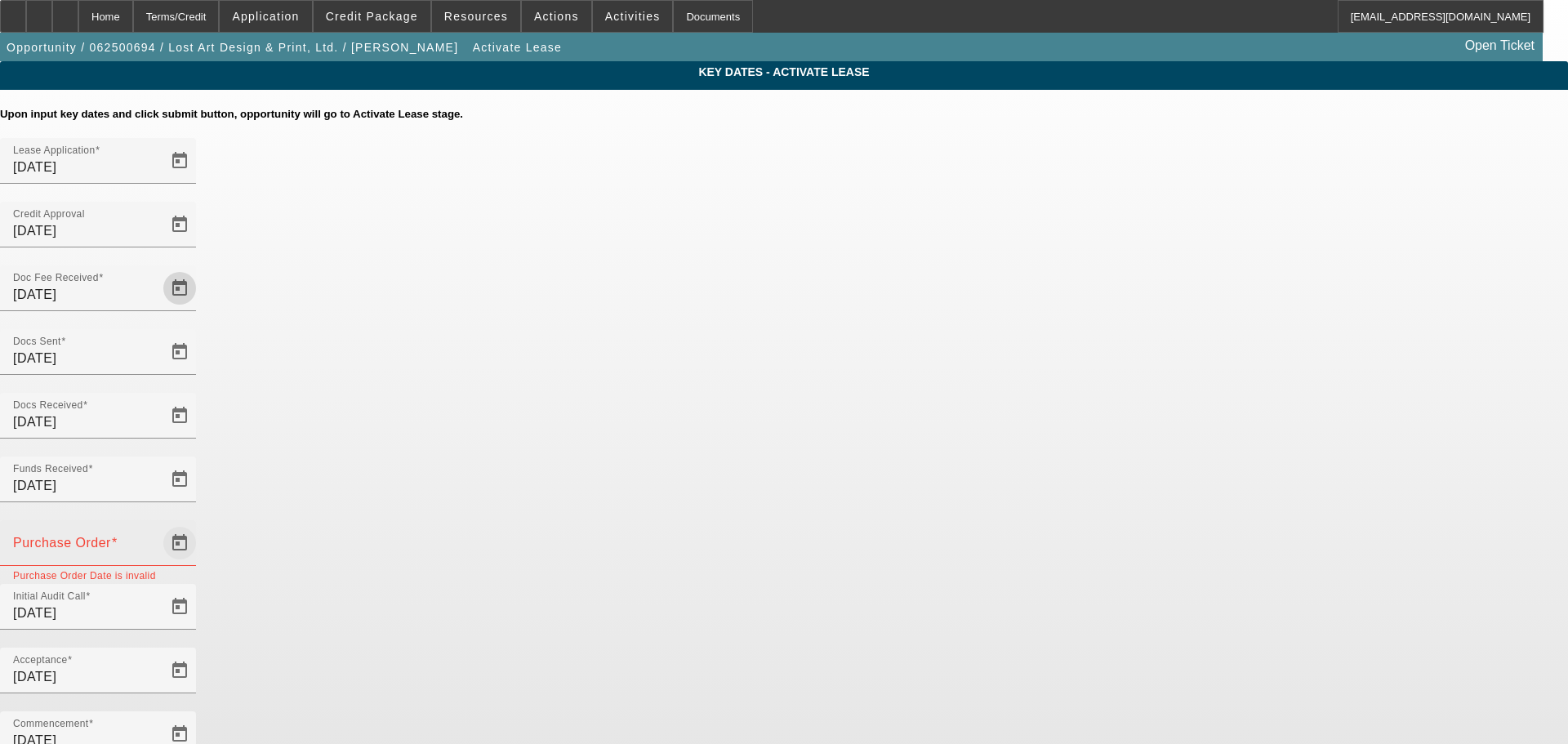
click at [199, 524] on span "Open calendar" at bounding box center [179, 543] width 39 height 39
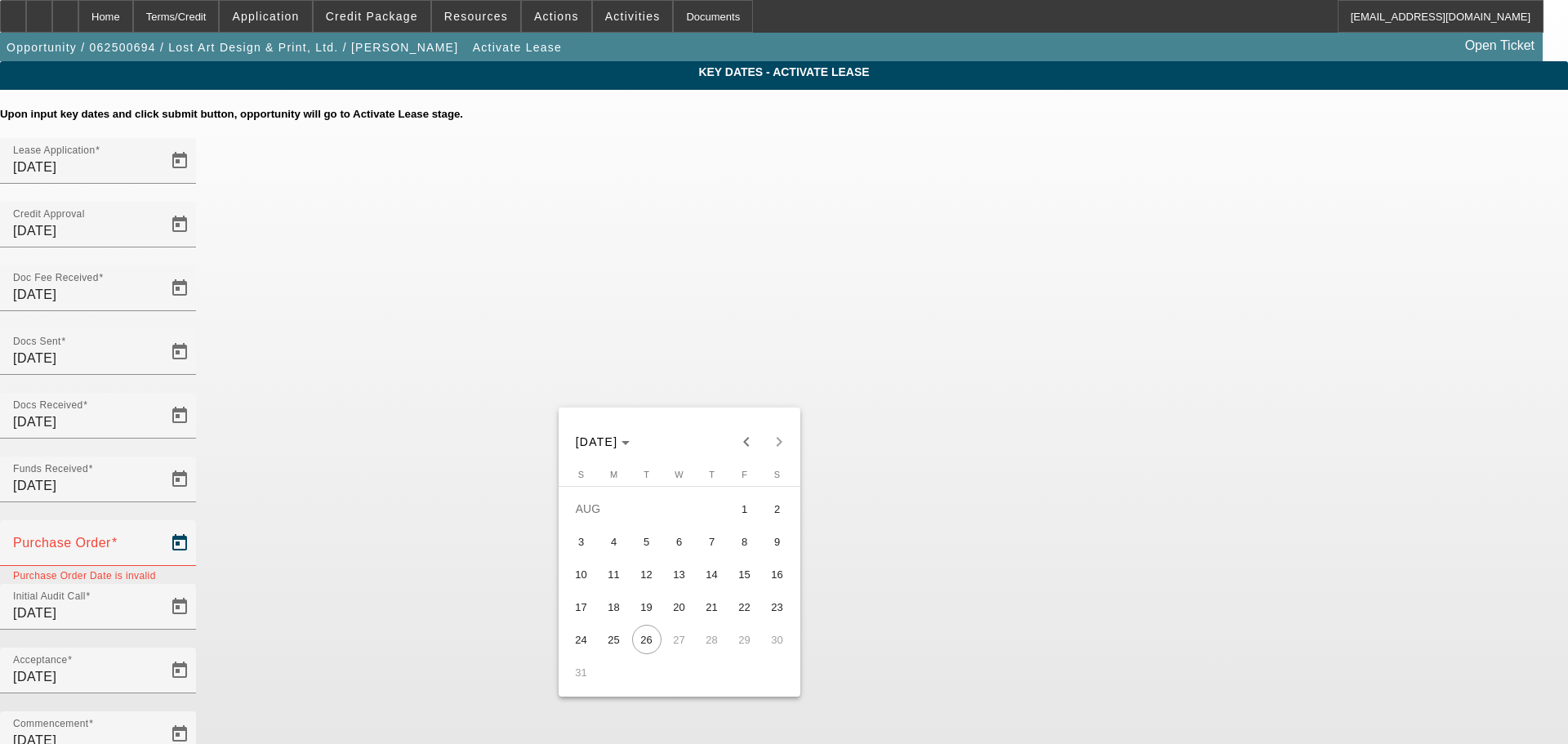
click at [669, 553] on span "6" at bounding box center [680, 541] width 30 height 30
type input "8/6/2025"
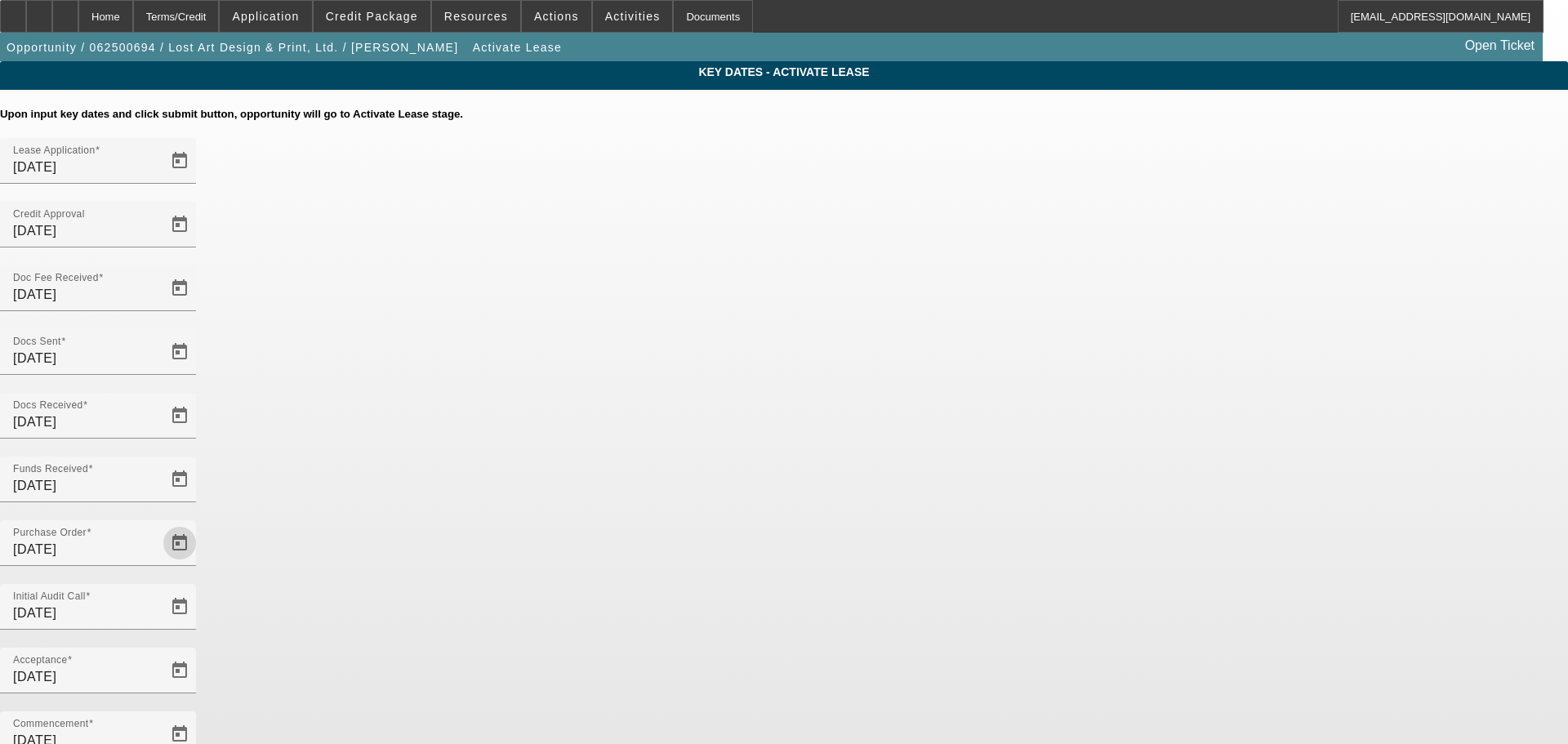
click at [1300, 338] on app-key-dates "Key Dates - Activate Lease Upon input key dates and click submit button, opport…" at bounding box center [784, 563] width 1568 height 1003
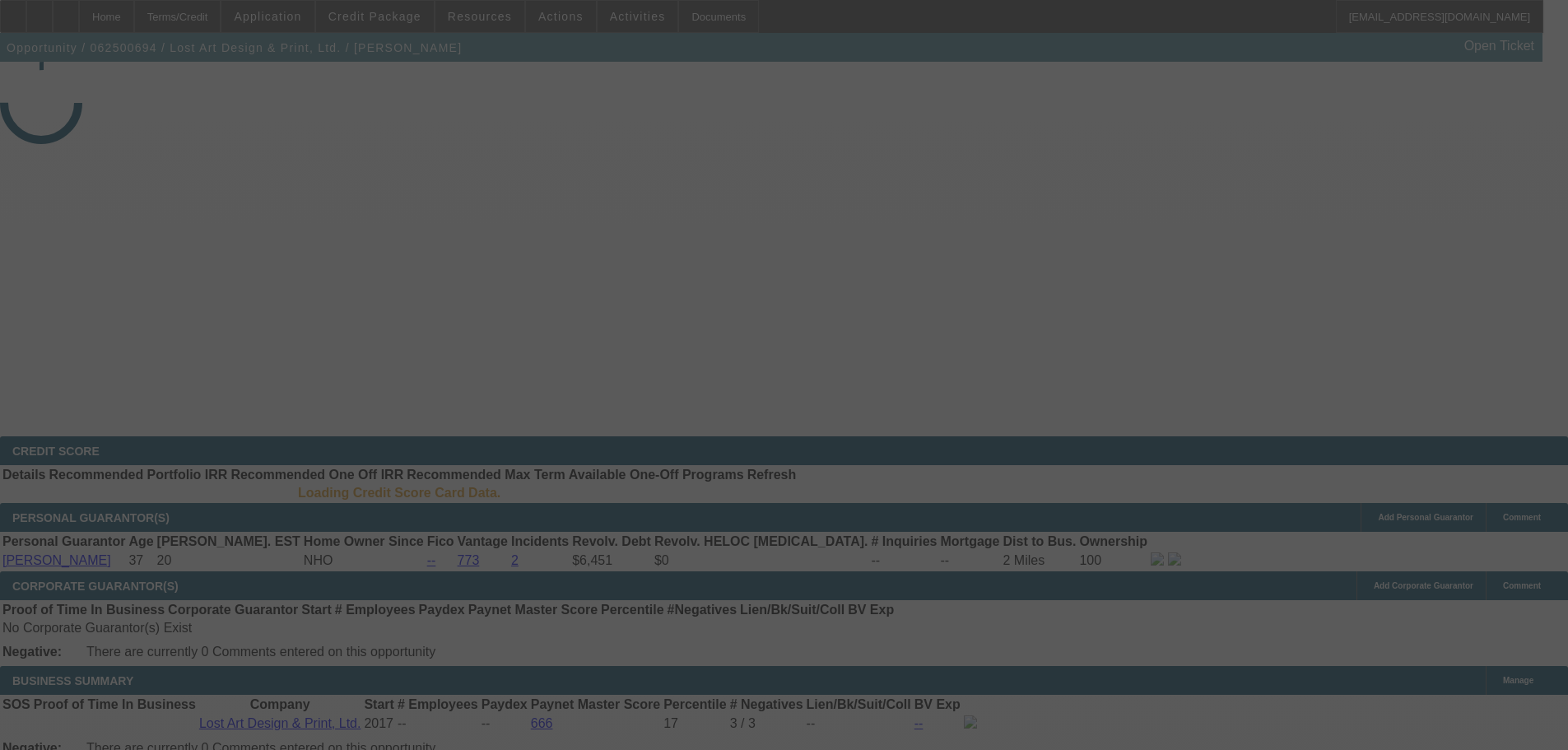
select select "4"
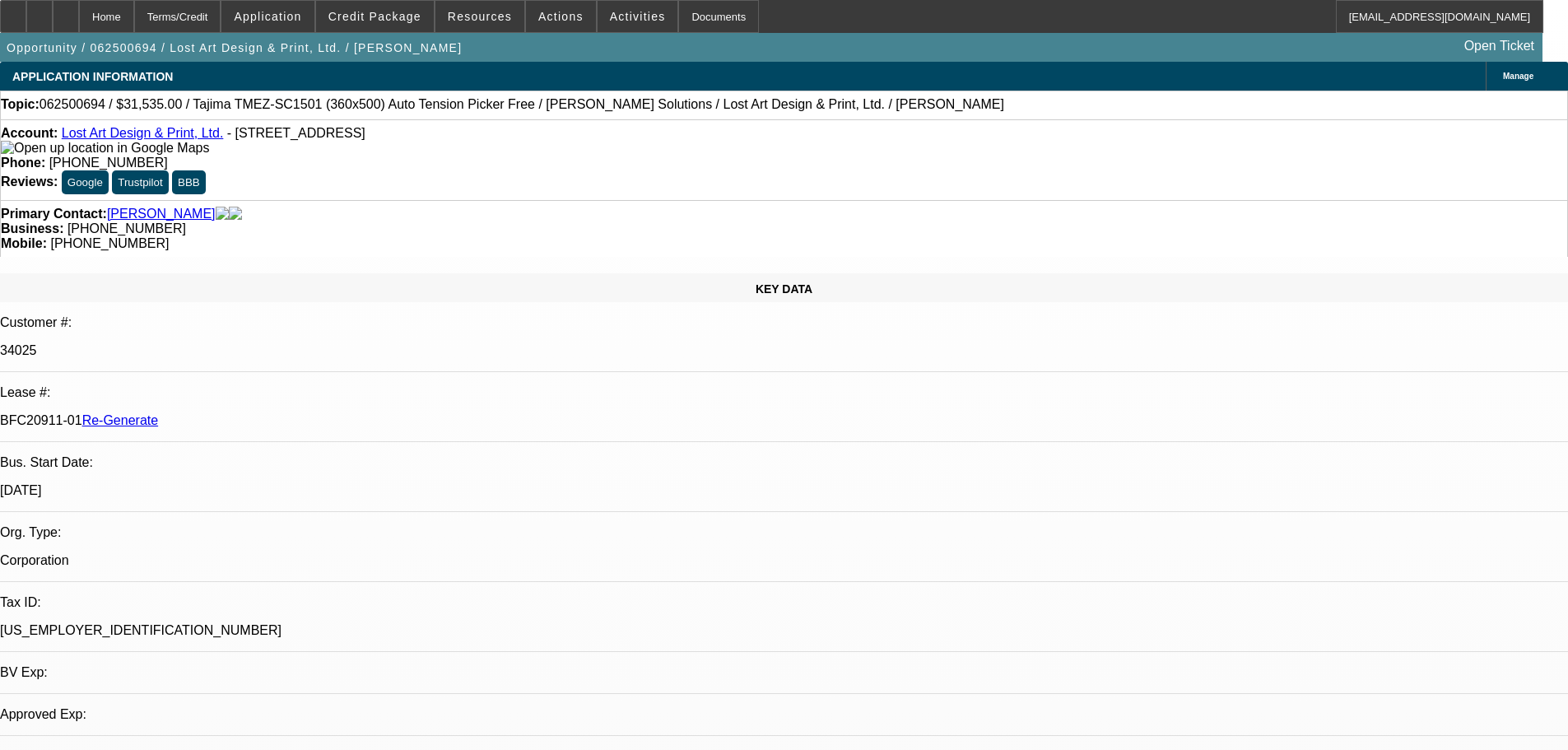
select select "0"
select select "2"
select select "0"
select select "6"
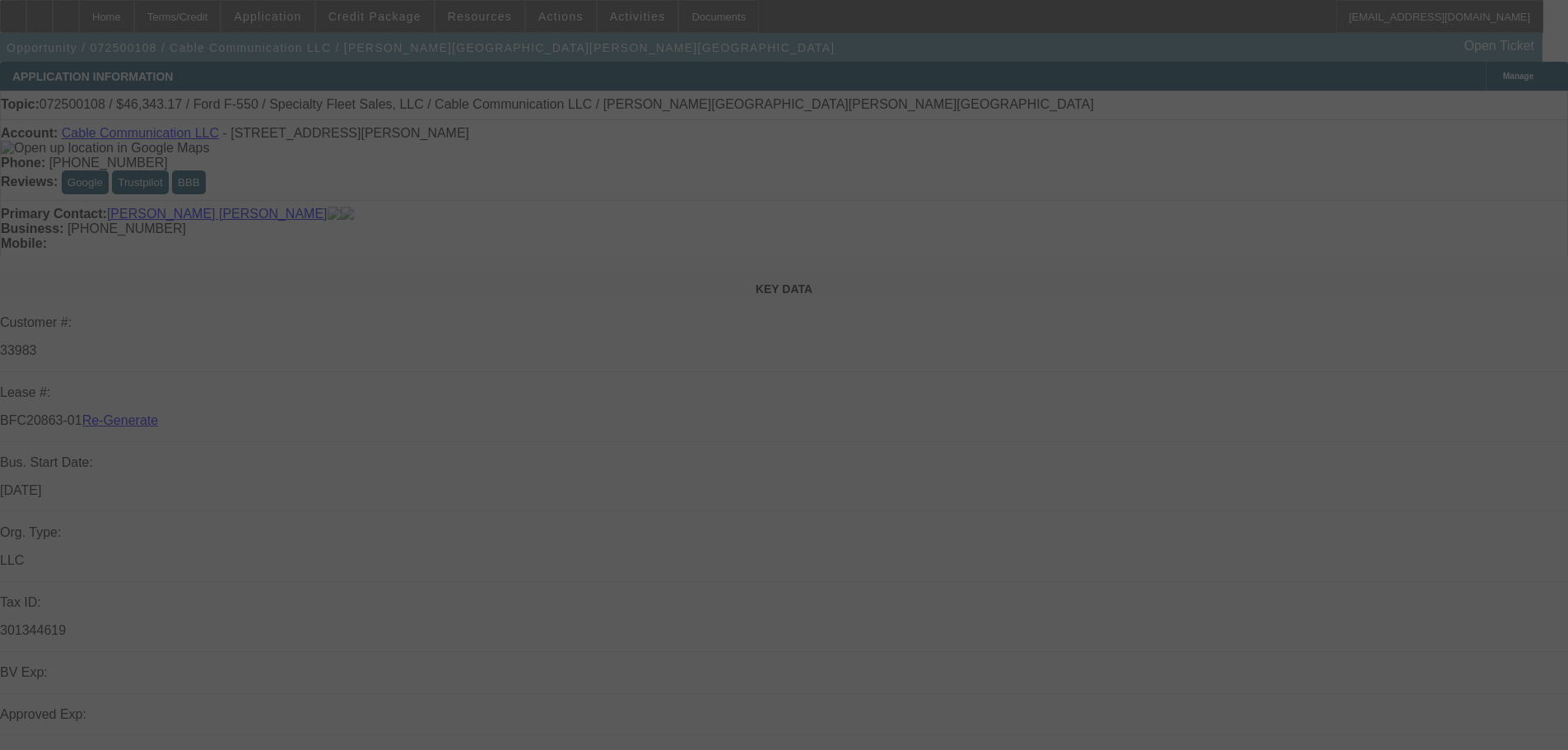
select select "4"
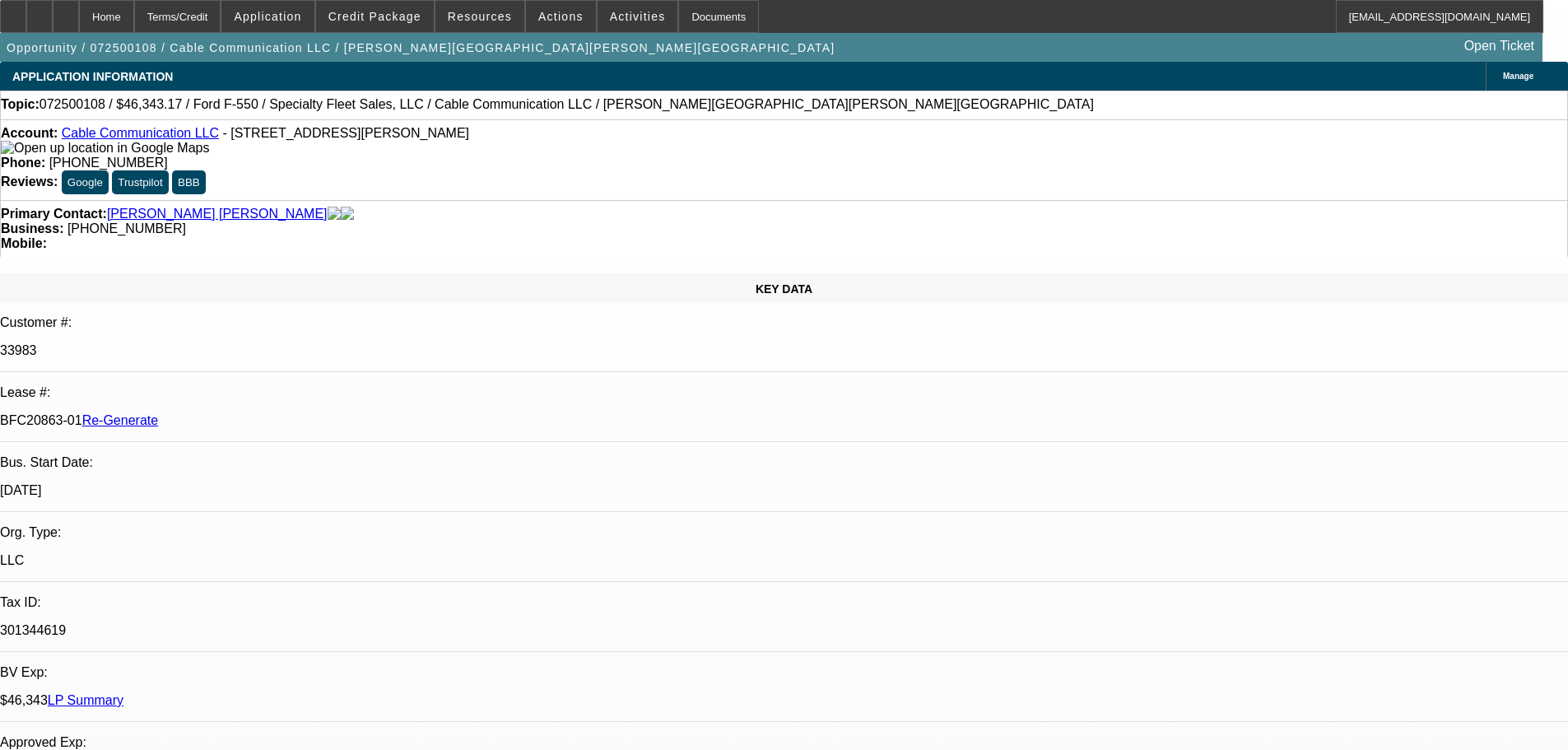
select select "0"
select select "2"
select select "0"
select select "6"
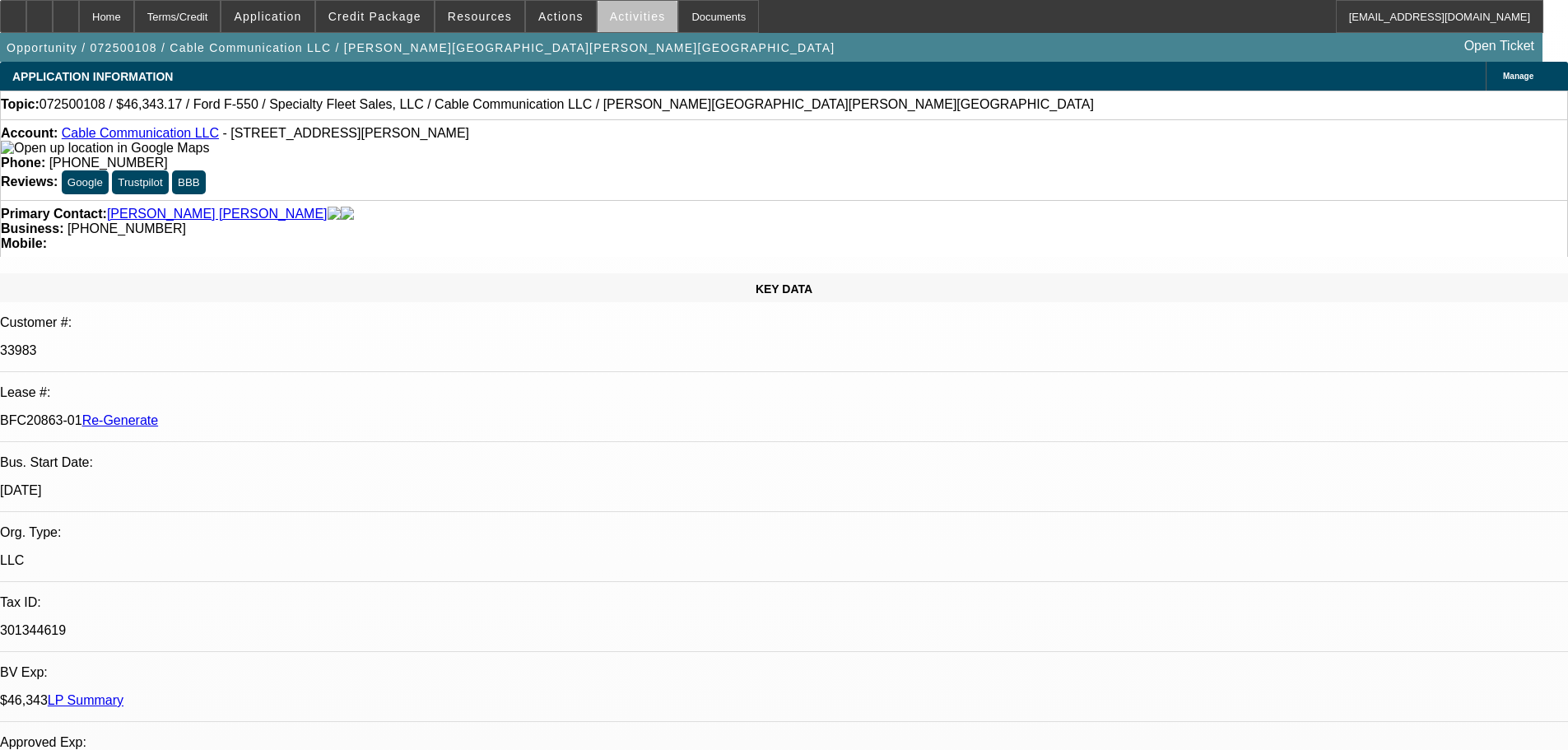
click at [624, 25] on span at bounding box center [638, 16] width 81 height 40
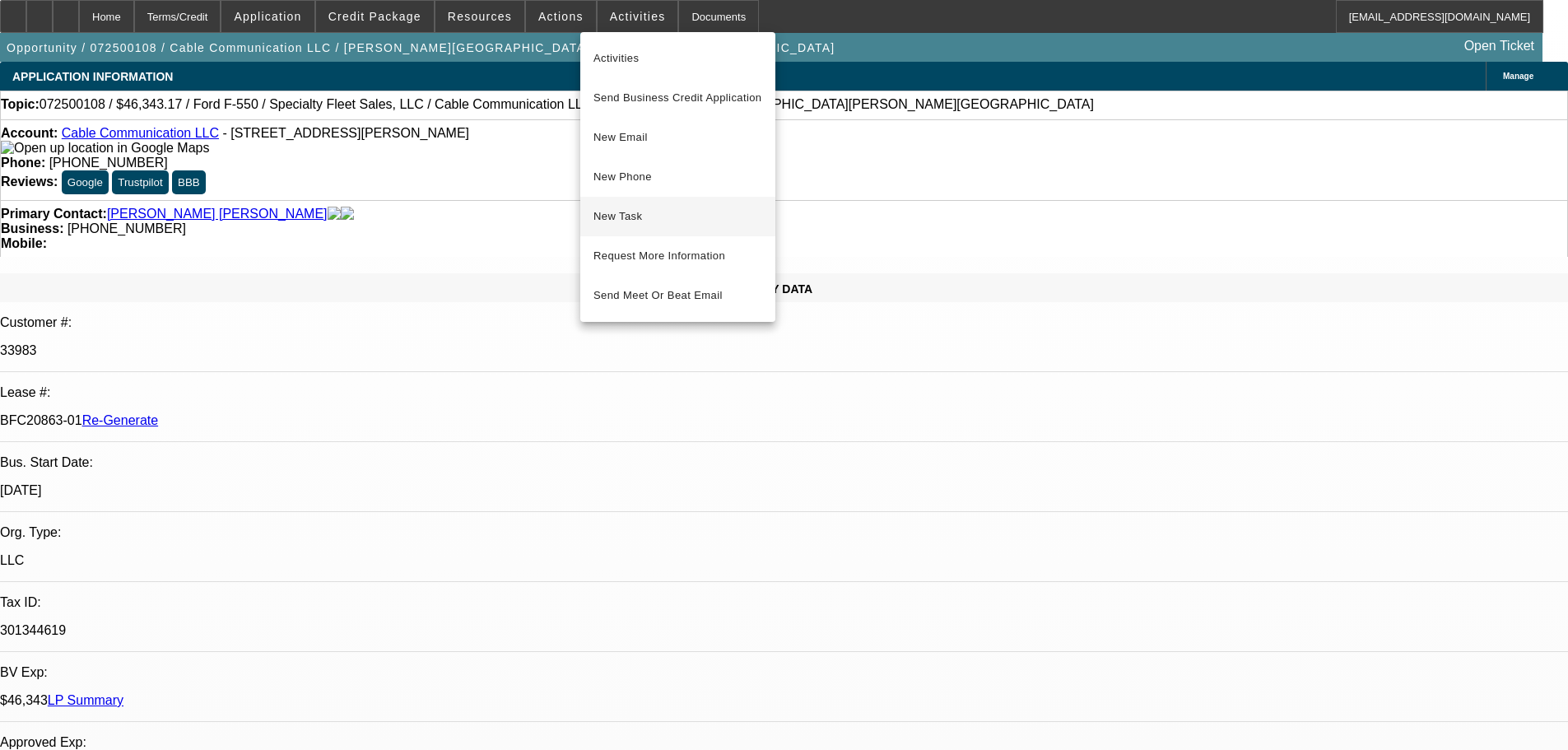
click at [648, 215] on span "New Task" at bounding box center [677, 216] width 169 height 19
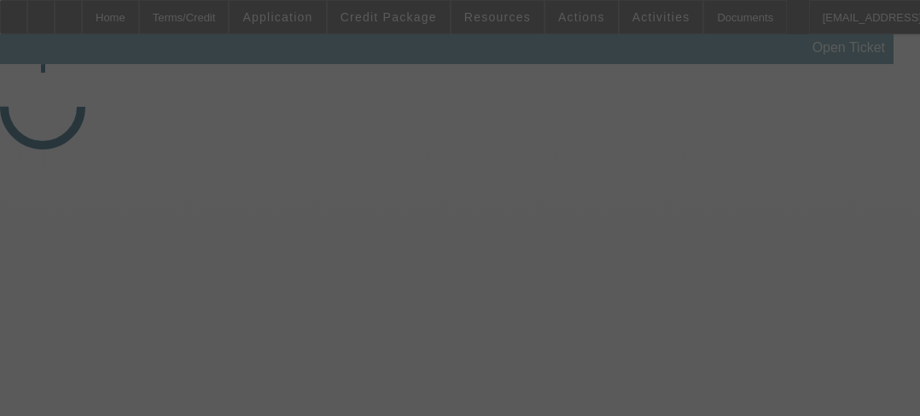
select select "3"
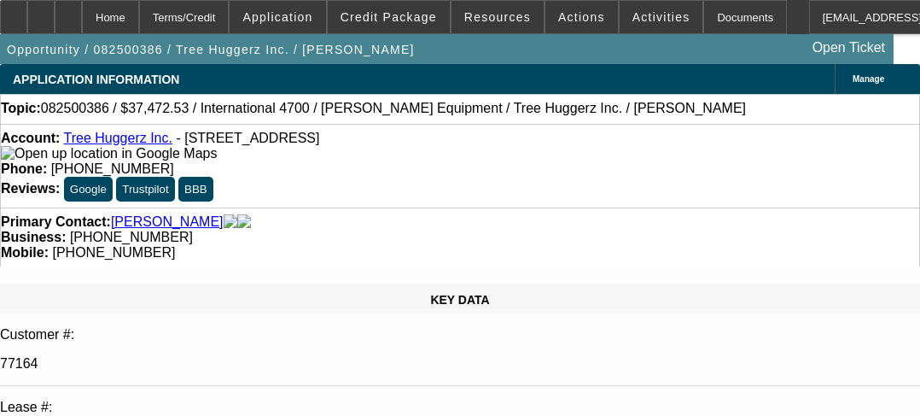
select select "0"
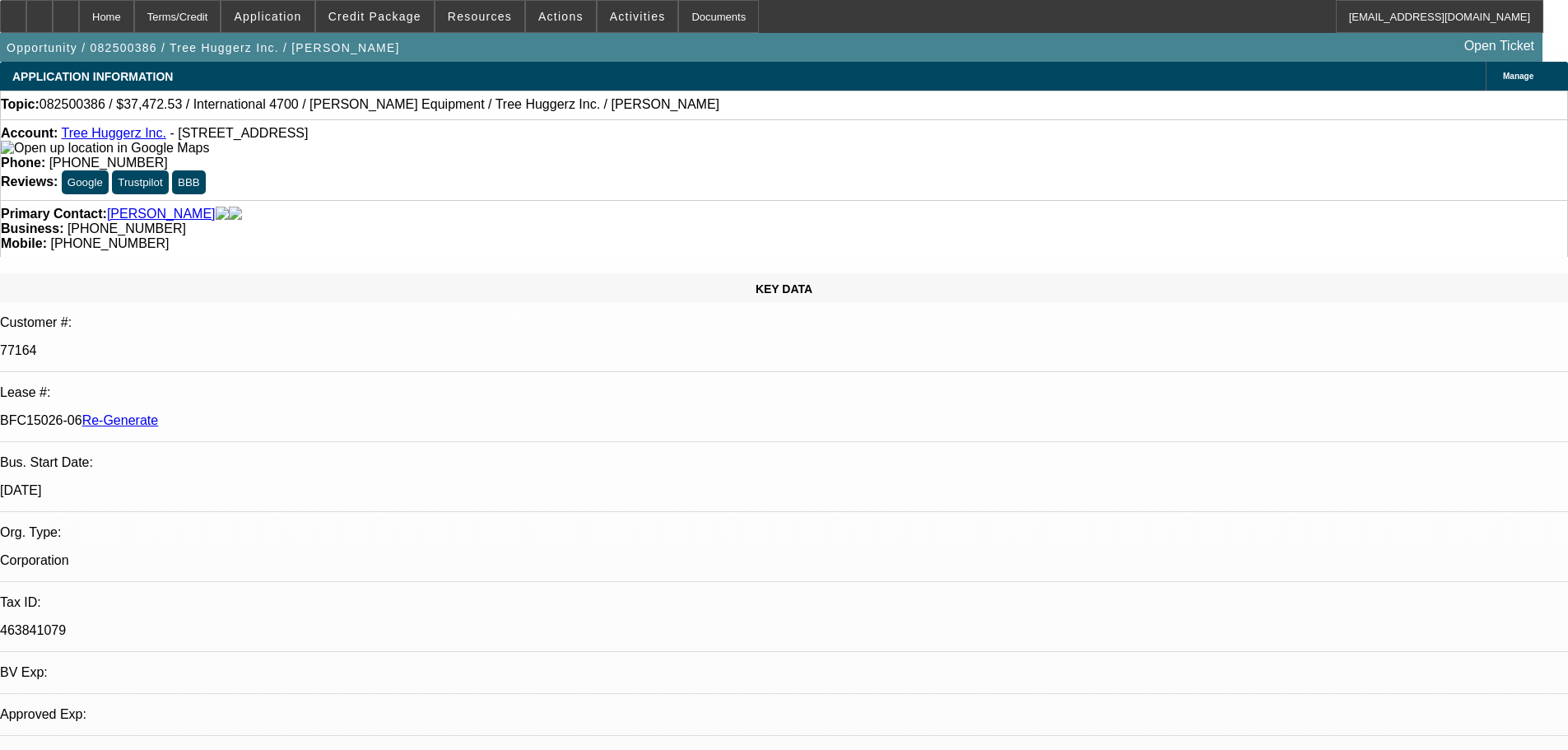
select select "1"
select select "6"
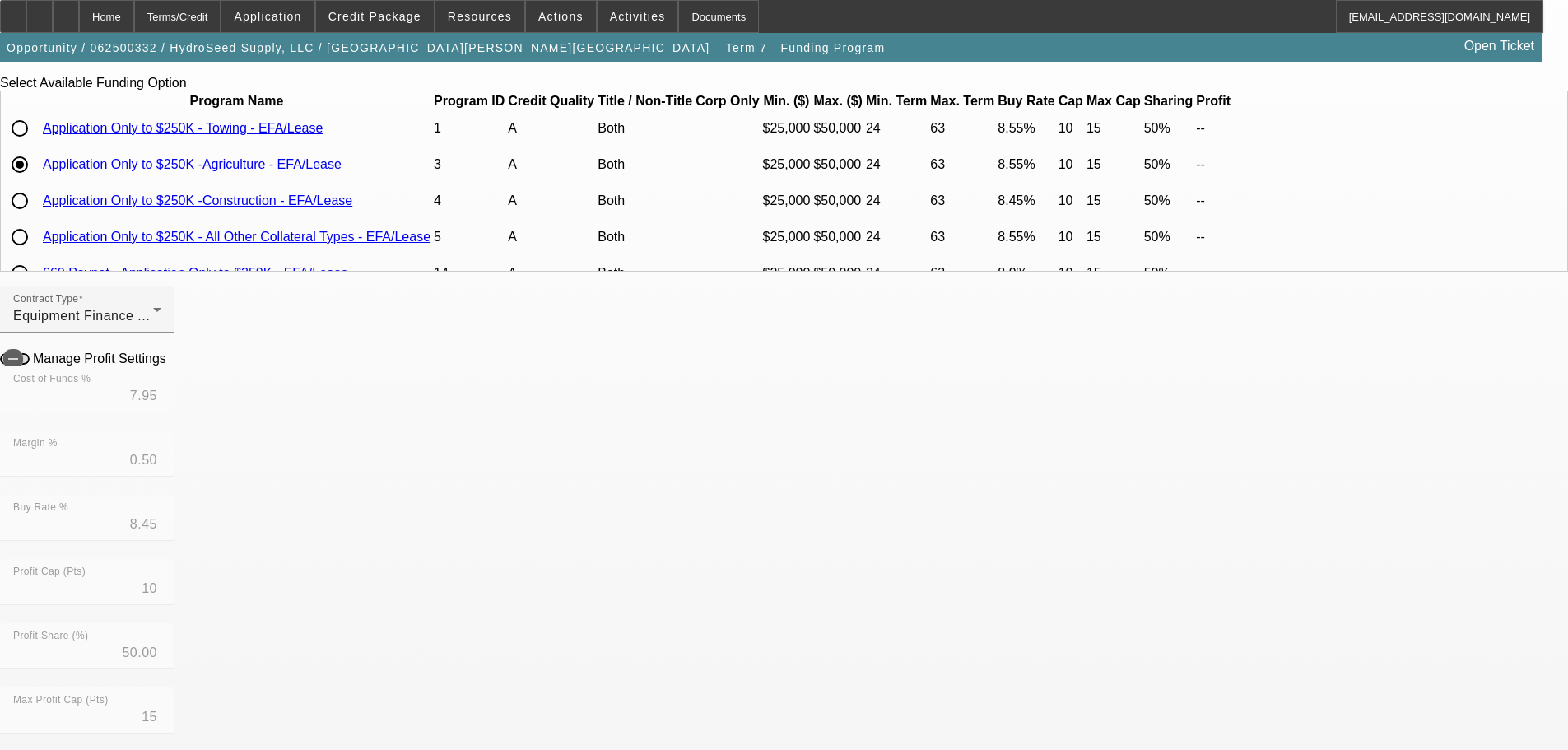
scroll to position [247, 0]
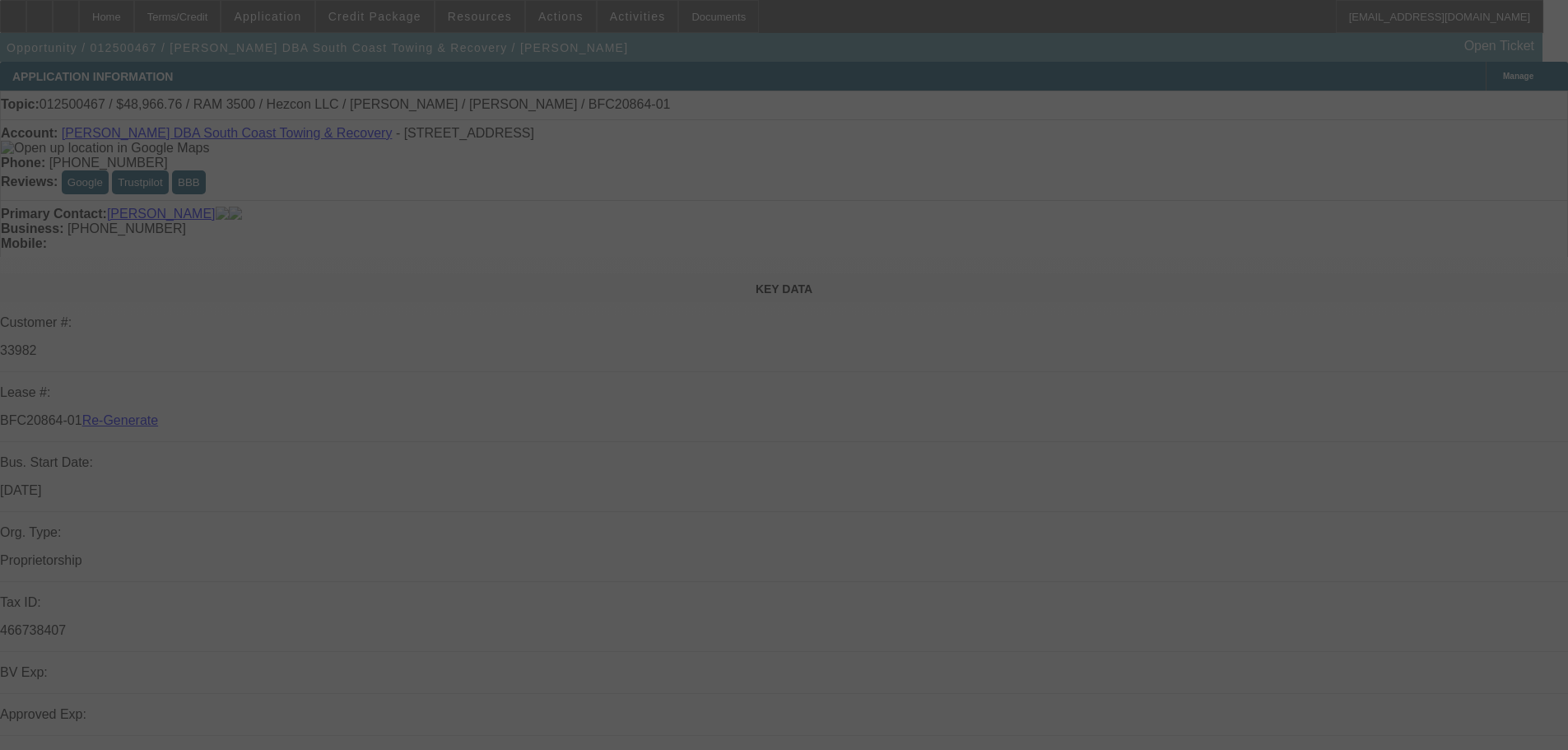
select select "4"
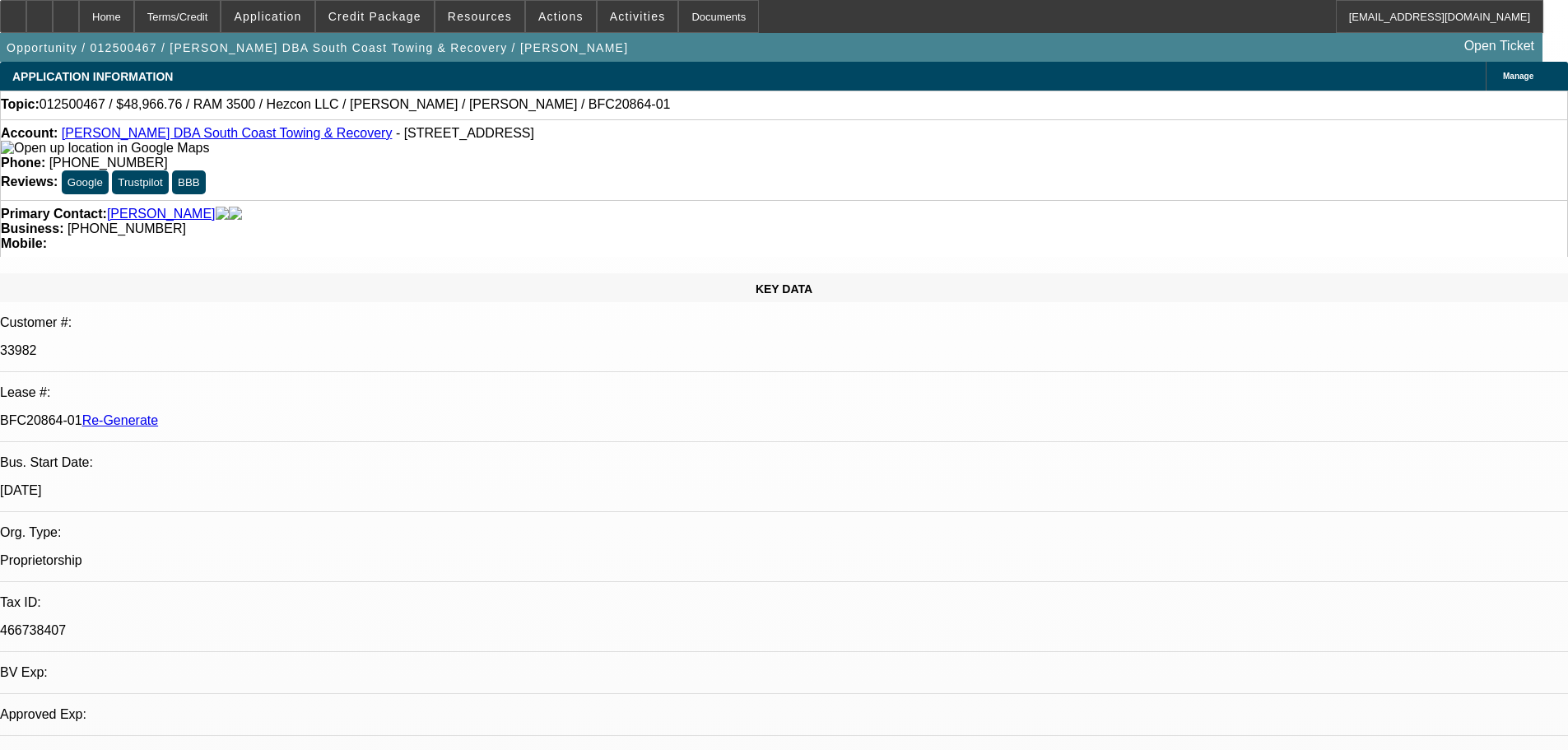
select select "0"
select select "3"
select select "0"
select select "6"
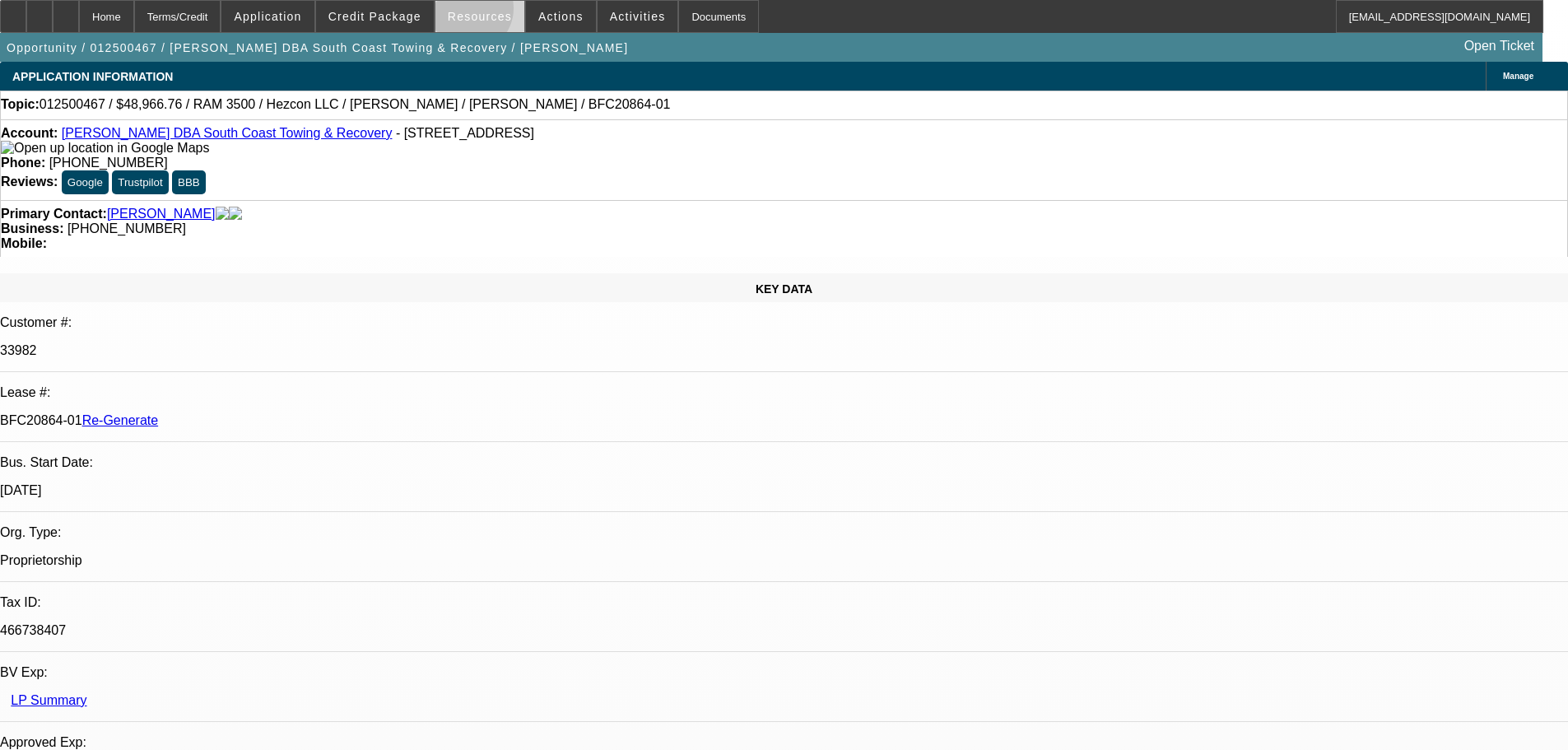
click at [476, 13] on span "Resources" at bounding box center [480, 16] width 65 height 14
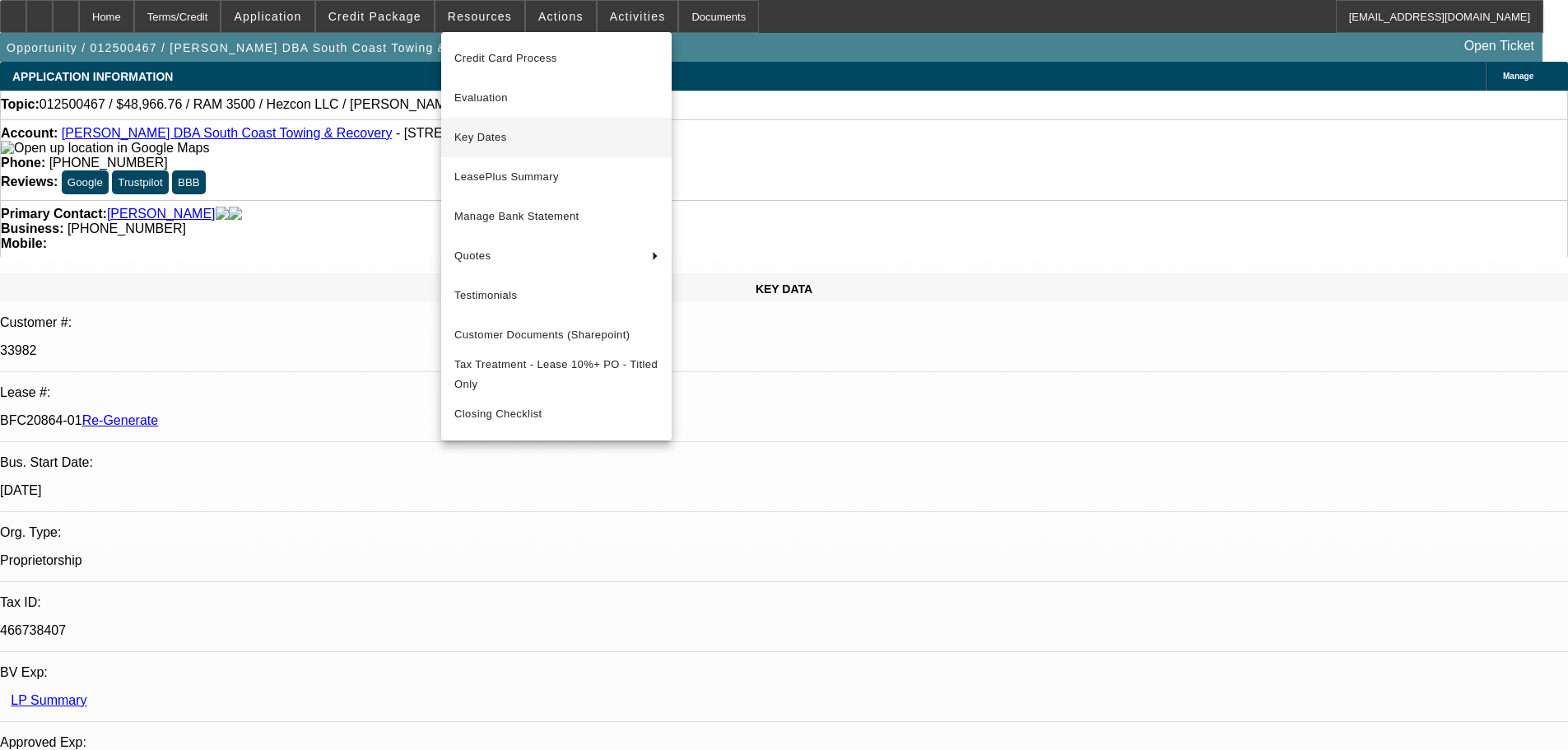
click at [502, 133] on span "Key Dates" at bounding box center [557, 137] width 205 height 19
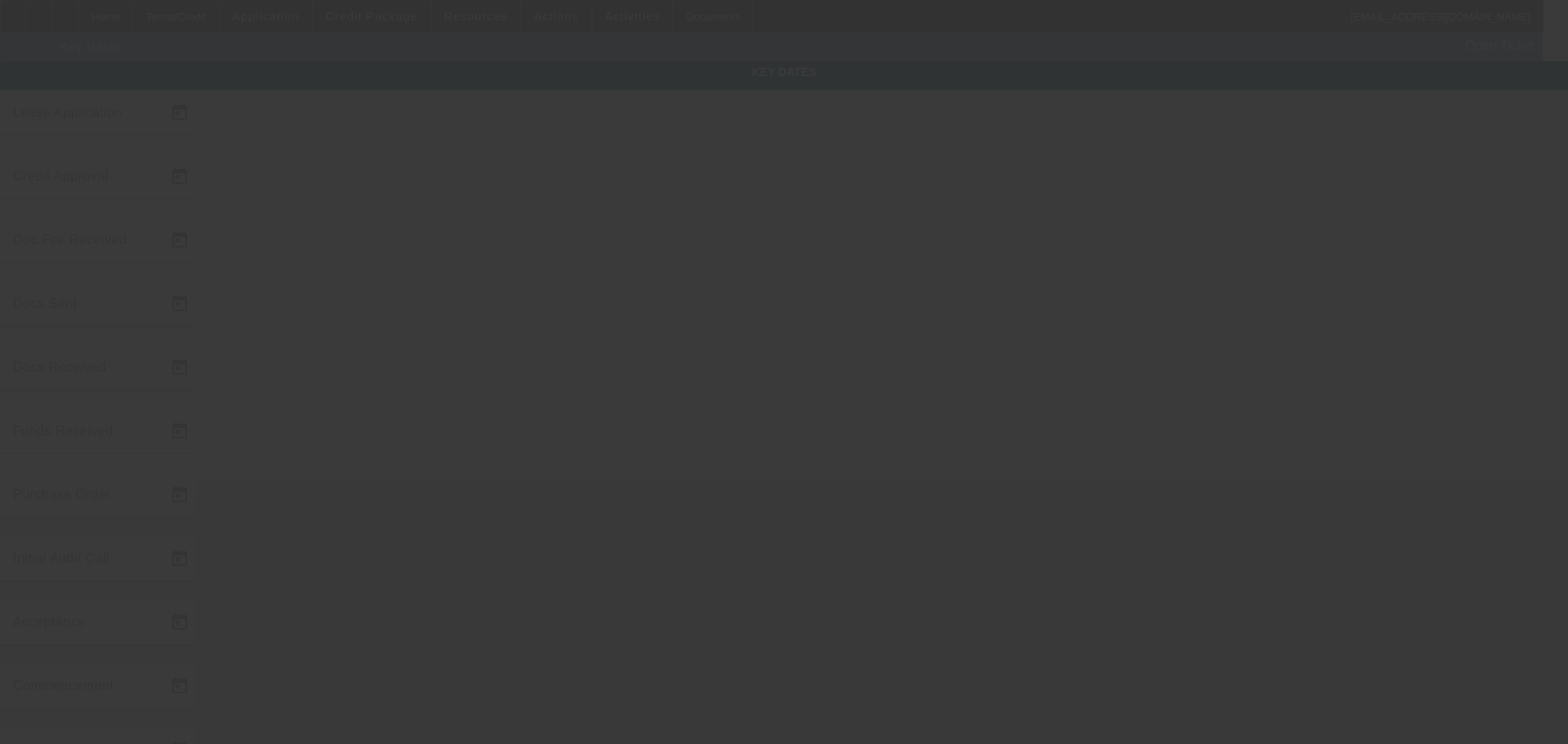
type input "1/20/2025"
type input "7/23/2025"
type input "7/25/2025"
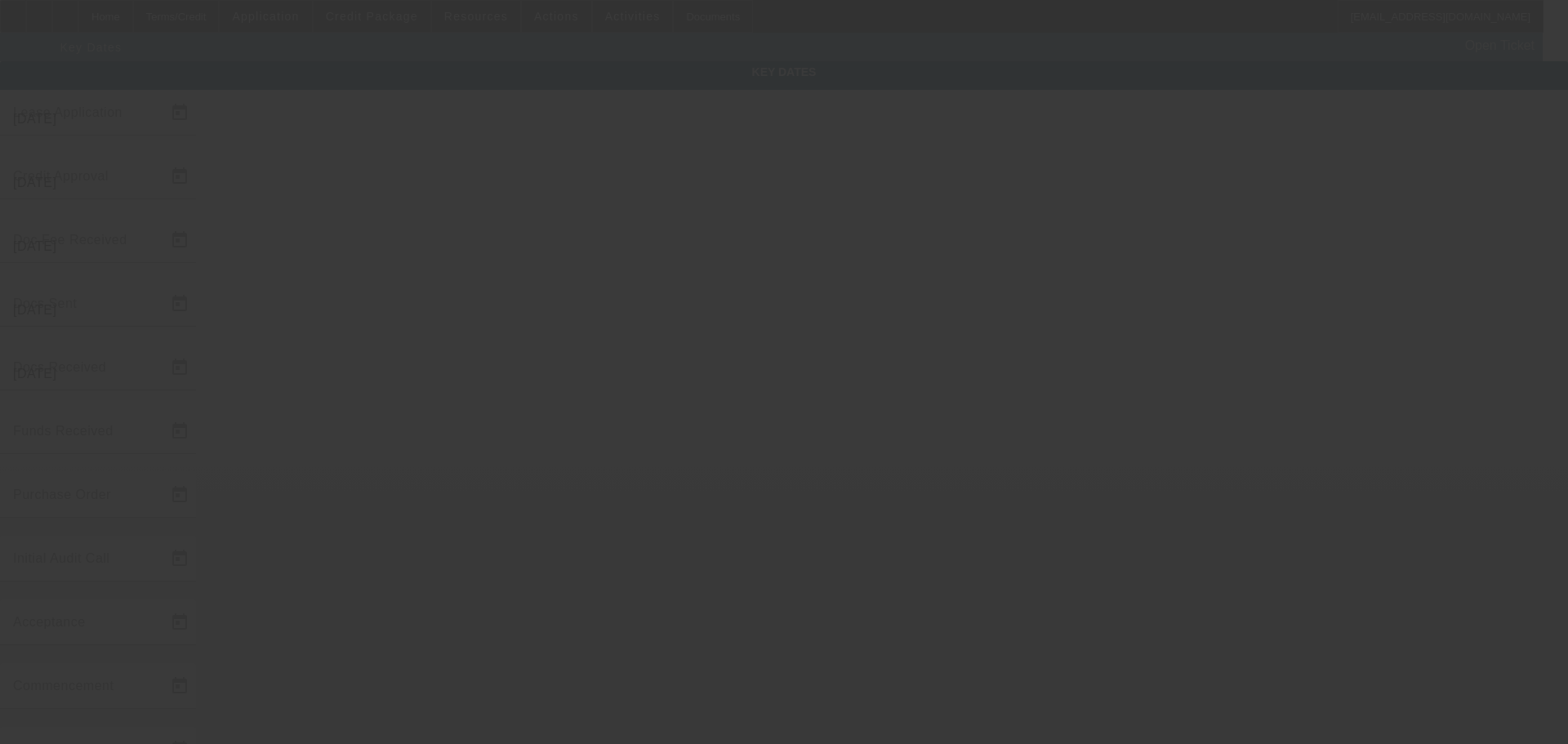
type input "7/28/2025"
type input "8/1/2025"
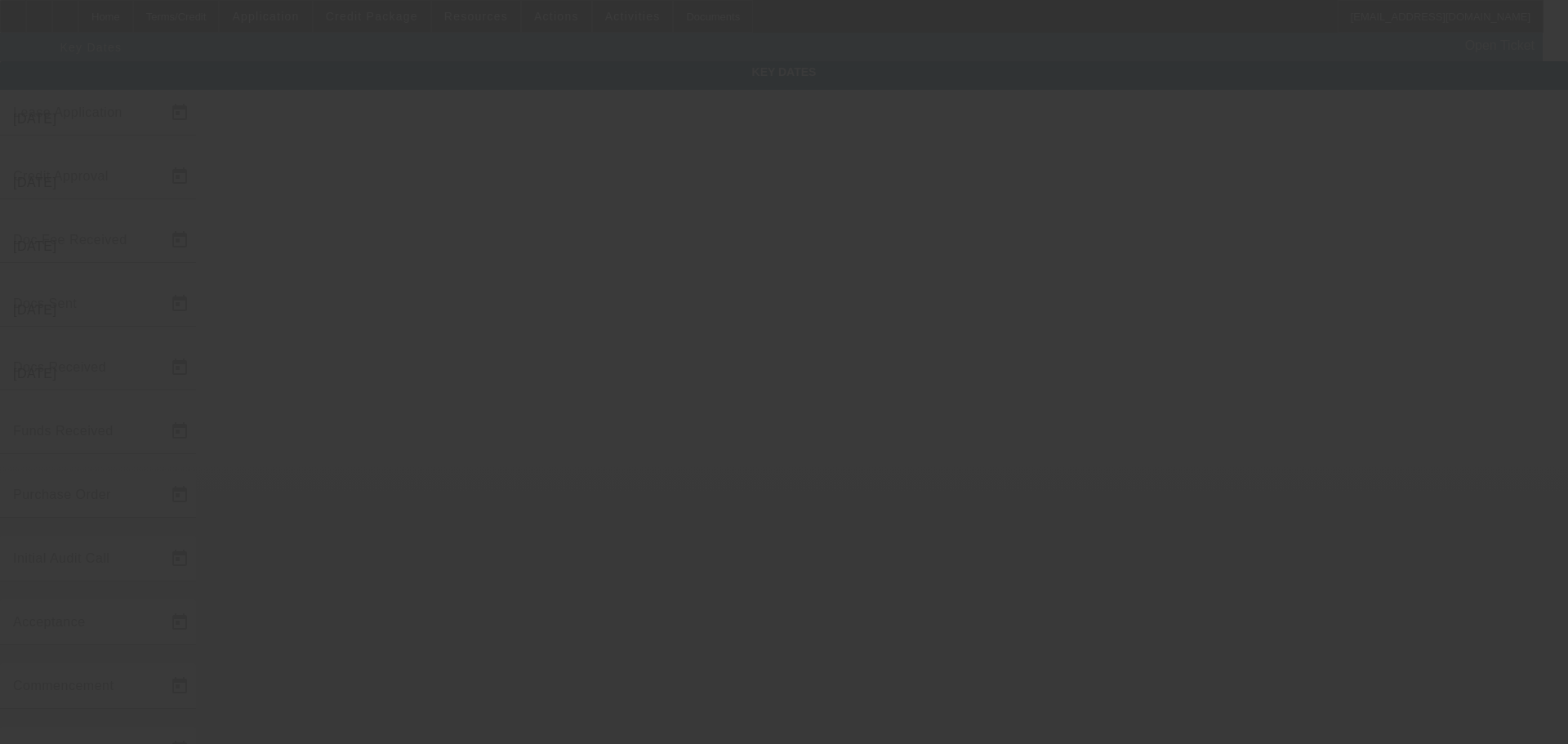
type input "9/1/2025"
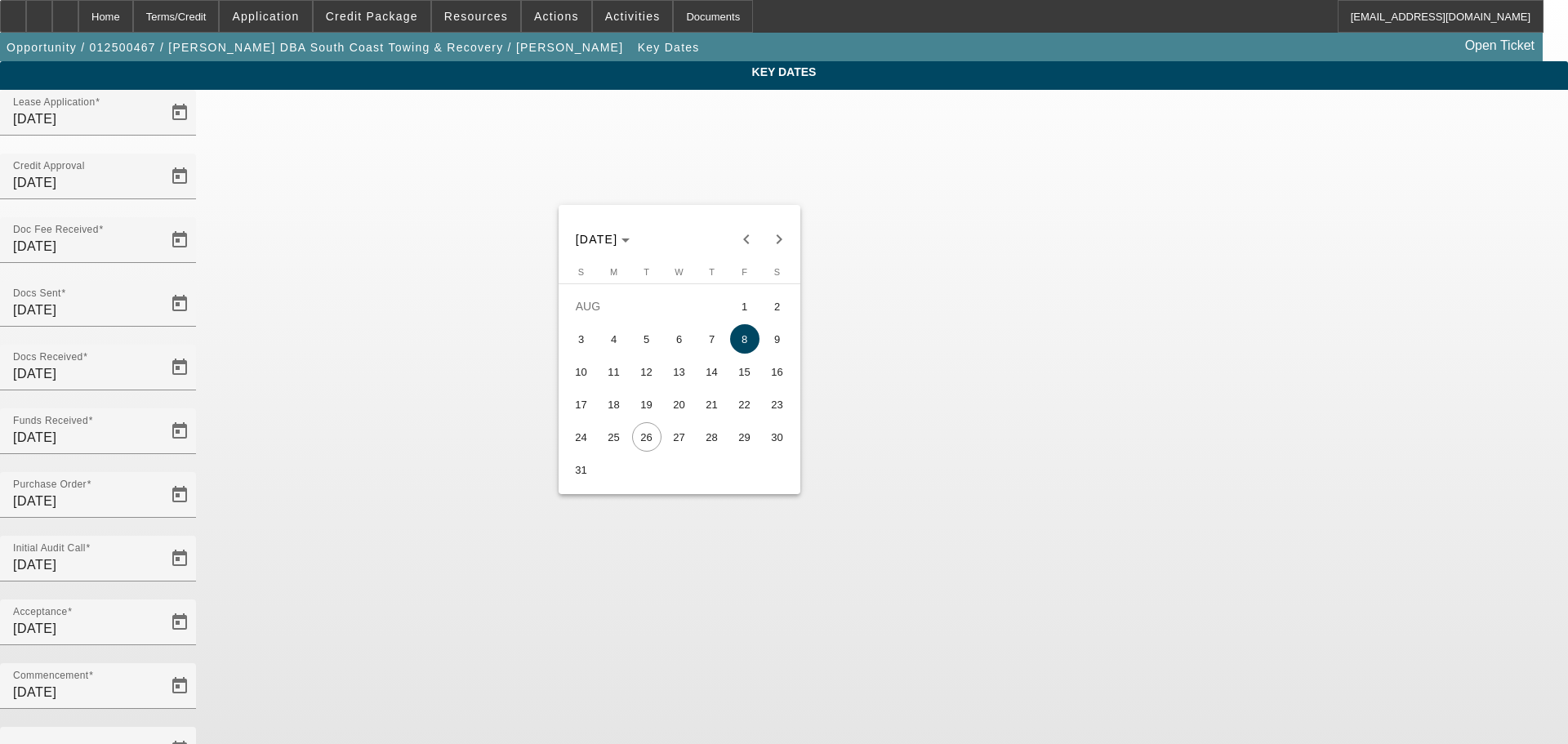
click at [676, 448] on span "27" at bounding box center [680, 437] width 30 height 30
type input "8/27/2025"
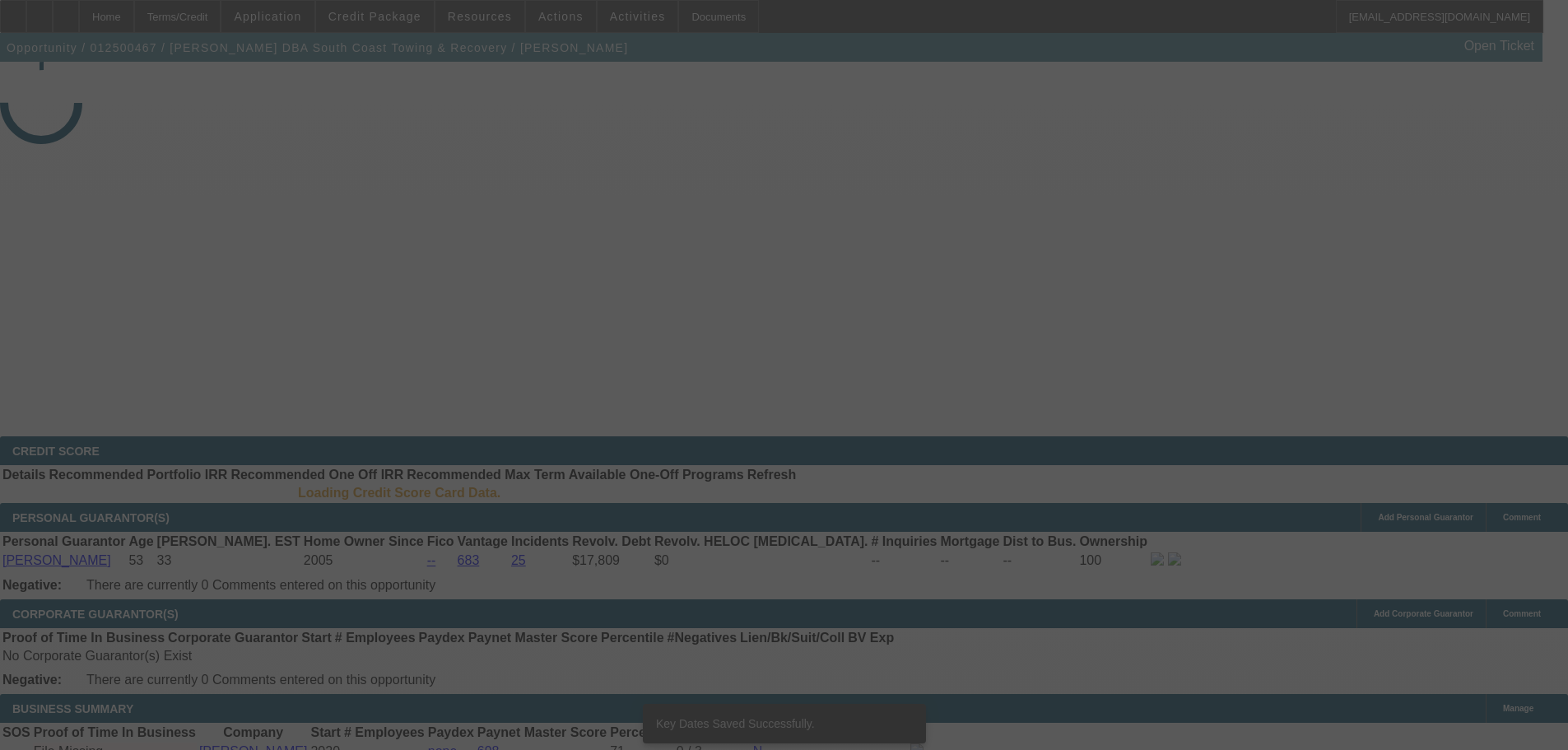
select select "4"
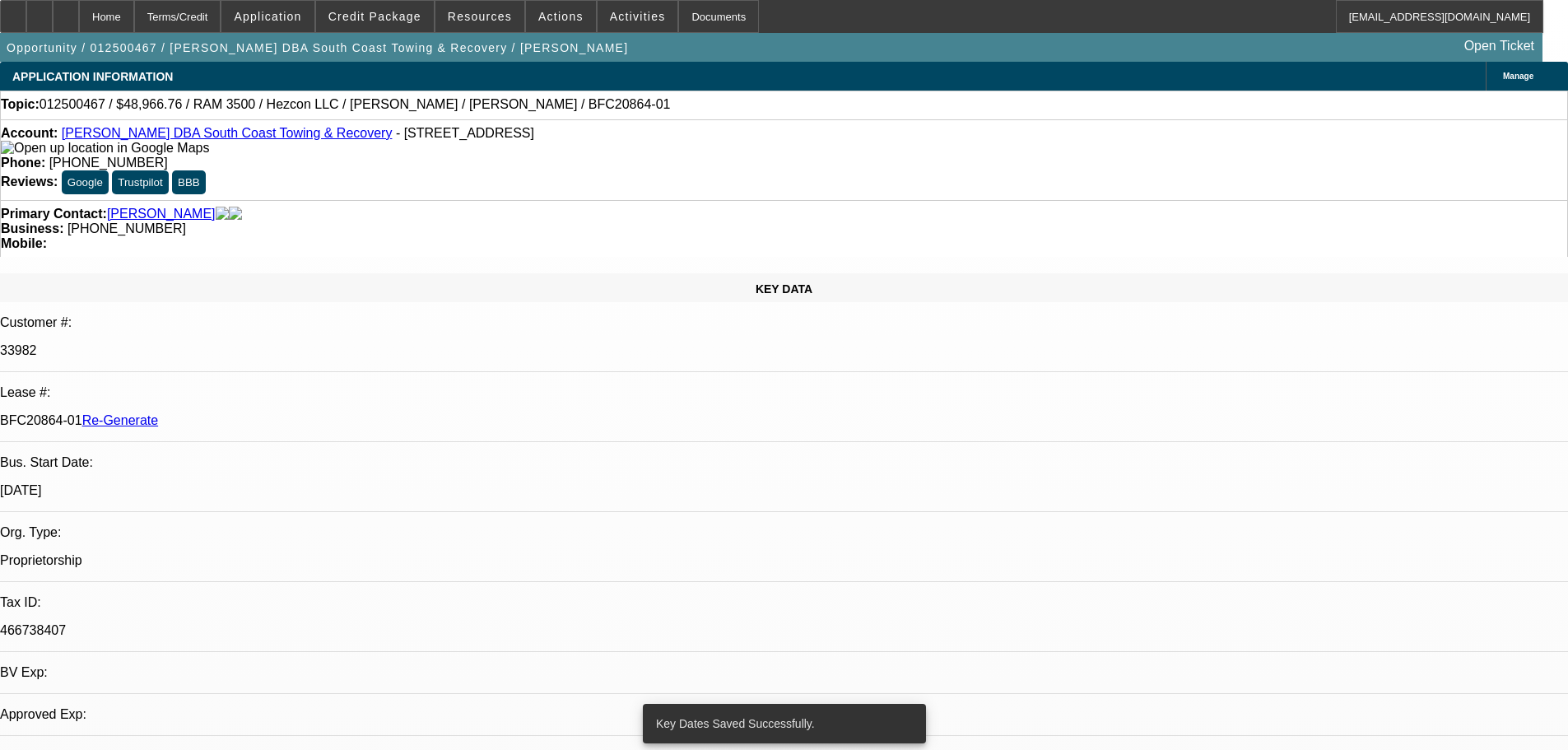
select select "0"
select select "3"
select select "0"
select select "6"
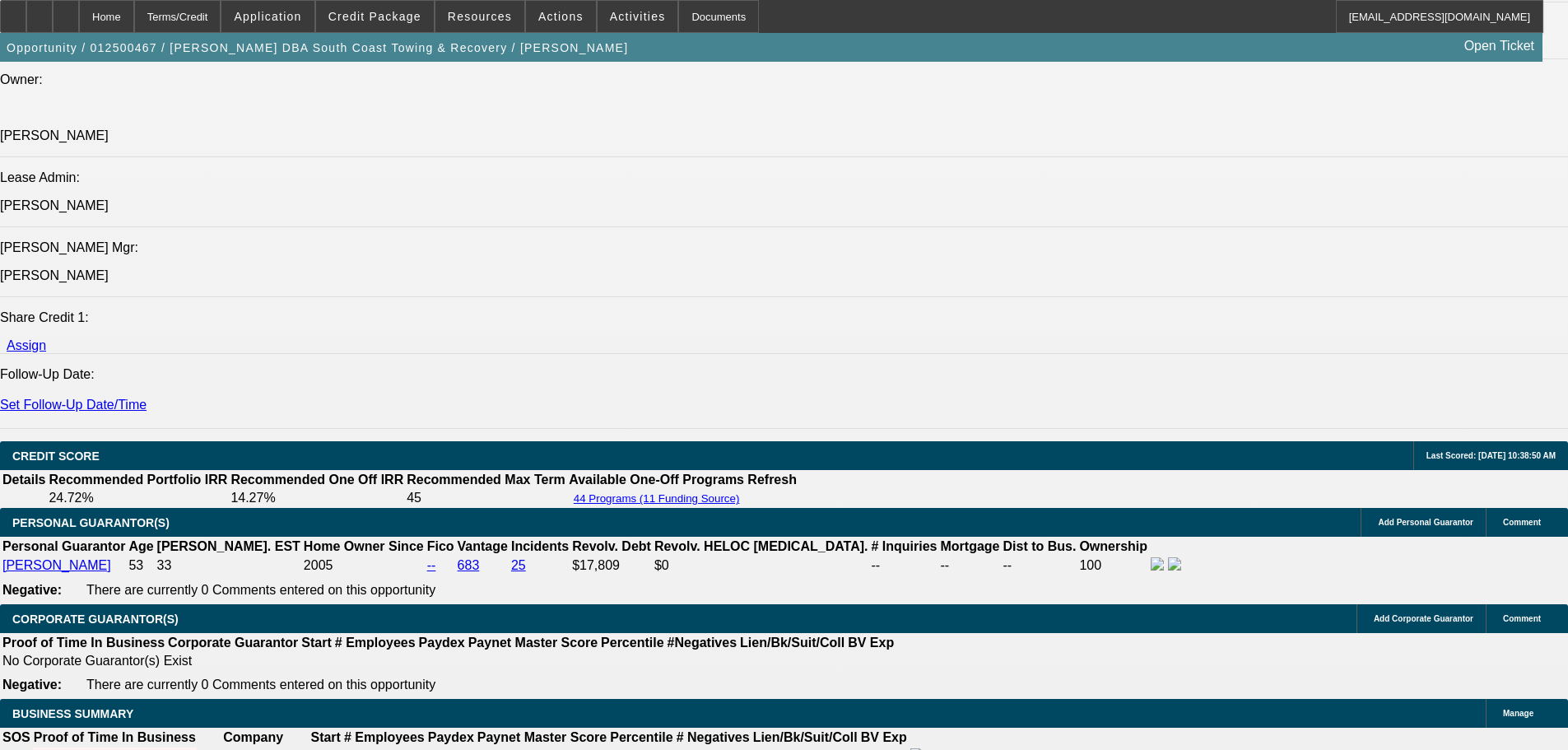
scroll to position [2306, 0]
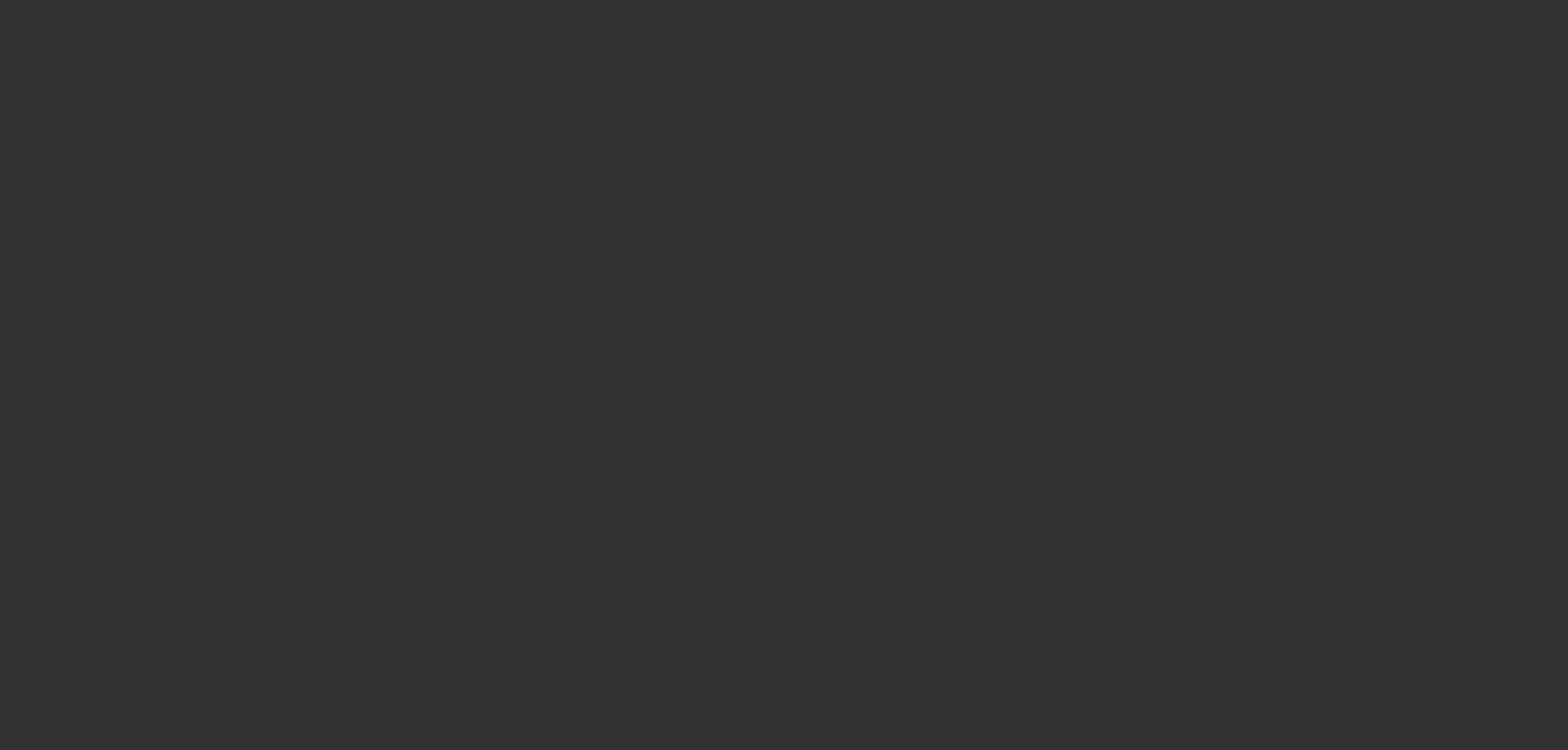
radio input "true"
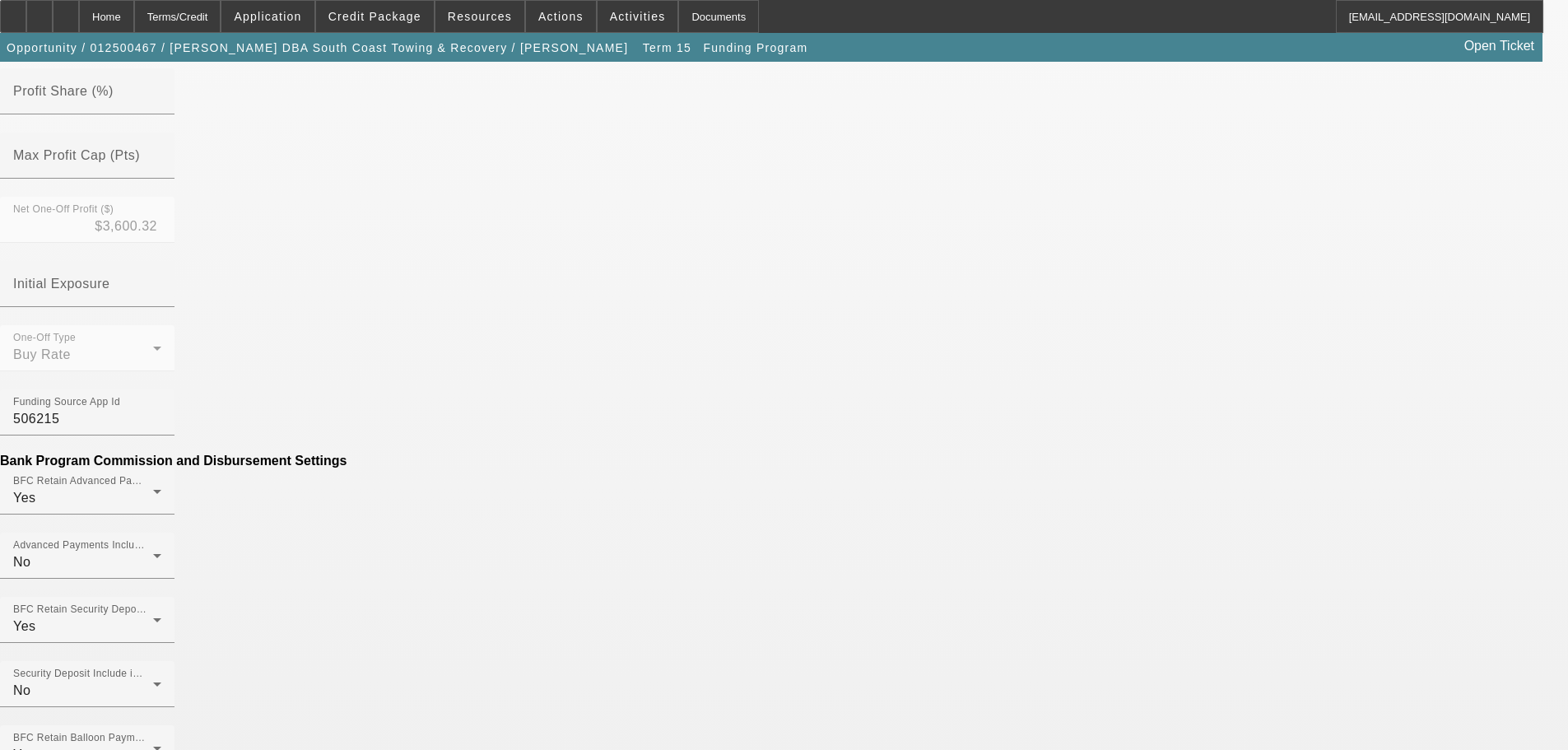
scroll to position [867, 0]
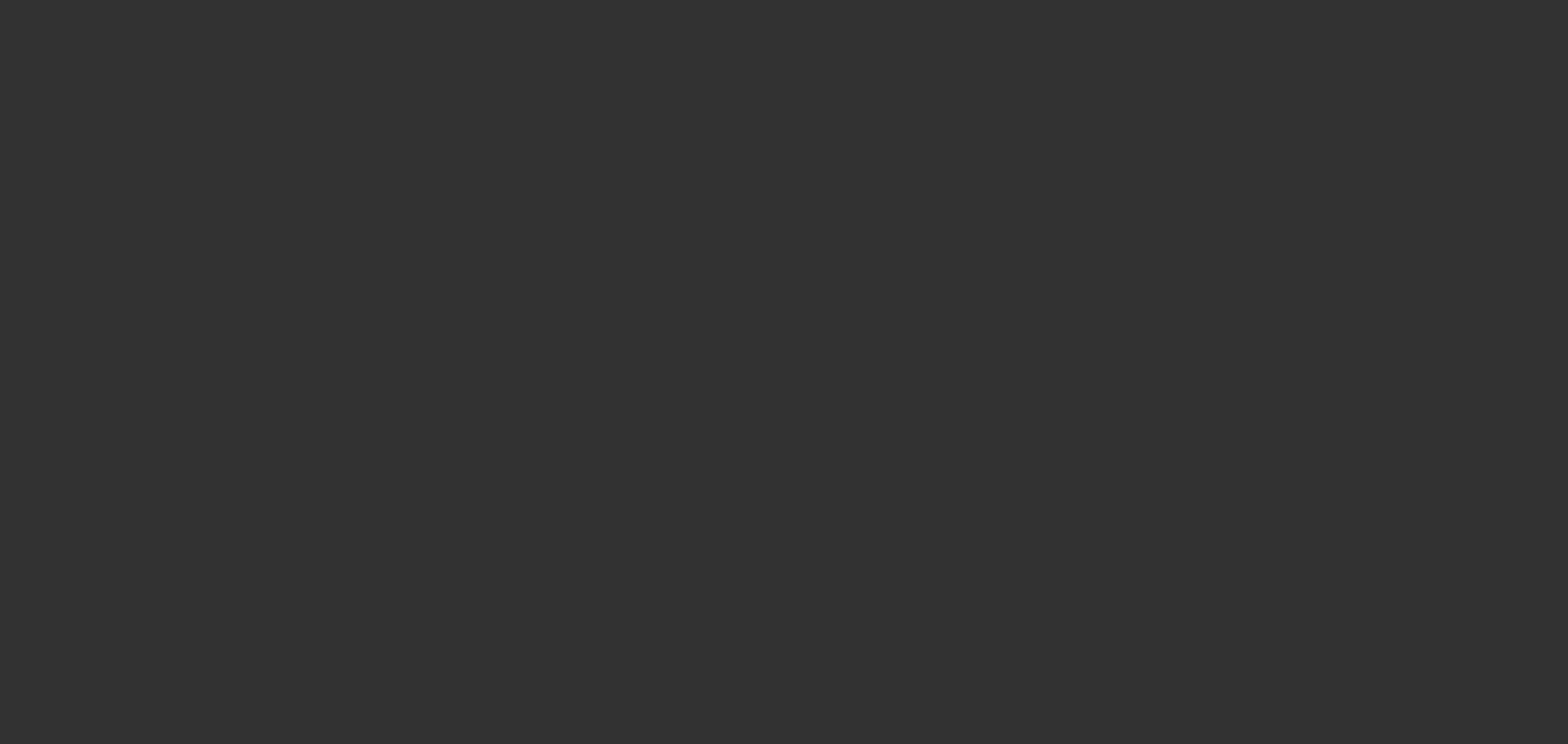
radio input "true"
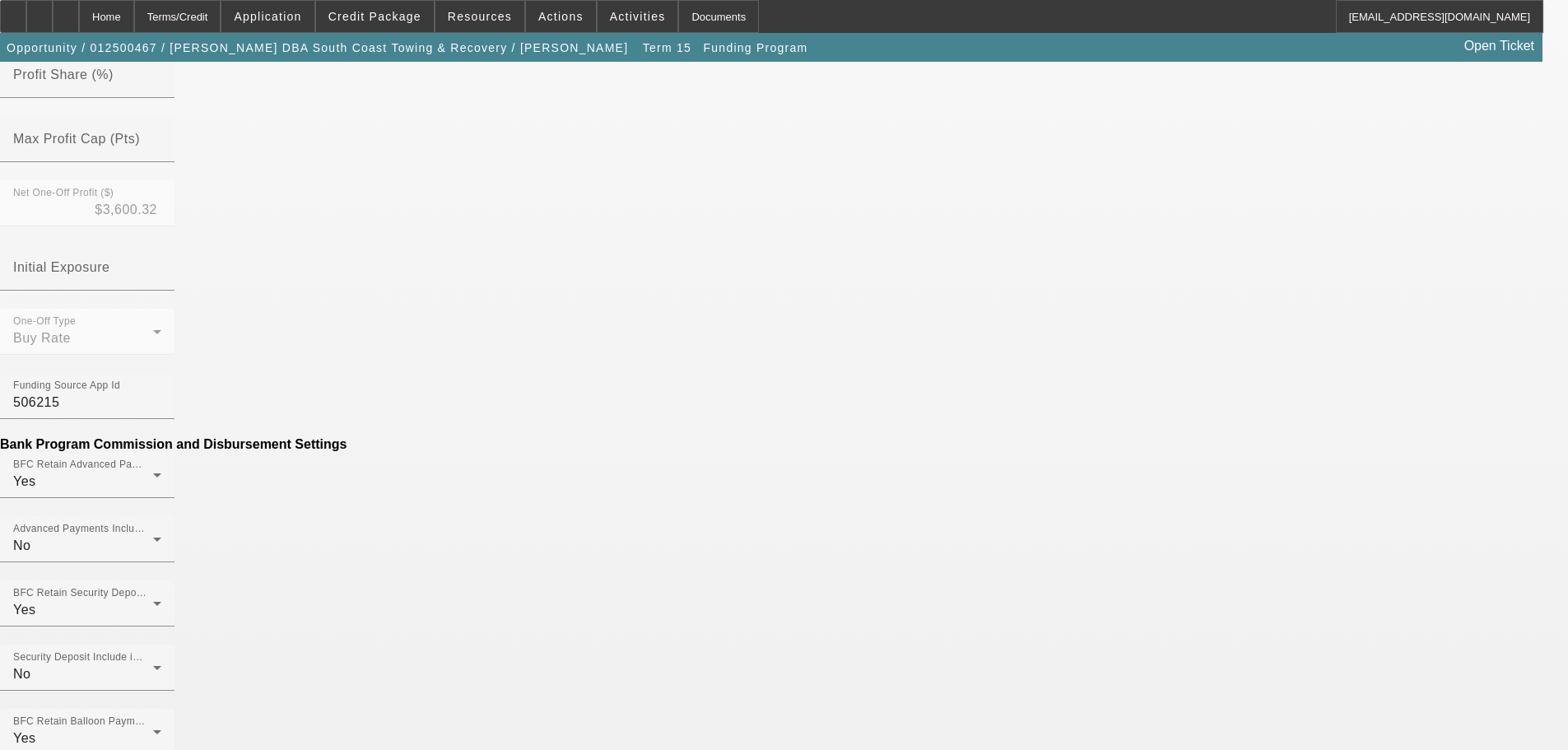
scroll to position [823, 0]
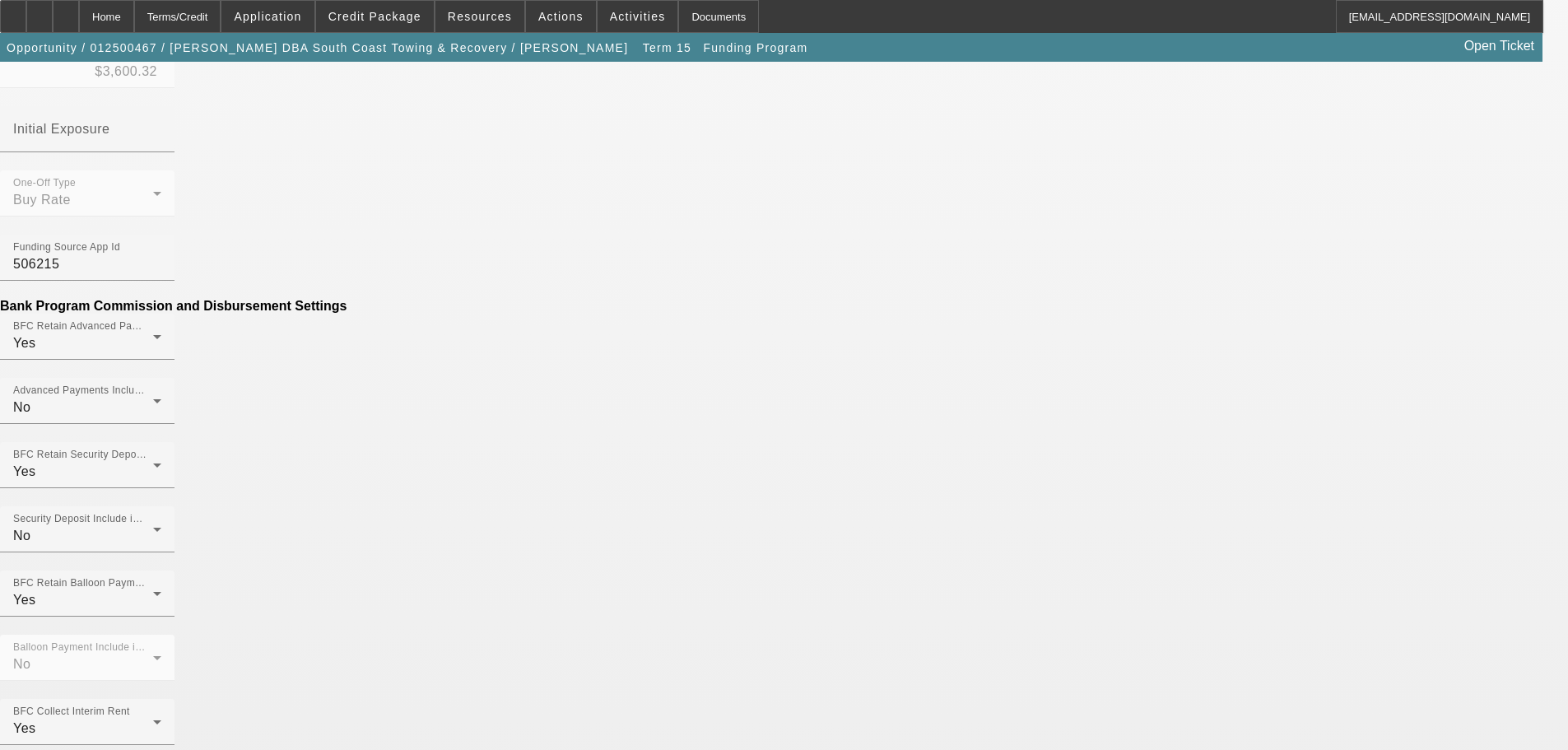
drag, startPoint x: 423, startPoint y: 356, endPoint x: 567, endPoint y: 359, distance: 144.0
paste input "285.36"
type input "$285.36"
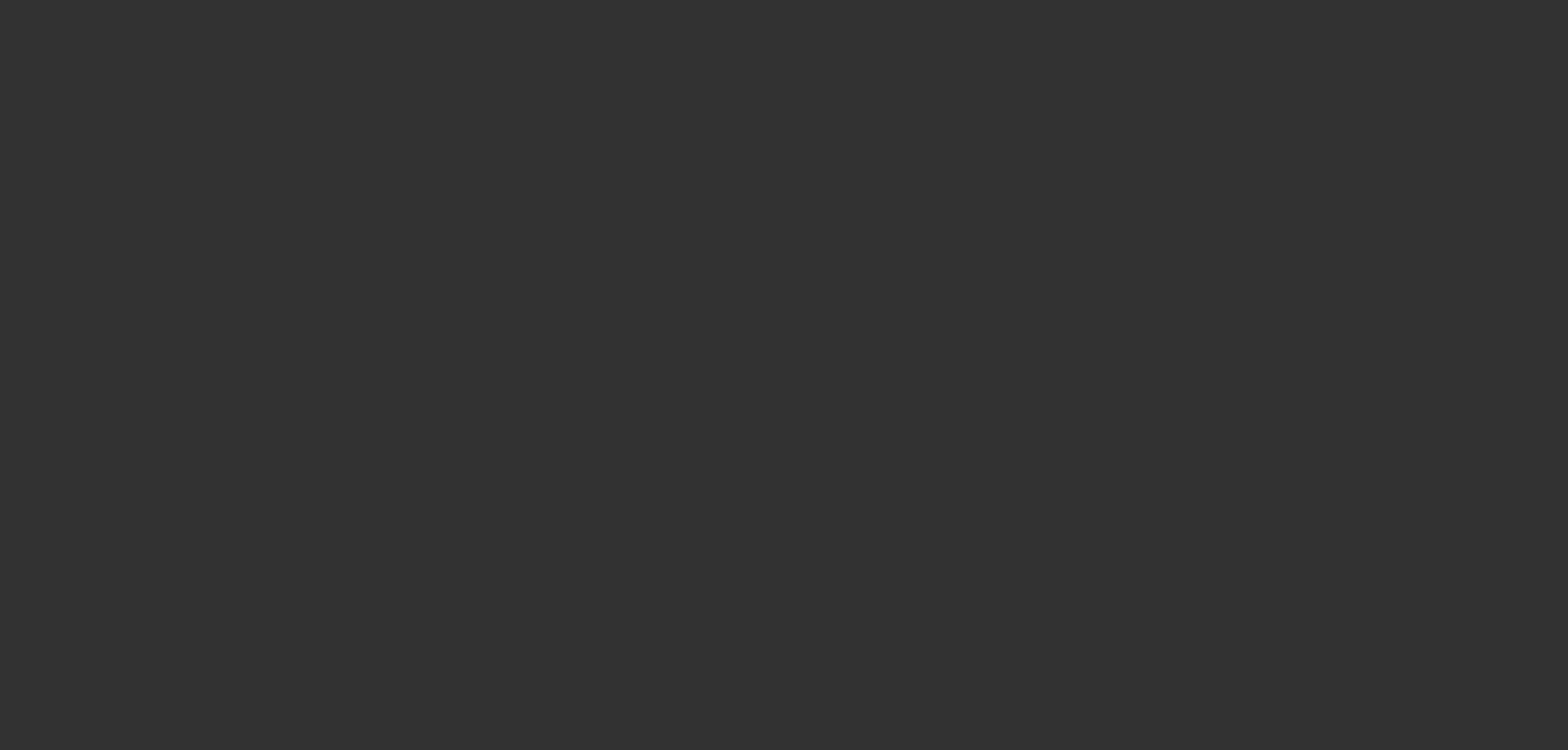
radio input "true"
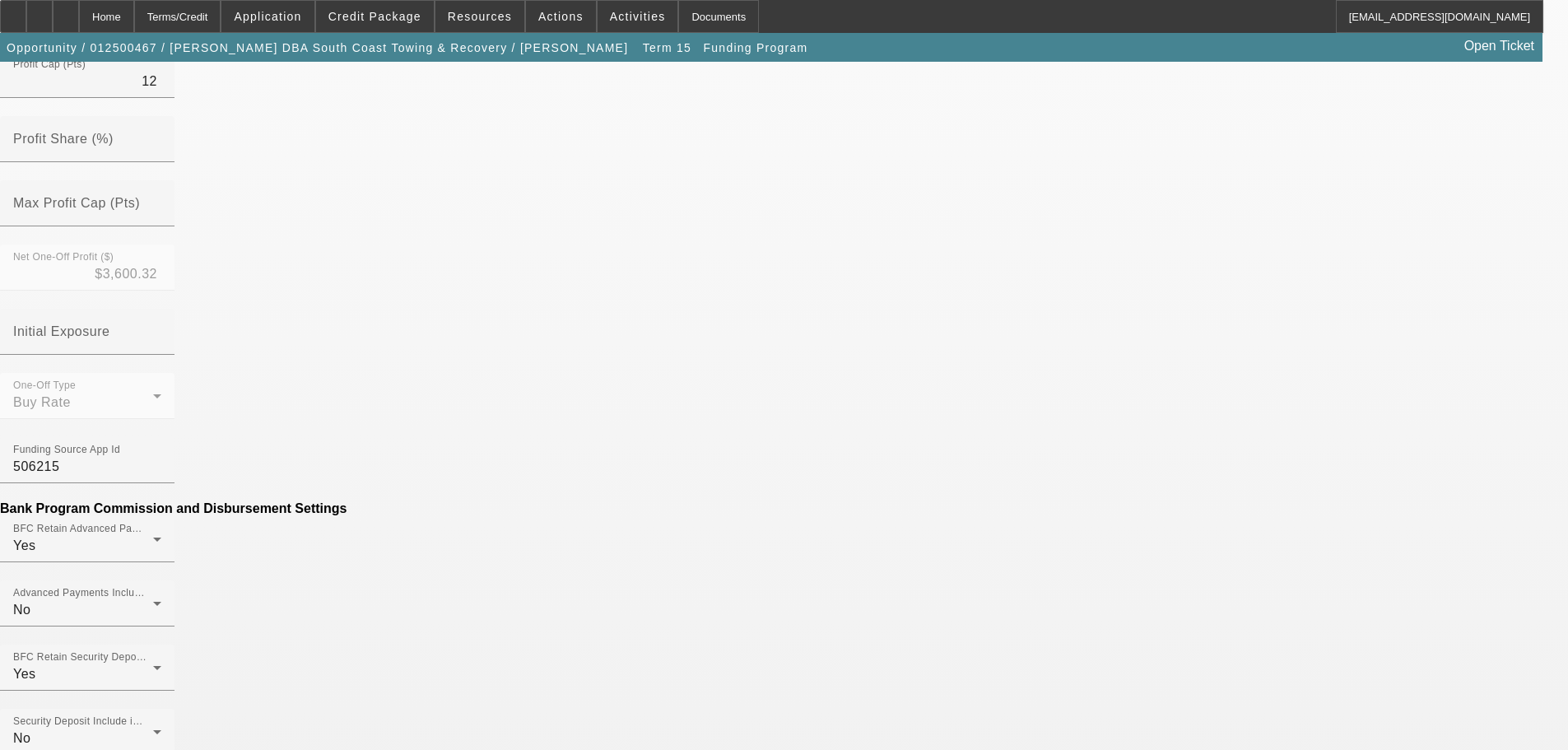
type input "($285.36)"
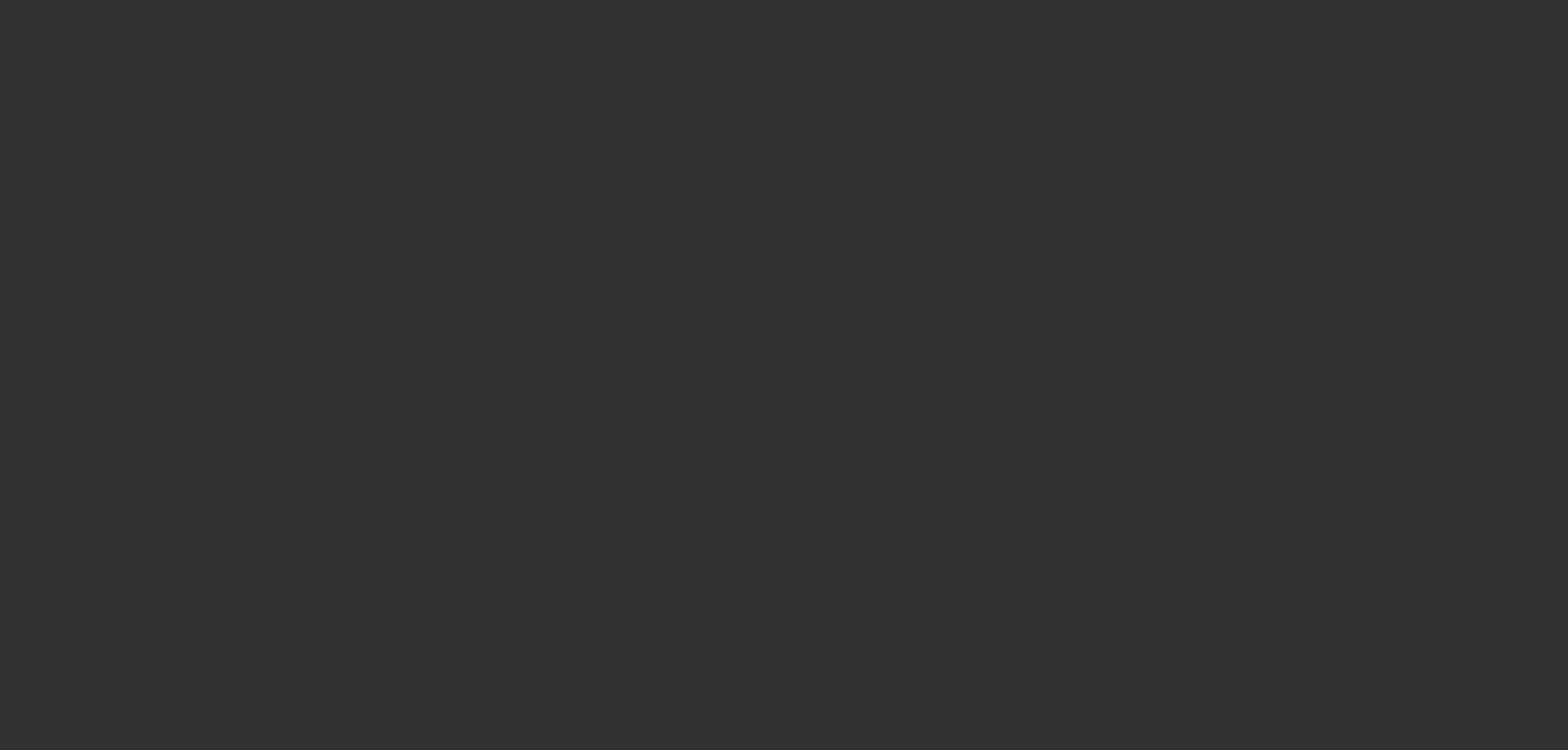
radio input "true"
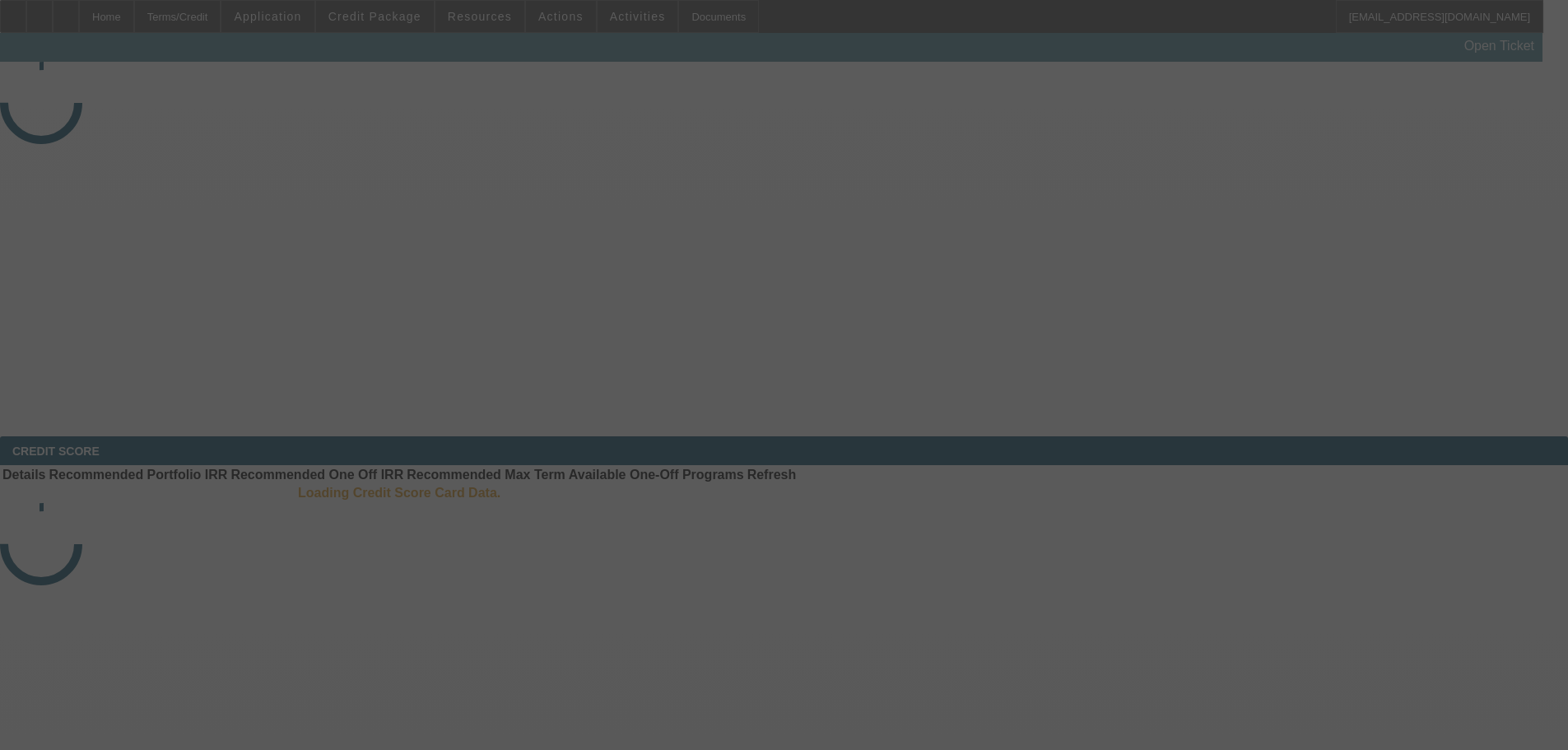
select select "3"
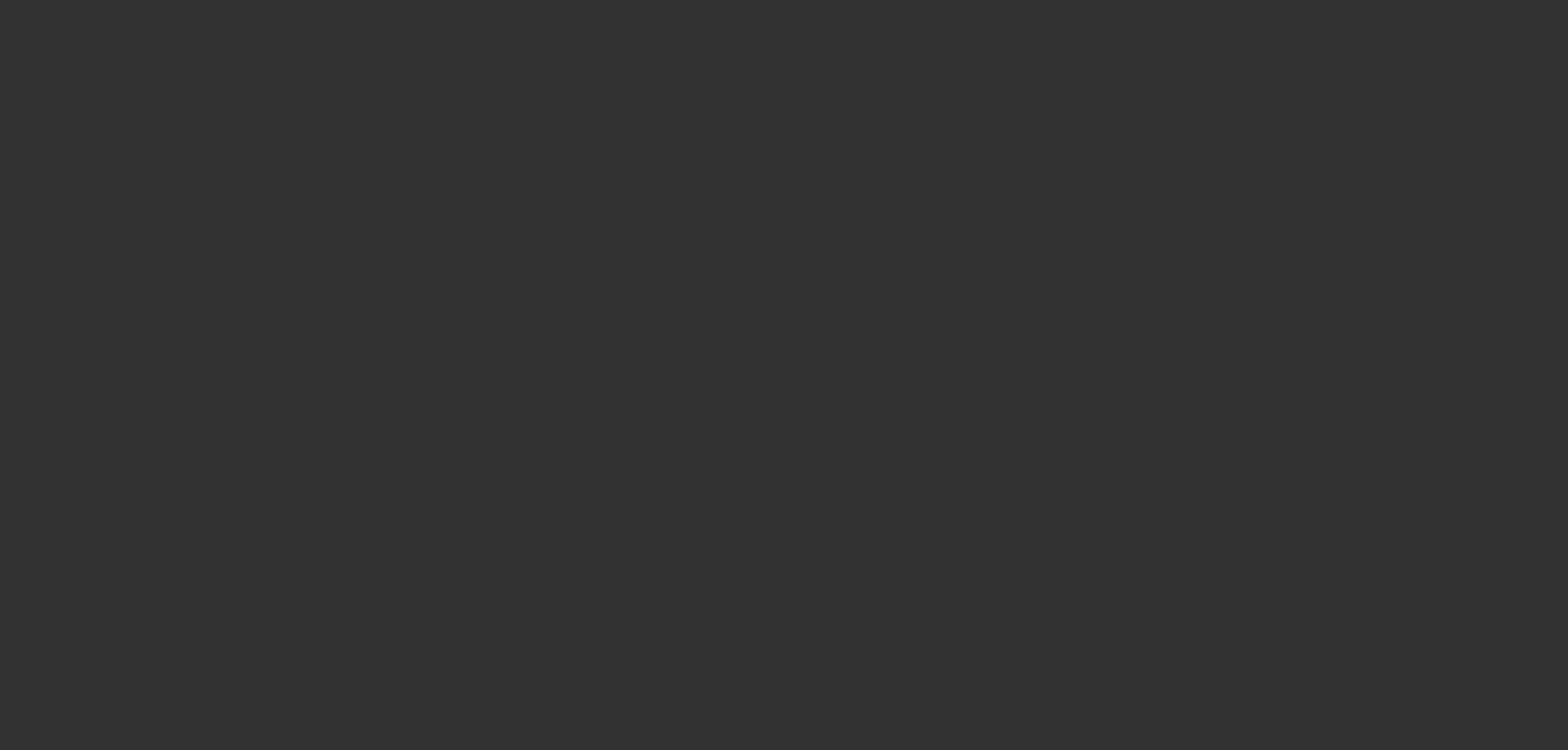
select select "0"
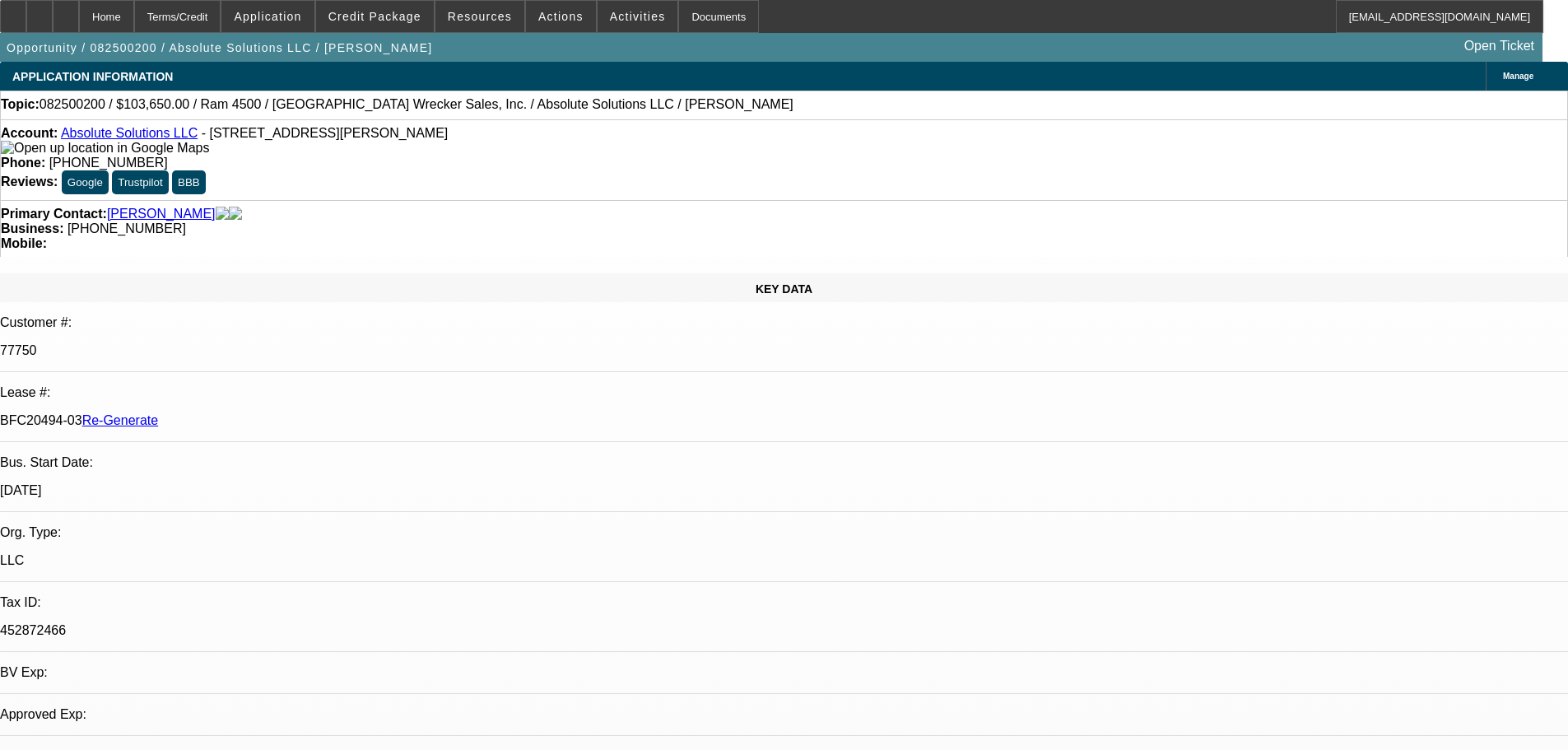
select select "1"
select select "5"
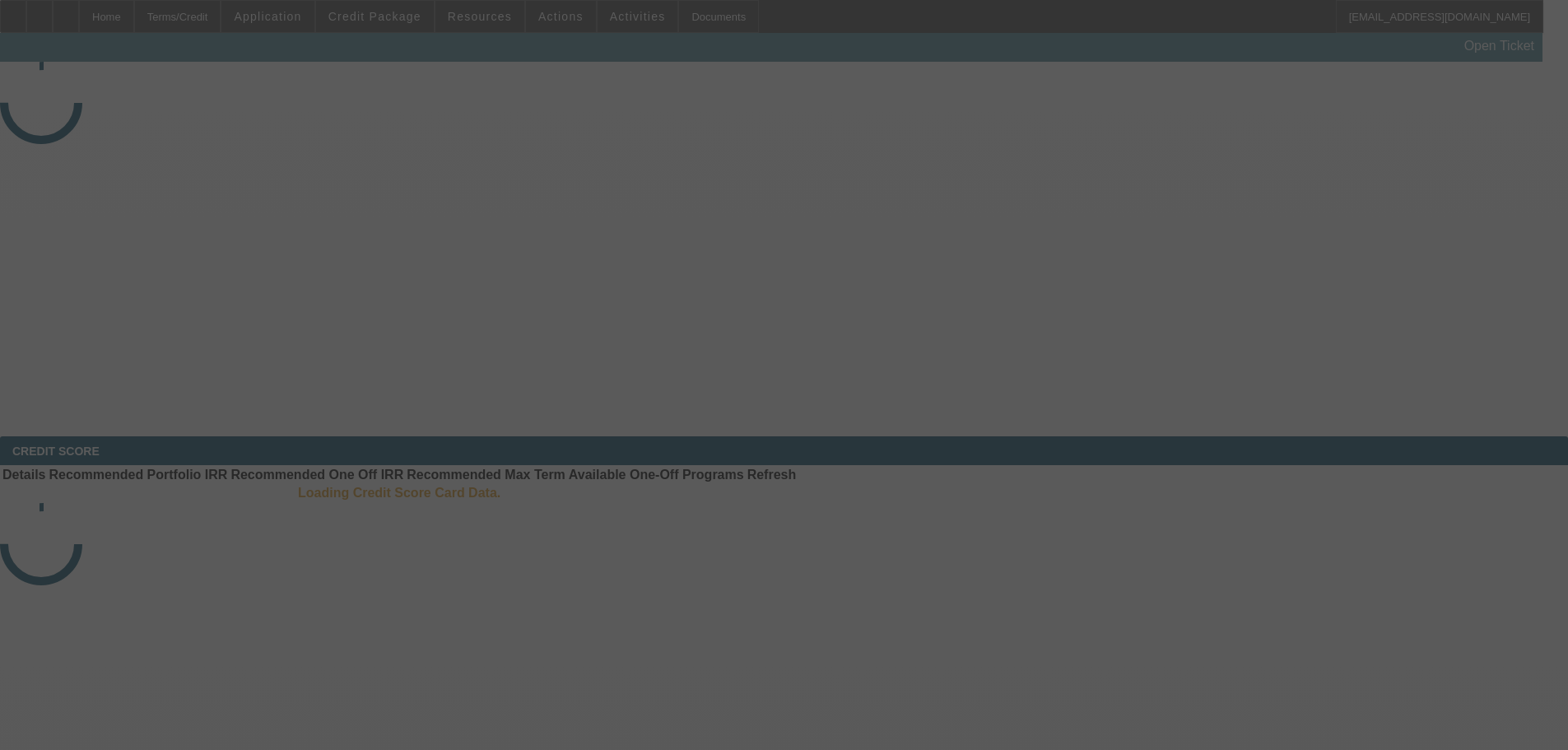
select select "3"
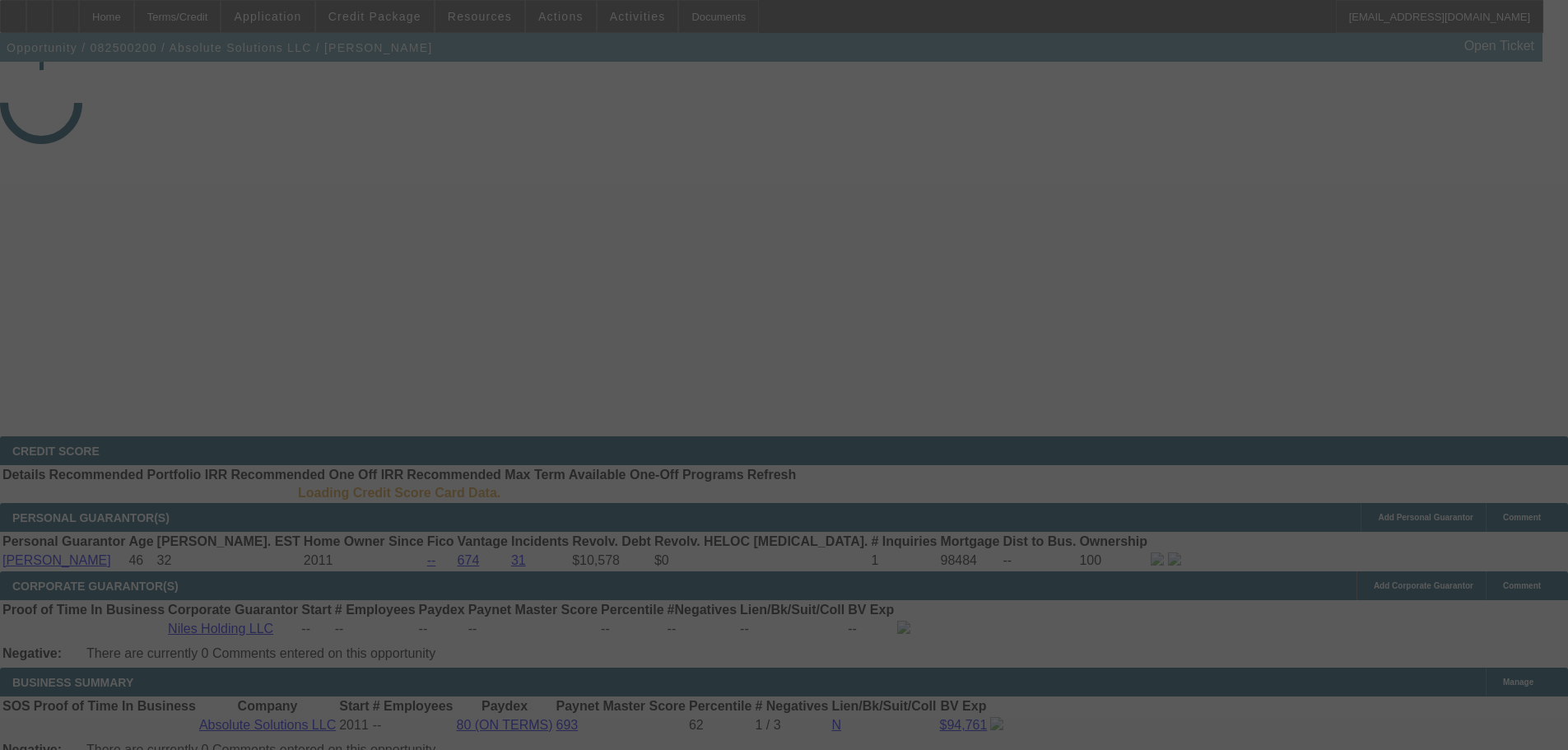
click at [627, 17] on div at bounding box center [784, 375] width 1568 height 750
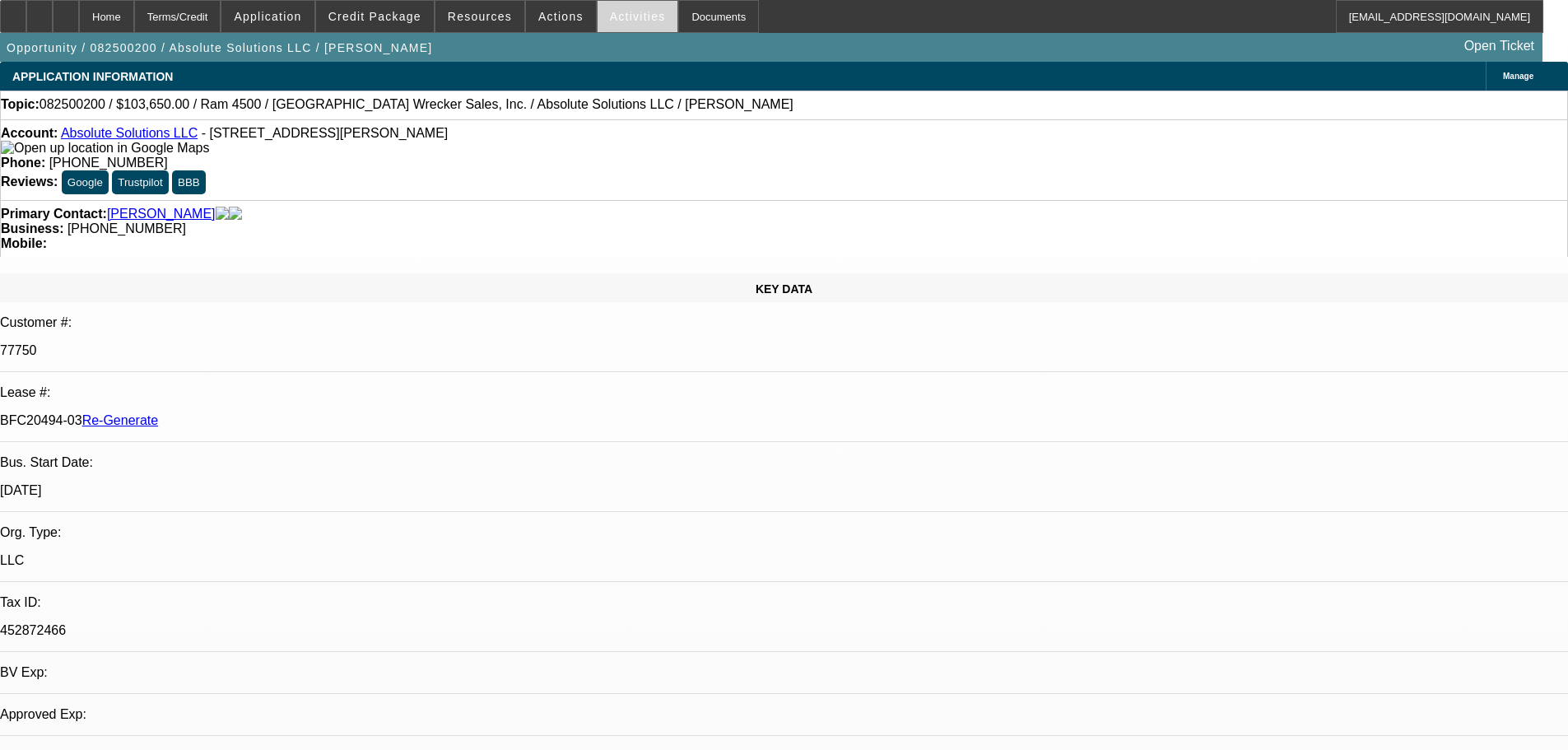
select select "0"
click at [619, 20] on span "Activities" at bounding box center [638, 16] width 56 height 14
select select "1"
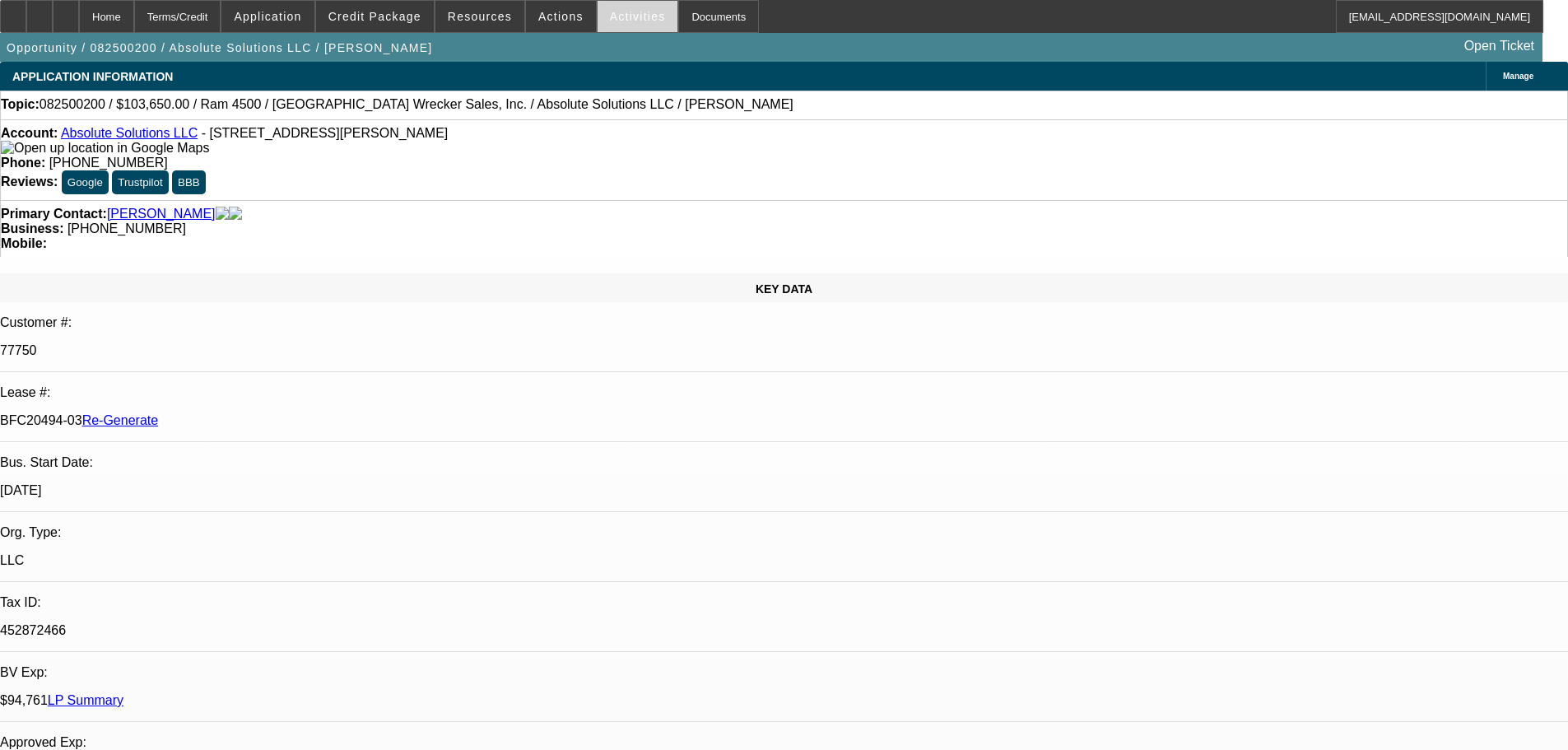
select select "1"
select select "5"
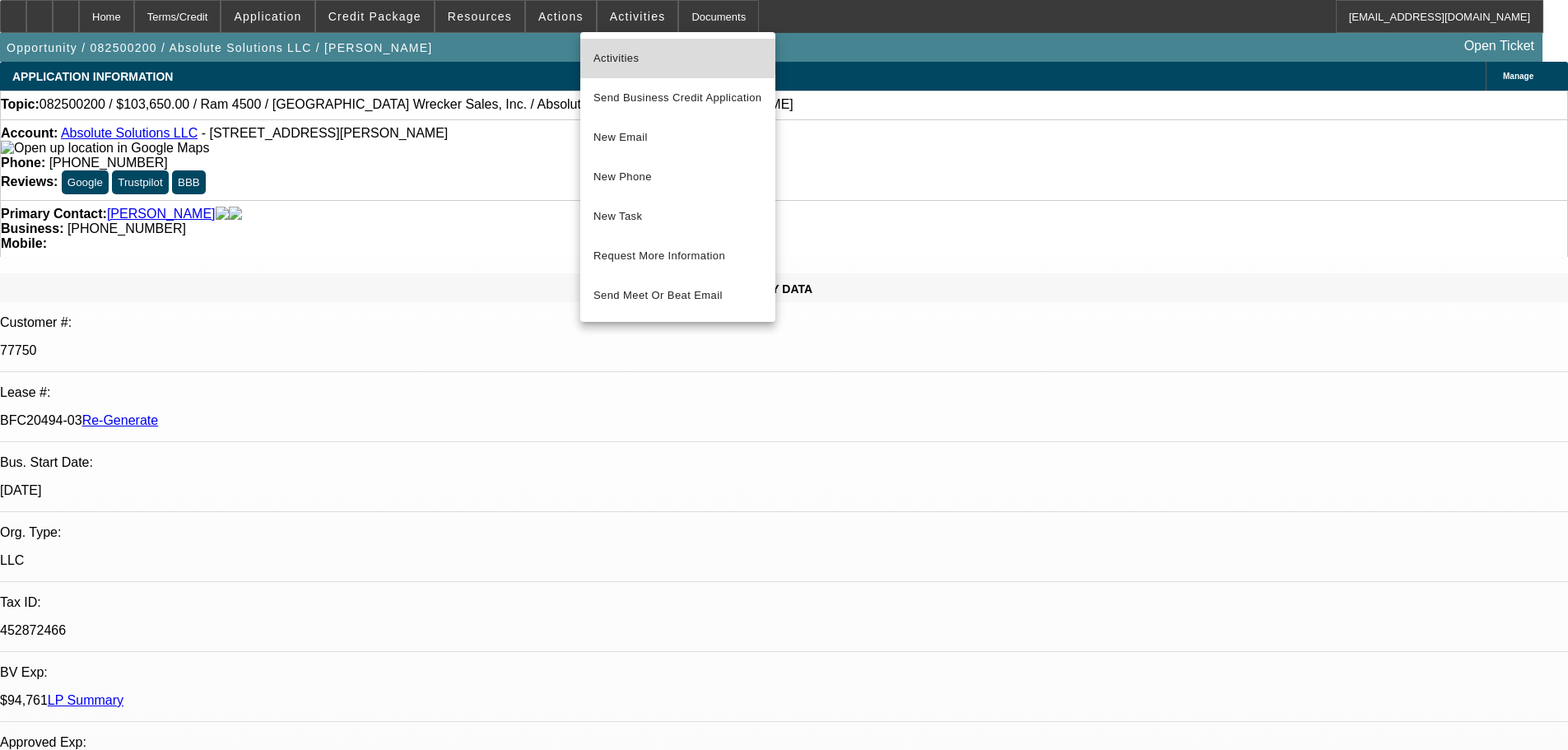
click at [624, 51] on span "Activities" at bounding box center [677, 58] width 169 height 19
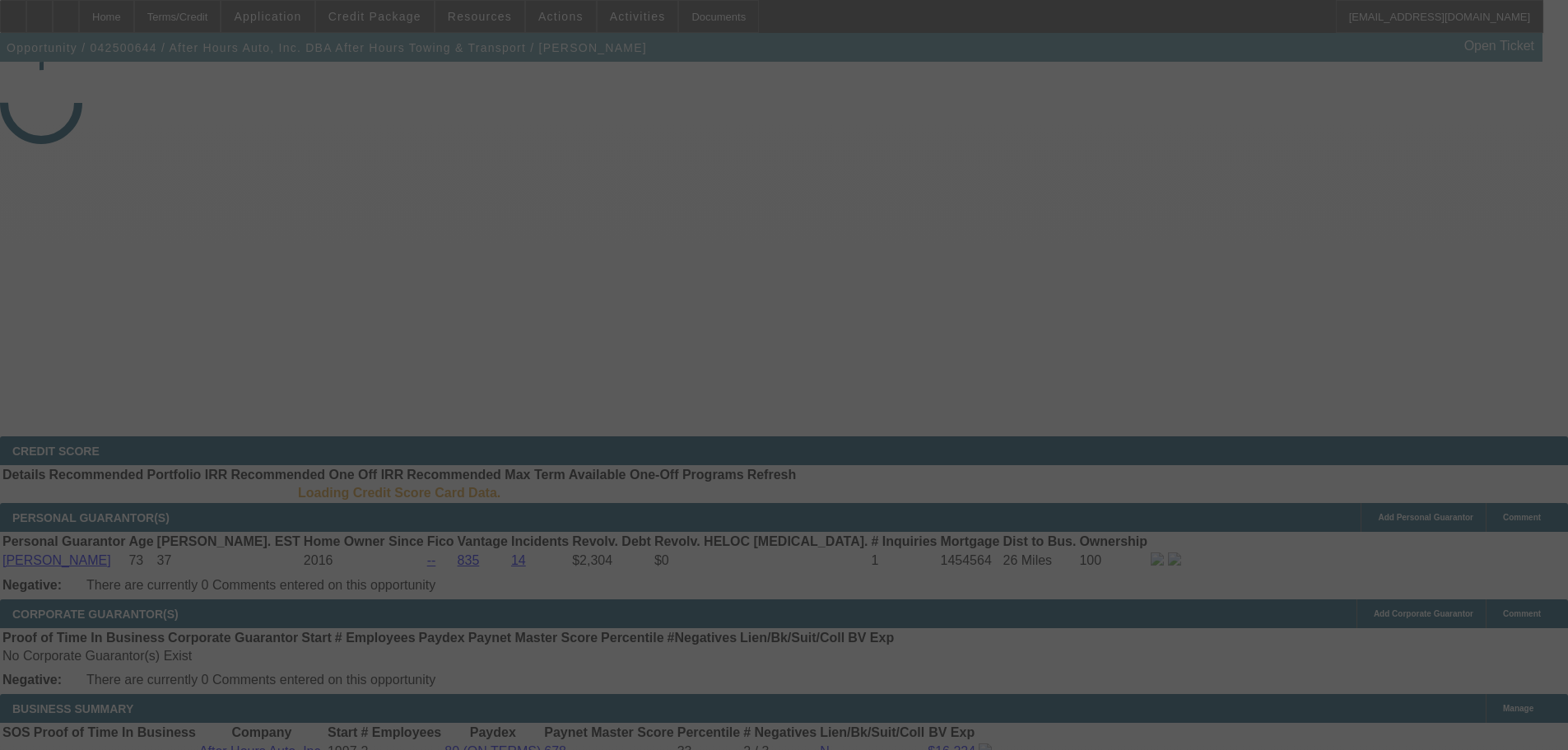
click at [1168, 148] on div at bounding box center [784, 375] width 1568 height 750
select select "4"
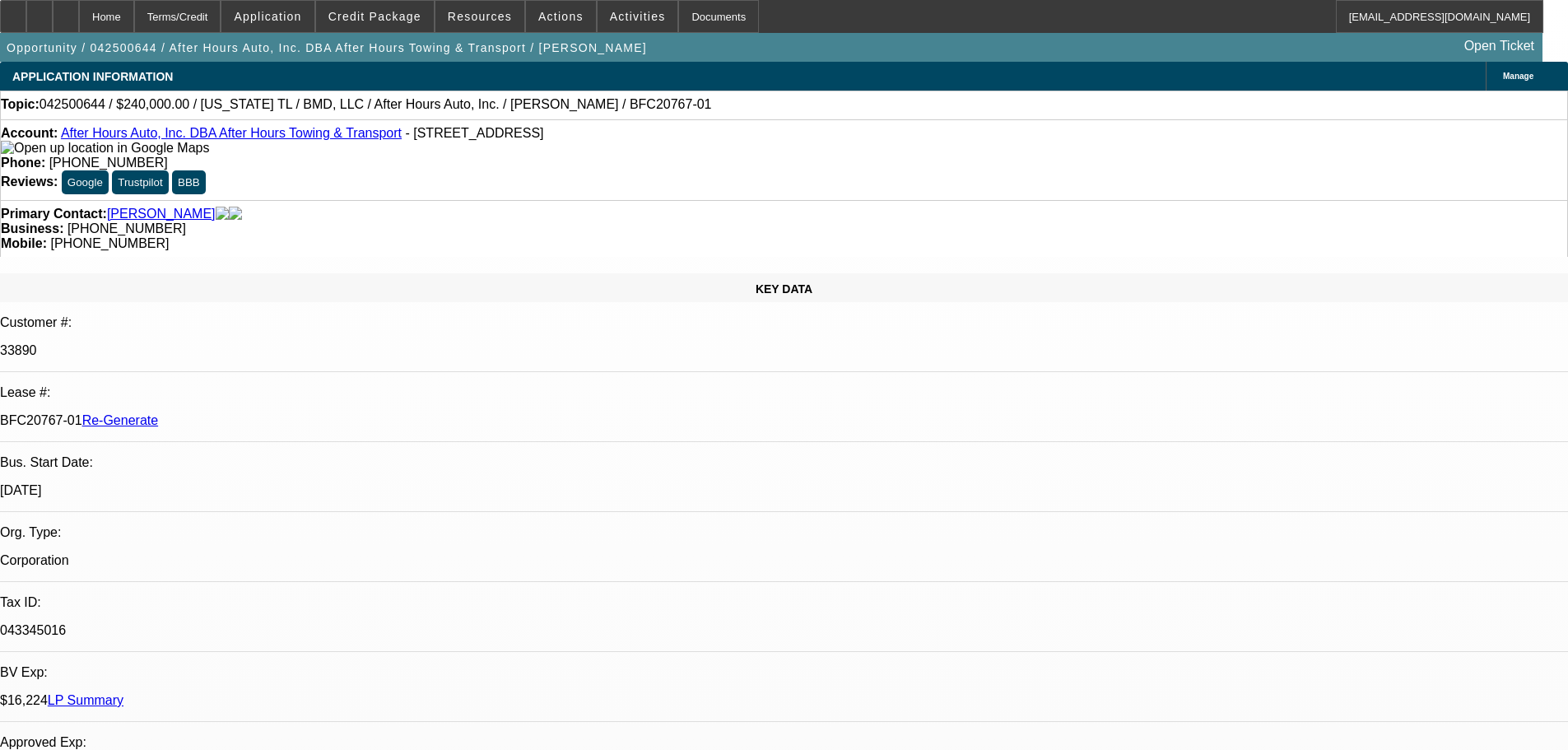
select select "0"
select select "2"
select select "0.1"
select select "4"
